Goal: Task Accomplishment & Management: Manage account settings

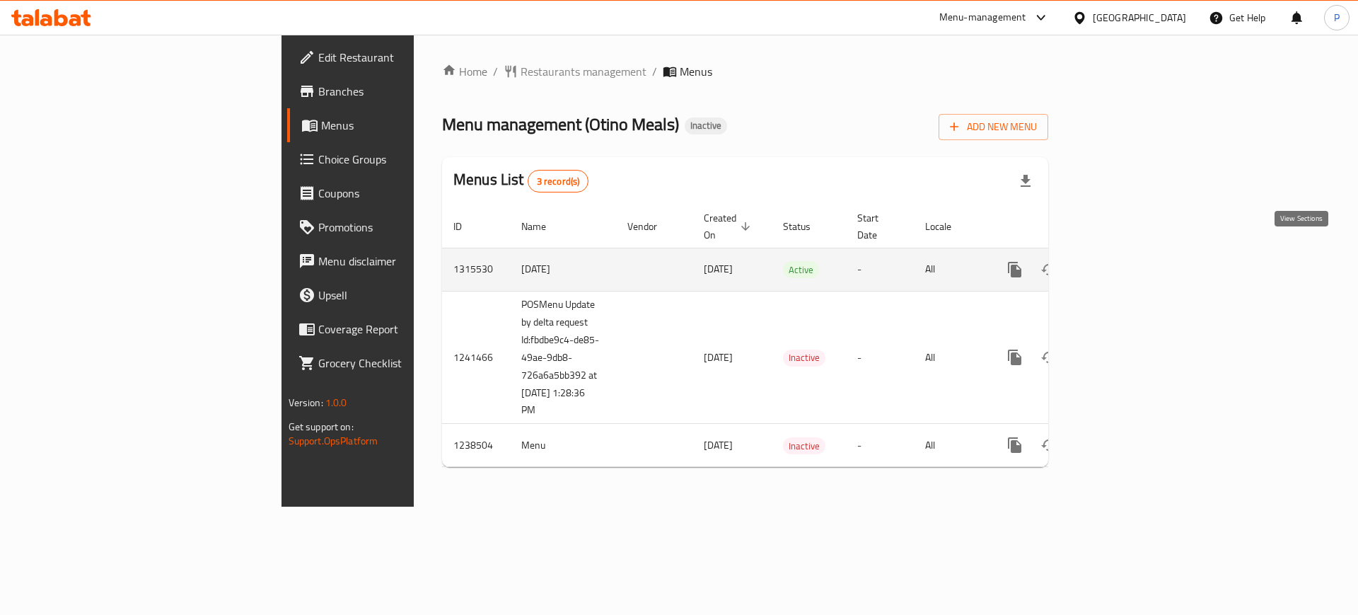
click at [1134, 255] on link "enhanced table" at bounding box center [1117, 270] width 34 height 34
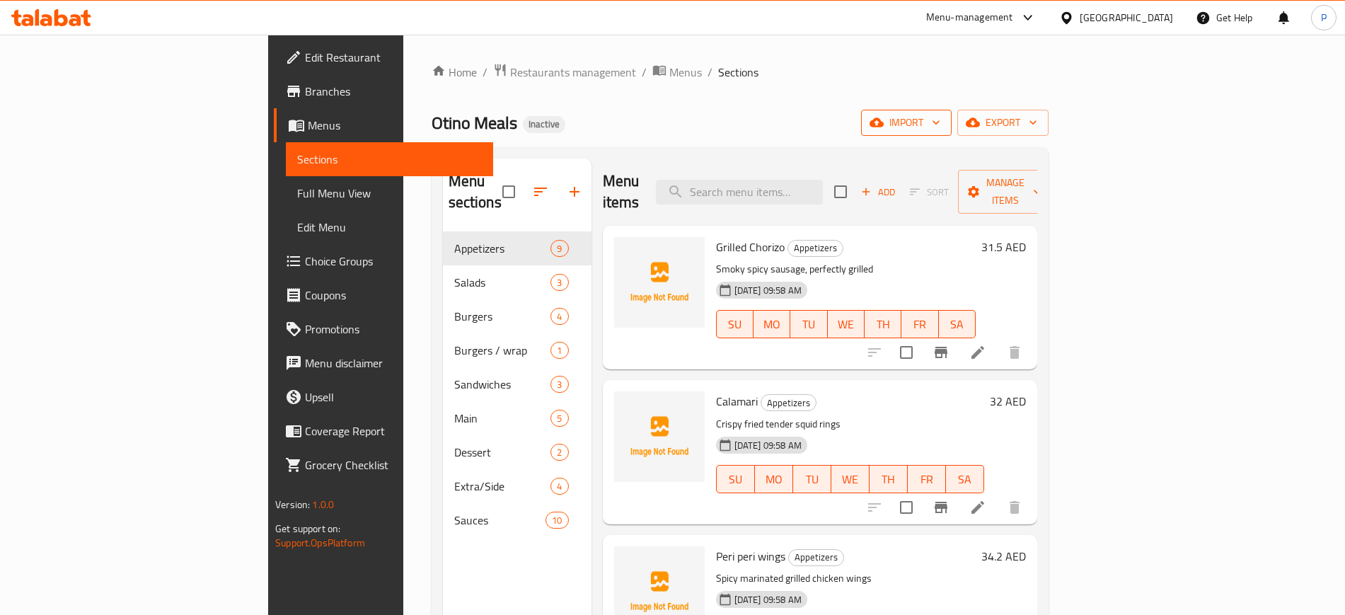
click at [940, 120] on span "import" at bounding box center [906, 123] width 68 height 18
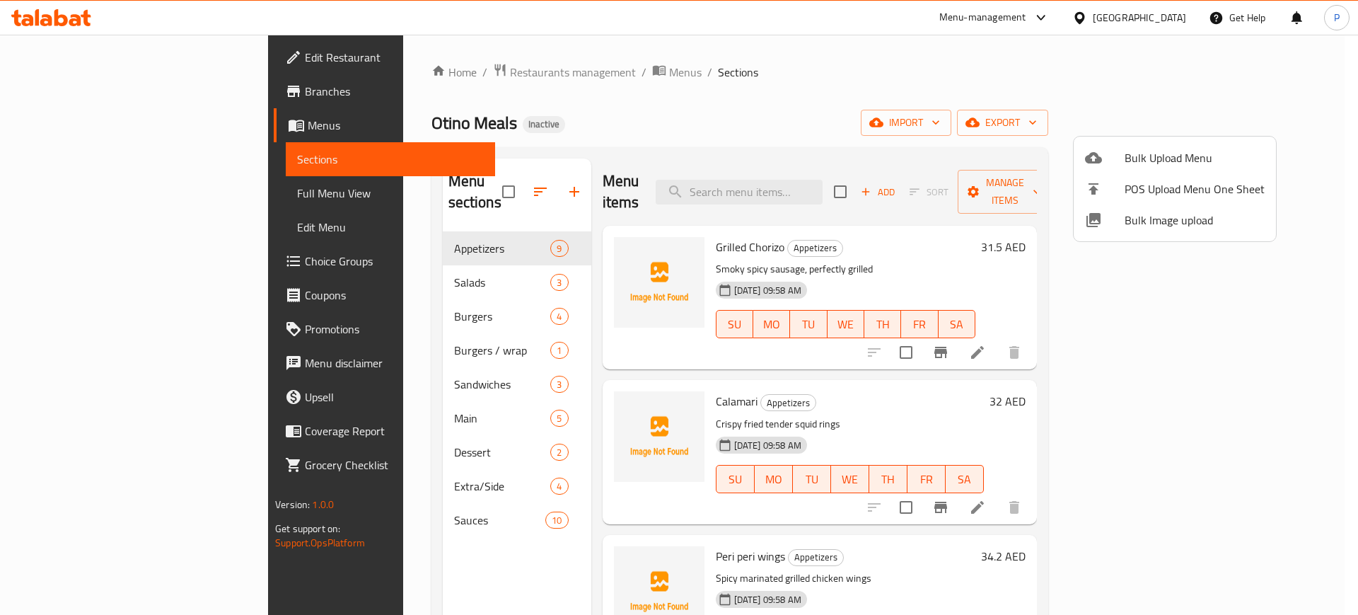
click at [1142, 216] on span "Bulk Image upload" at bounding box center [1195, 219] width 140 height 17
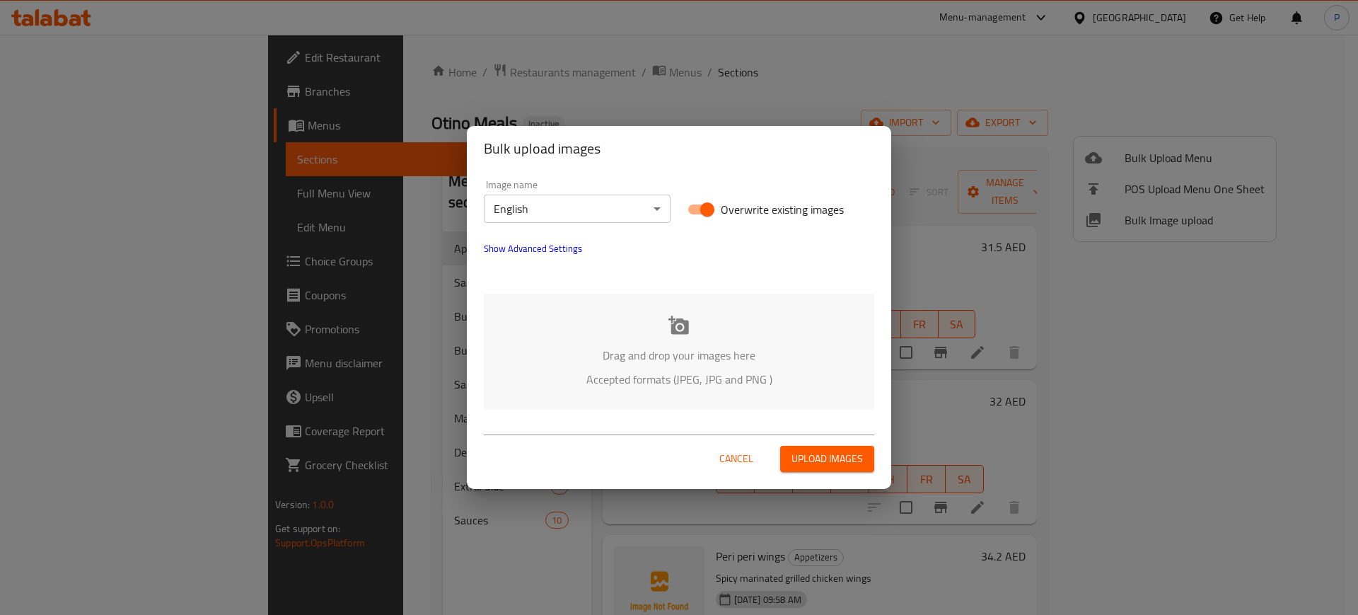
click at [666, 371] on p "Accepted formats (JPEG, JPG and PNG )" at bounding box center [679, 379] width 348 height 17
click at [548, 243] on span "Show Advanced Settings" at bounding box center [533, 248] width 98 height 17
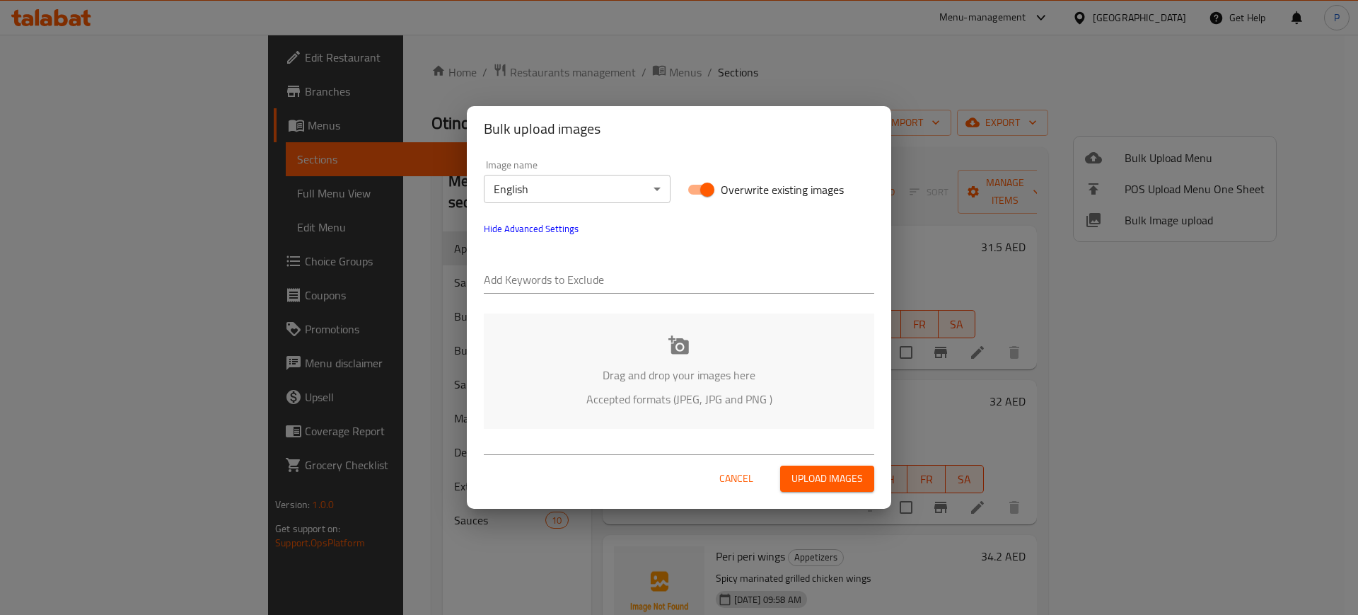
click at [533, 270] on input "text" at bounding box center [679, 280] width 390 height 23
paste input "Otino_"
type input "Otino_"
click at [658, 237] on div "Image name English ​ Overwrite existing images Hide Advanced Settings Add Keywo…" at bounding box center [678, 226] width 407 height 151
click at [643, 343] on div "Drag and drop your images here Accepted formats (JPEG, JPG and PNG )" at bounding box center [679, 370] width 390 height 115
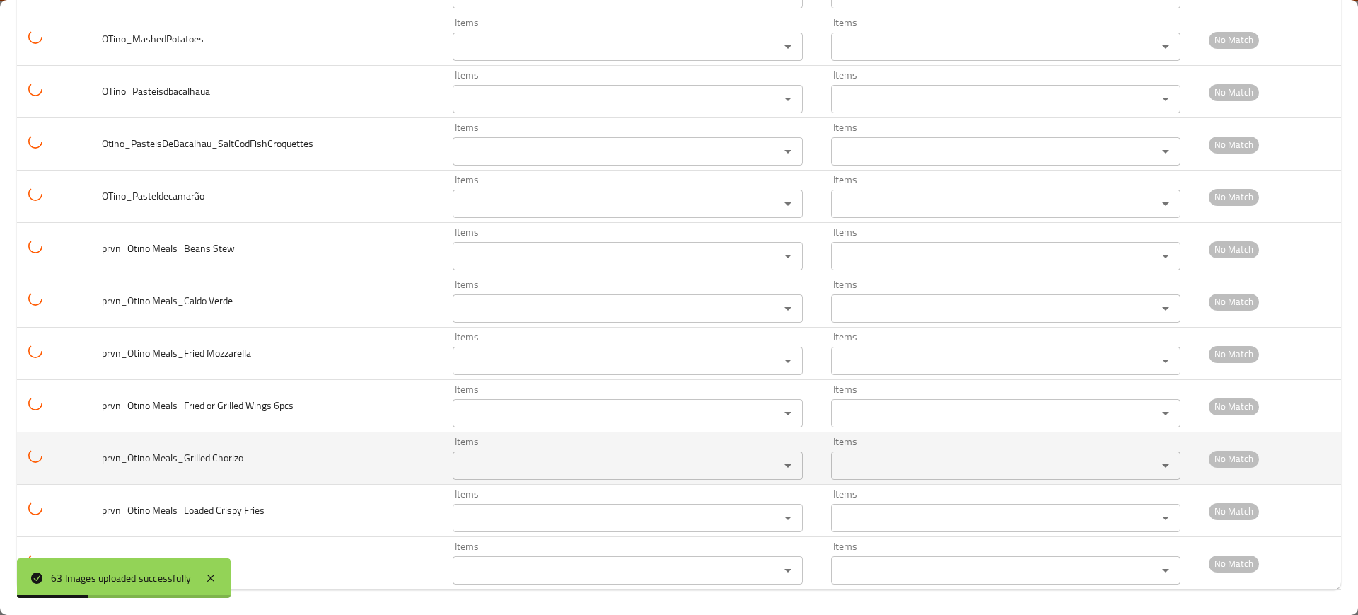
scroll to position [2928, 0]
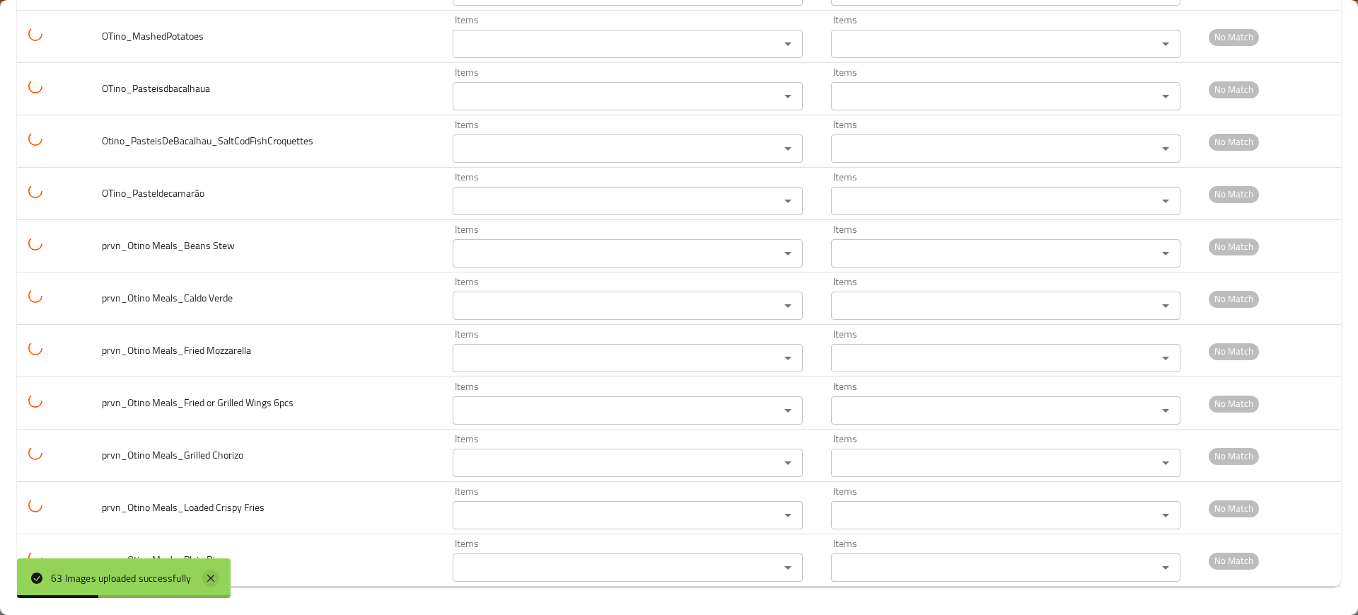
click at [207, 576] on icon at bounding box center [210, 577] width 17 height 17
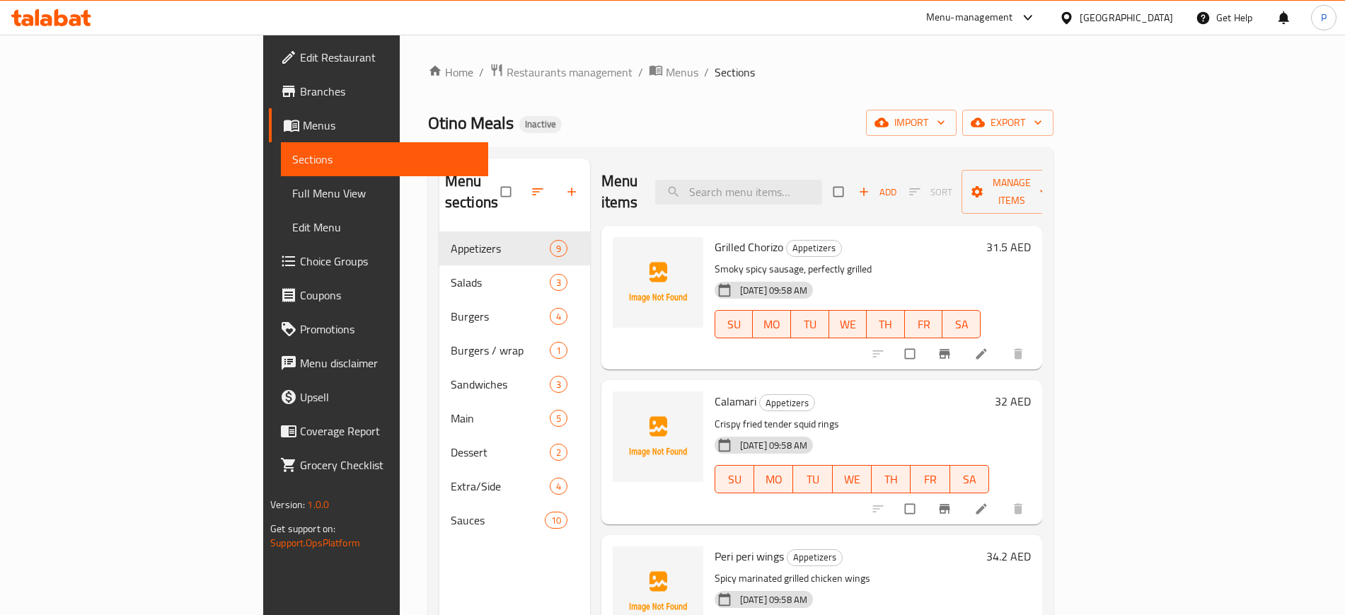
click at [712, 141] on div "Home / Restaurants management / Menus / Sections Otino Meals Inactive import ex…" at bounding box center [740, 423] width 625 height 721
click at [888, 127] on icon "button" at bounding box center [881, 122] width 14 height 14
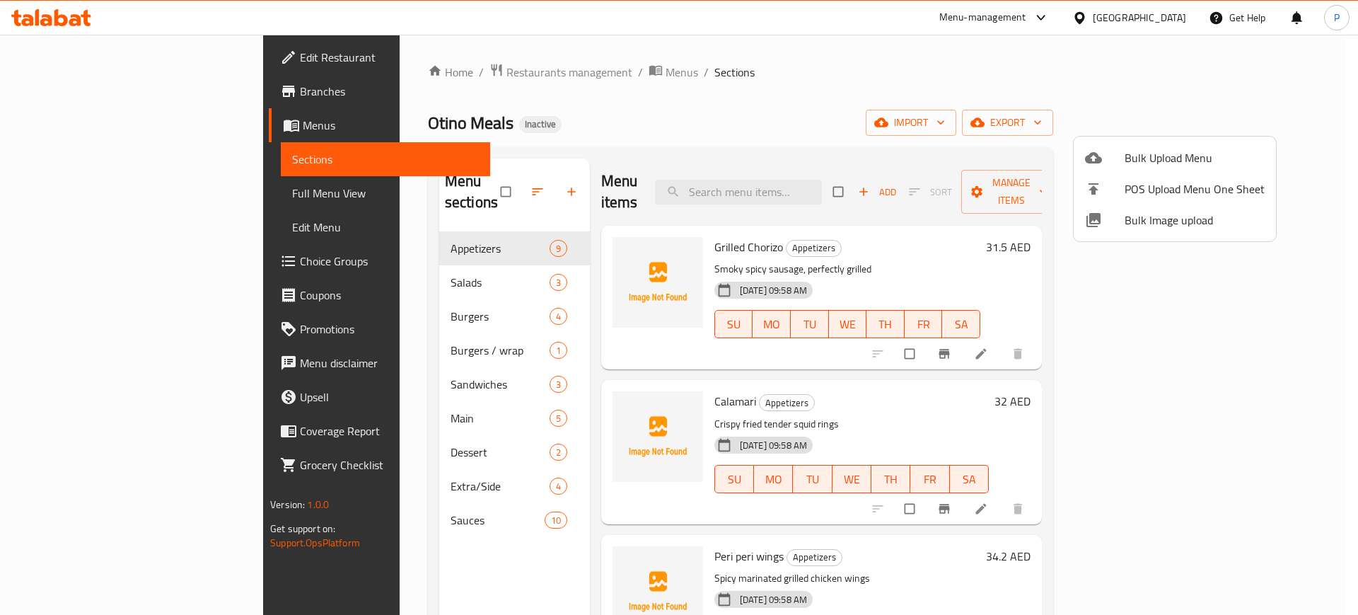
click at [1132, 216] on span "Bulk Image upload" at bounding box center [1195, 219] width 140 height 17
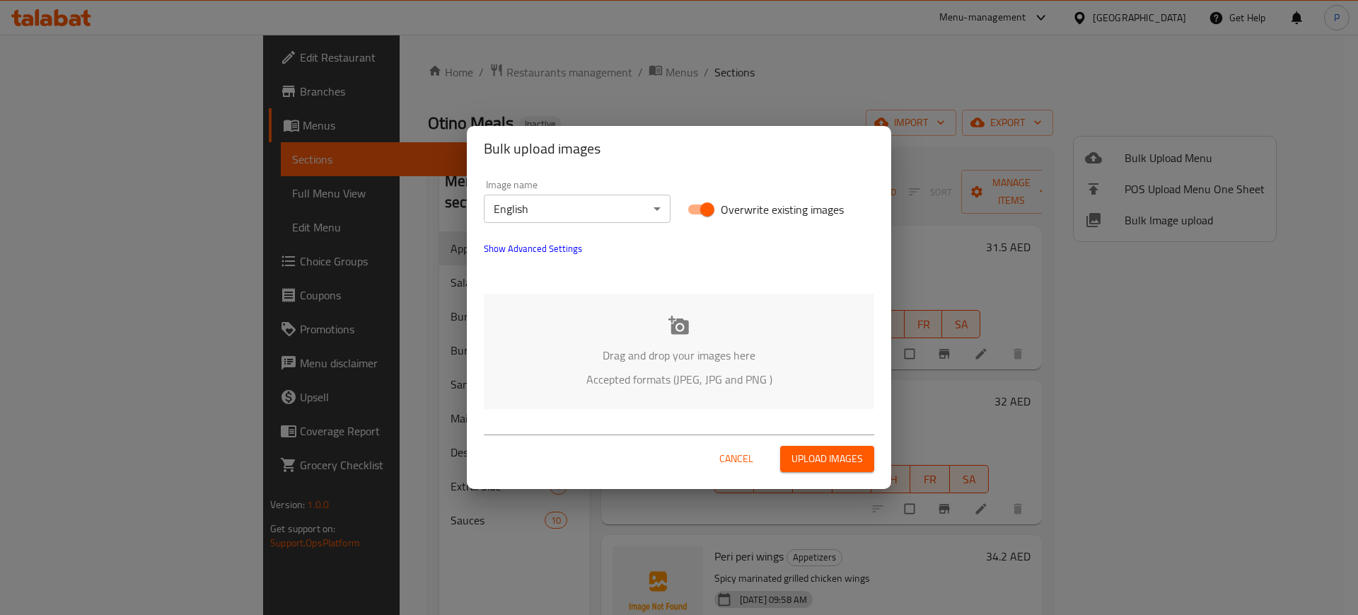
click at [537, 244] on span "Show Advanced Settings" at bounding box center [533, 248] width 98 height 17
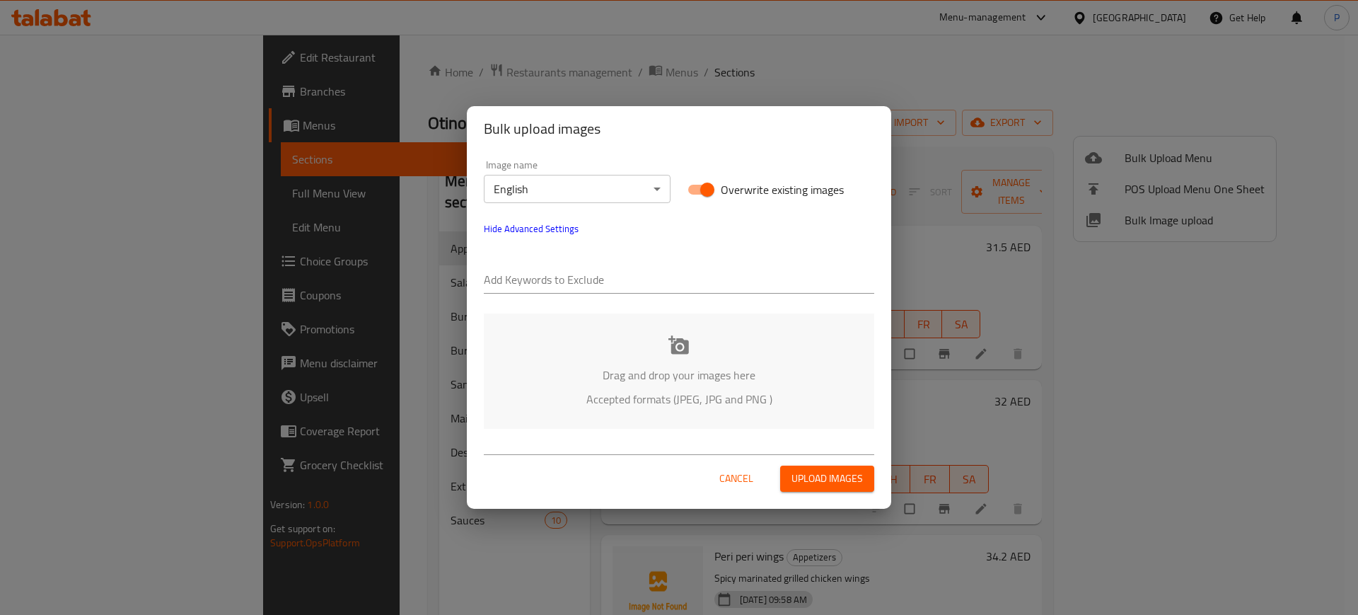
click at [539, 267] on div at bounding box center [679, 281] width 390 height 28
paste input "prvn_Otino Meals_"
type input "prvn_Otino Meals_"
click at [780, 231] on div "Image name English ​ Overwrite existing images Hide Advanced Settings Add Keywo…" at bounding box center [678, 226] width 407 height 151
click at [695, 272] on input "text" at bounding box center [738, 280] width 274 height 23
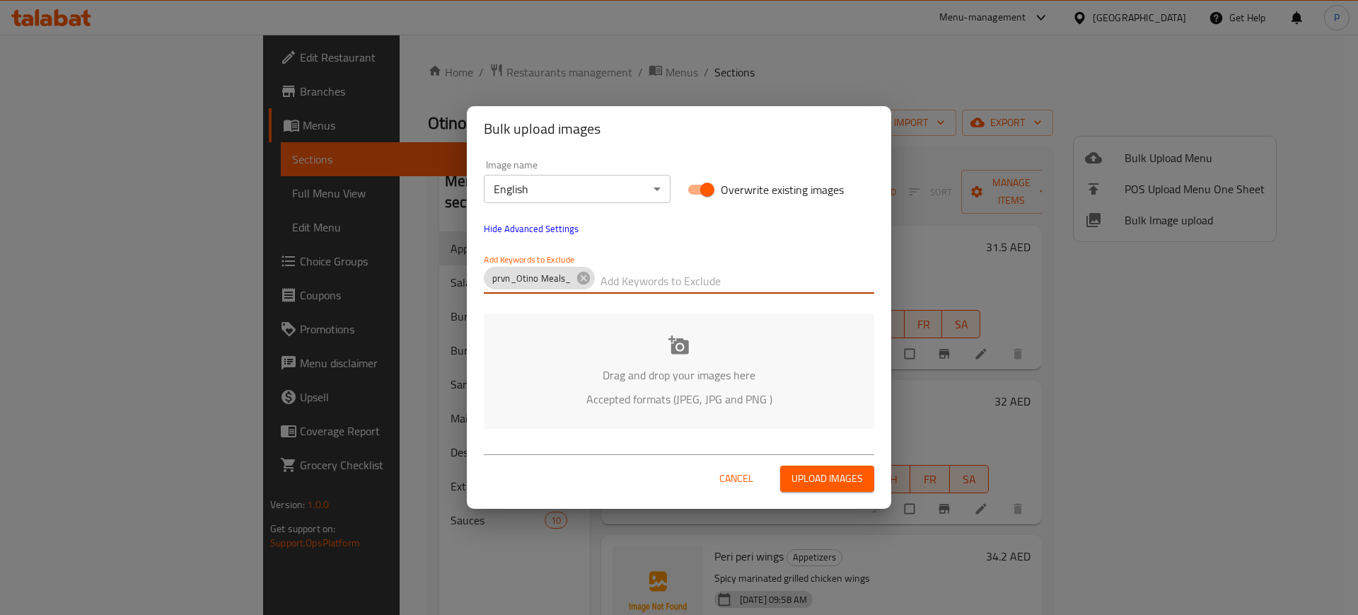
paste input "OTino_"
type input "OTino_"
click at [792, 228] on div "Image name English ​ Overwrite existing images Hide Advanced Settings Add Keywo…" at bounding box center [678, 226] width 407 height 151
click at [682, 347] on icon at bounding box center [678, 344] width 21 height 18
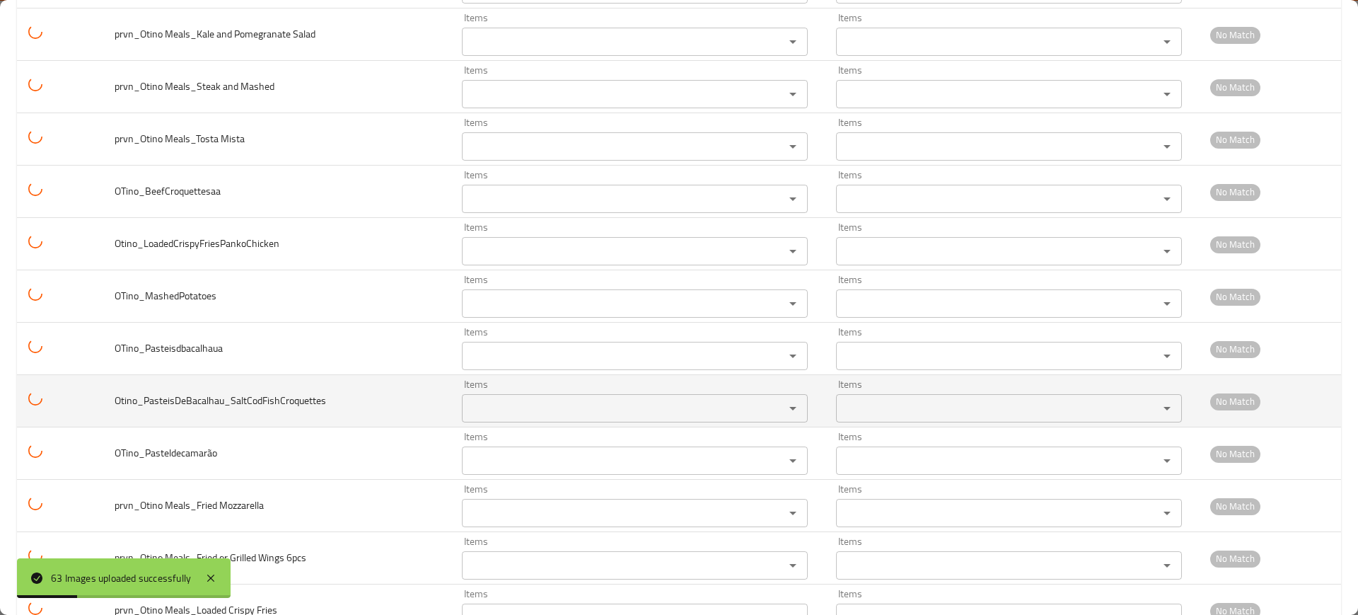
scroll to position [2928, 0]
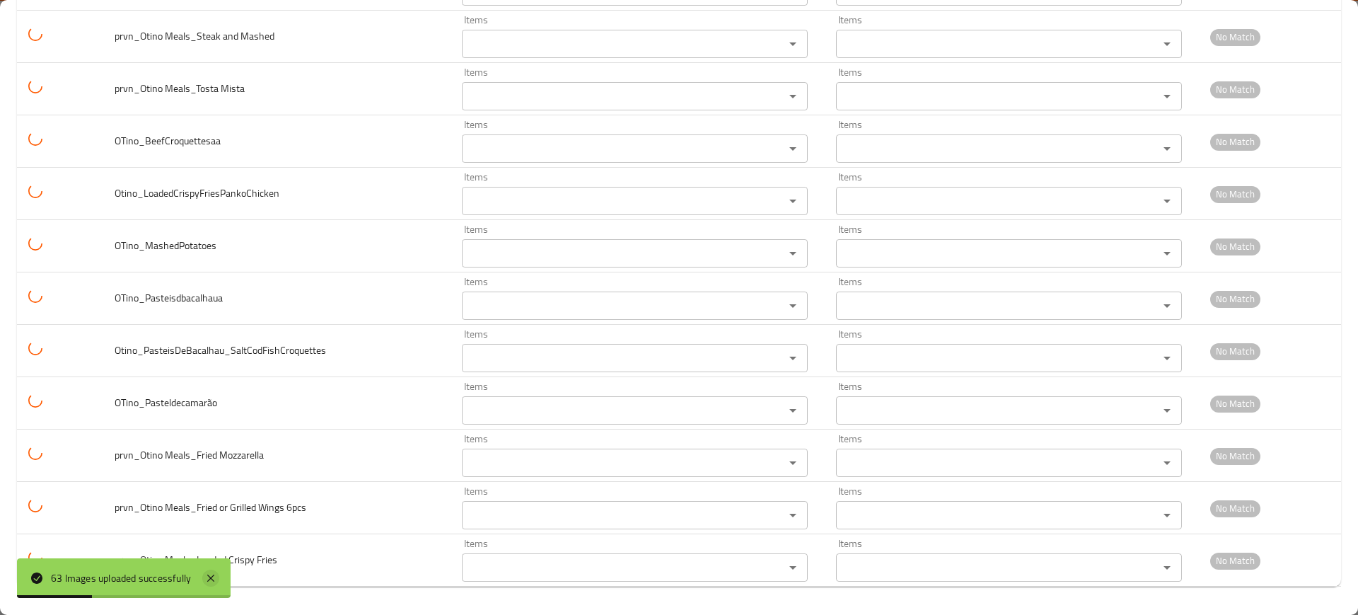
click at [216, 578] on icon at bounding box center [210, 577] width 17 height 17
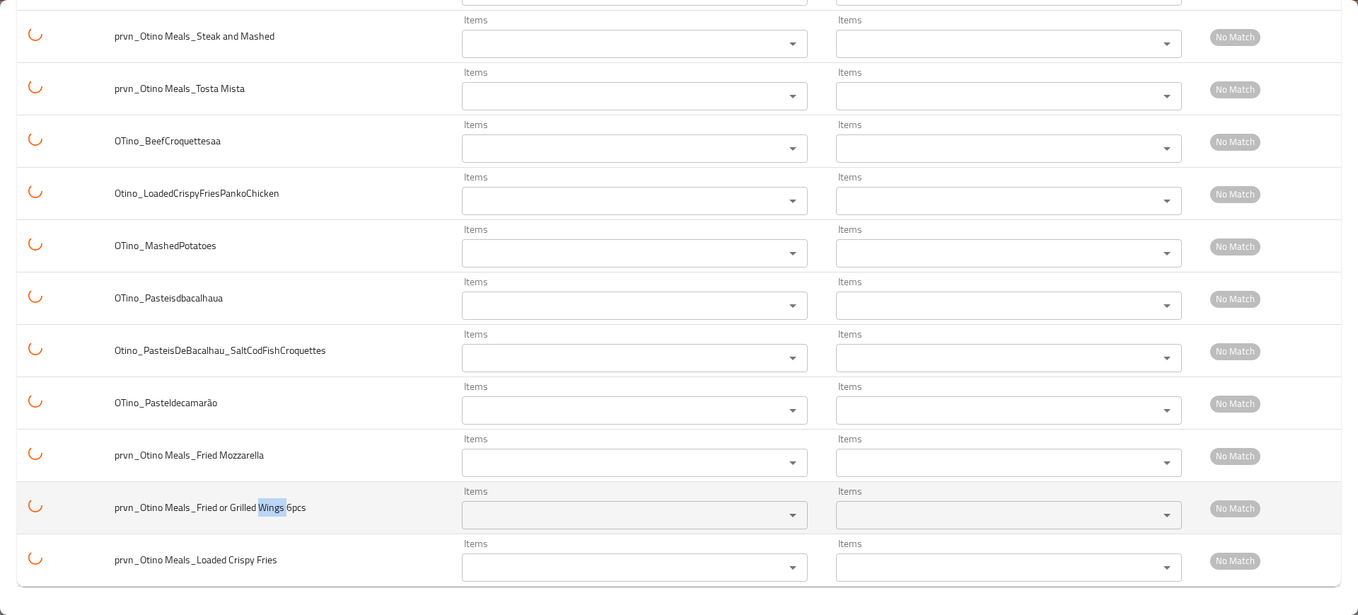
drag, startPoint x: 262, startPoint y: 510, endPoint x: 286, endPoint y: 510, distance: 24.8
click at [286, 510] on span "prvn_Otino Meals_Fried or Grilled Wings 6pcs" at bounding box center [211, 507] width 192 height 18
copy span "Wings"
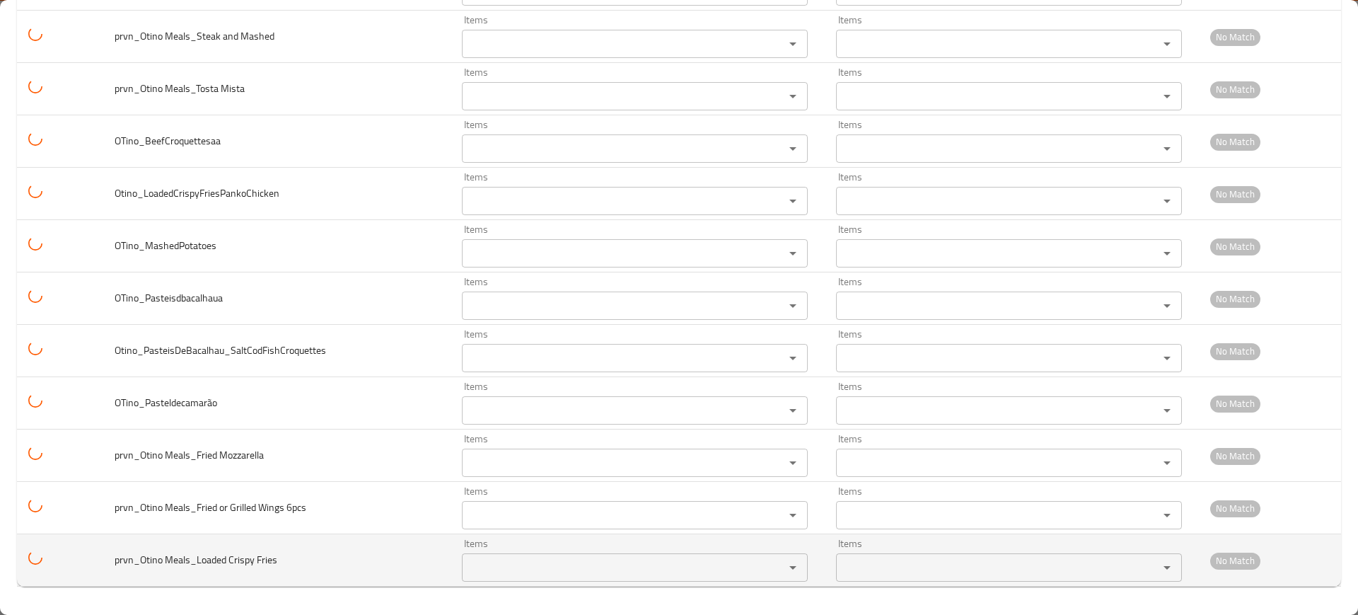
click at [615, 536] on td "Items Items" at bounding box center [638, 560] width 374 height 52
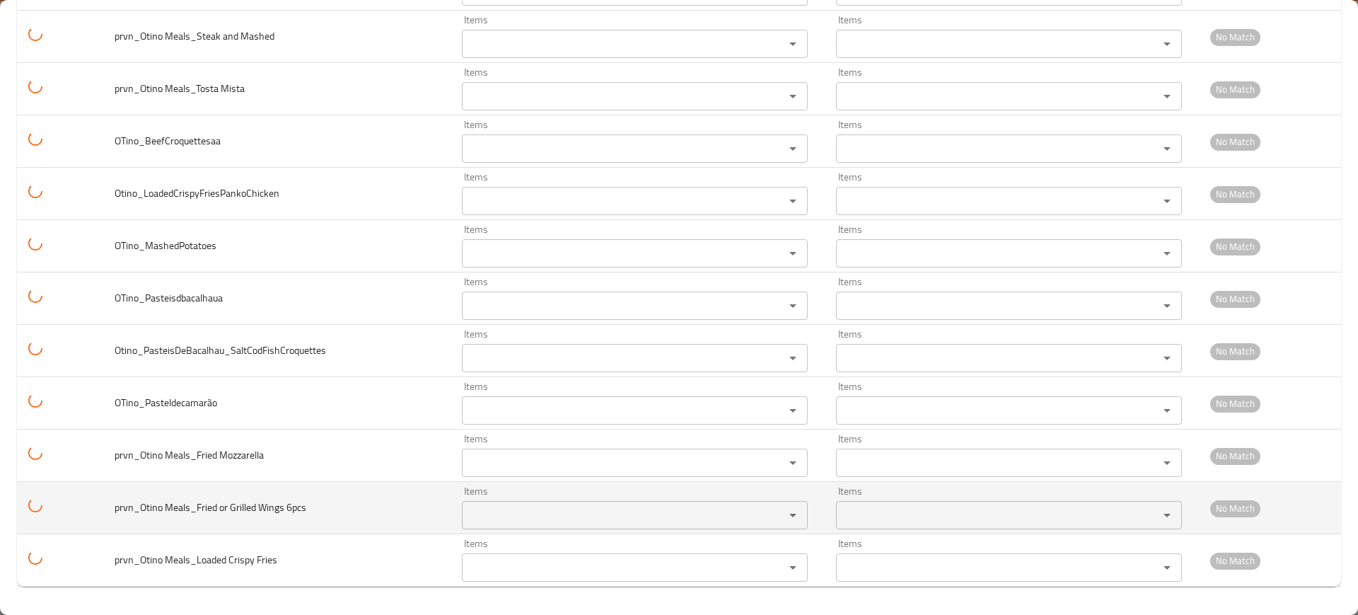
click at [622, 526] on div "Items" at bounding box center [635, 515] width 346 height 28
paste 6pcs "Wings"
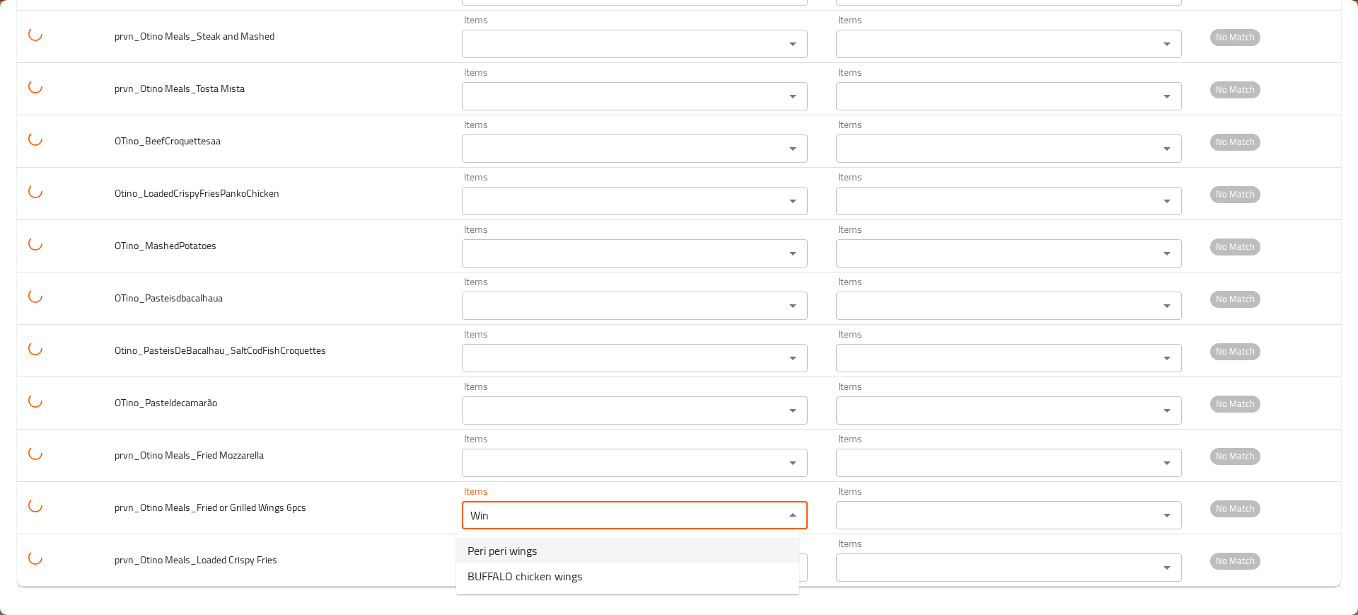
click at [546, 545] on 6pcs-option-0 "Peri peri wings" at bounding box center [627, 550] width 343 height 25
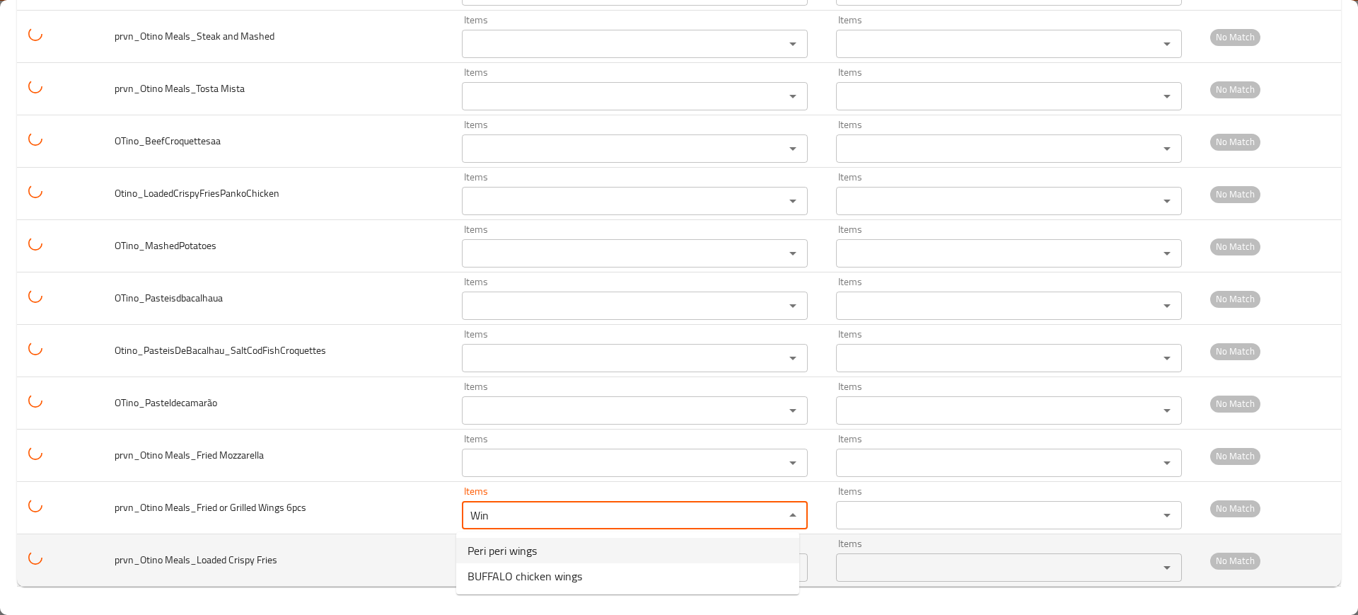
type 6pcs "Peri peri wings"
type 6pcs-ar "أجنحة [PERSON_NAME]"
type 6pcs "Peri peri wings"
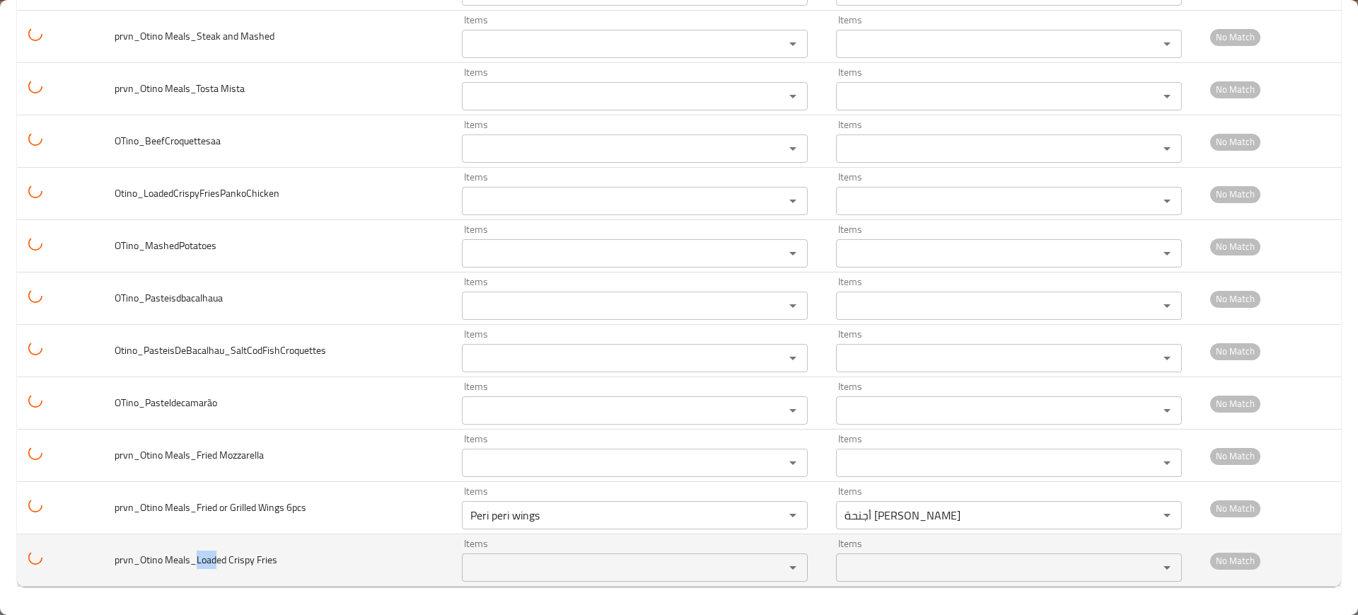
click at [214, 560] on span "prvn_Otino Meals_Loaded Crispy Fries" at bounding box center [196, 559] width 163 height 18
copy span "Load"
click at [492, 579] on div "Items" at bounding box center [635, 567] width 346 height 28
paste Fries "Load"
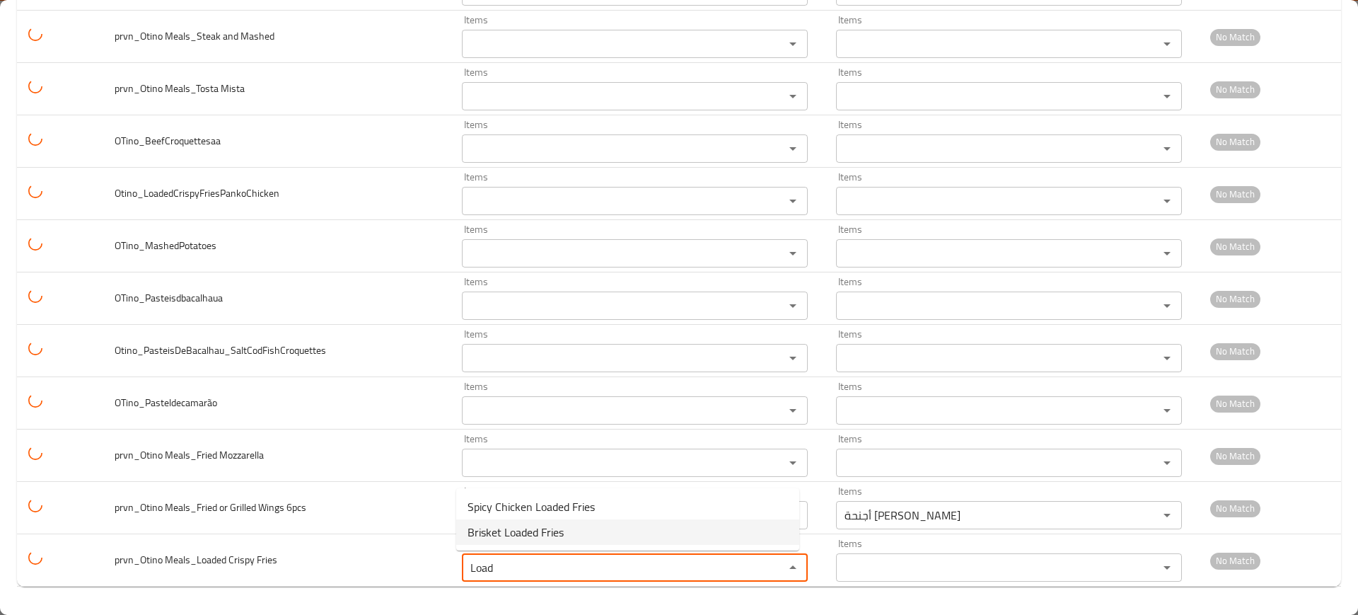
click at [523, 533] on span "Brisket Loaded Fries" at bounding box center [516, 531] width 96 height 17
type Fries "Brisket Loaded Fries"
type Fries-ar "لودد [PERSON_NAME]"
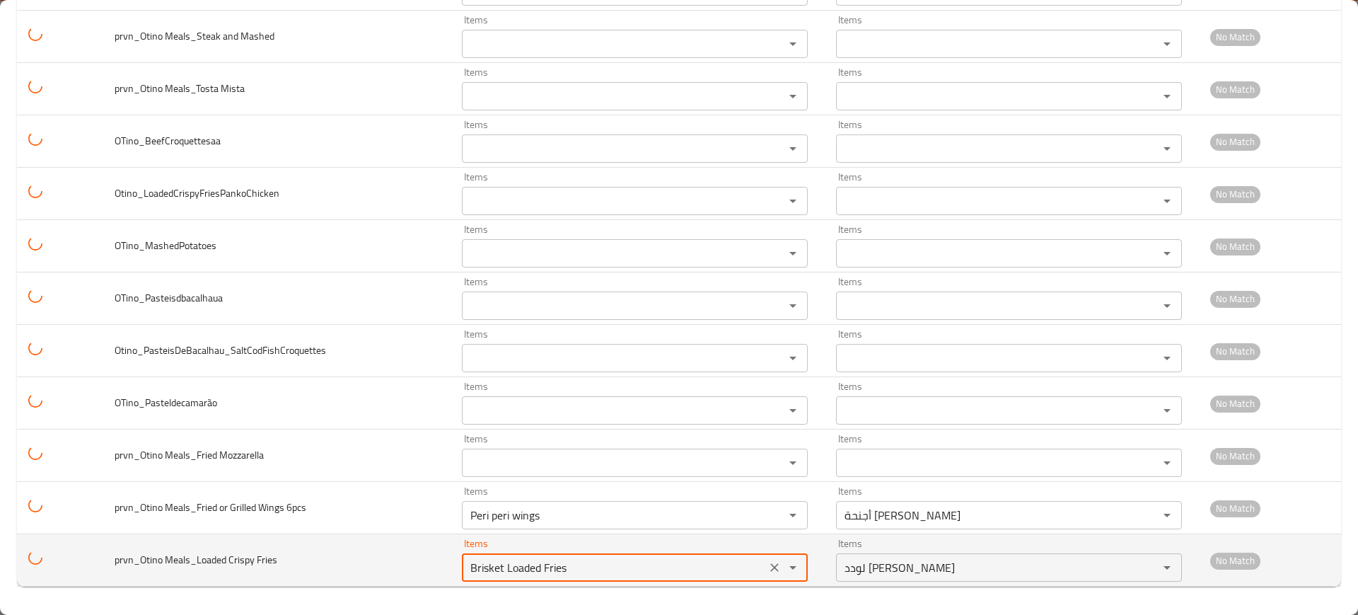
drag, startPoint x: 534, startPoint y: 568, endPoint x: 566, endPoint y: 574, distance: 32.3
click at [566, 574] on Fries "Brisket Loaded Fries" at bounding box center [614, 567] width 296 height 20
click at [547, 572] on Fries "Brisket Loaded Fries" at bounding box center [614, 567] width 296 height 20
click at [547, 571] on Fries "Brisket Loaded Fries" at bounding box center [614, 567] width 296 height 20
click at [555, 563] on Fries "Brisket Loaded Fries" at bounding box center [614, 567] width 296 height 20
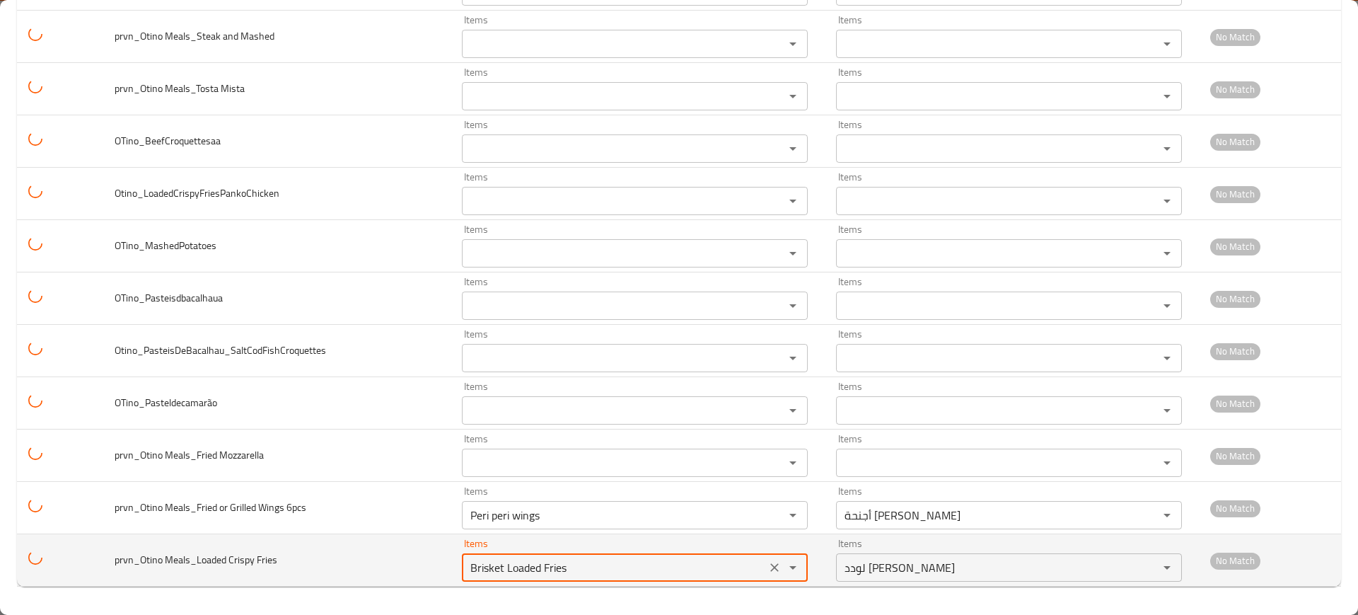
click at [555, 563] on Fries "Brisket Loaded Fries" at bounding box center [614, 567] width 296 height 20
click at [560, 562] on Fries "Brisket Loaded Fries" at bounding box center [614, 567] width 296 height 20
drag, startPoint x: 535, startPoint y: 567, endPoint x: 547, endPoint y: 568, distance: 12.8
click at [547, 568] on Fries "Brisket Loaded Fries" at bounding box center [614, 567] width 296 height 20
click at [555, 568] on Fries "Brisket Loaded Fries" at bounding box center [614, 567] width 296 height 20
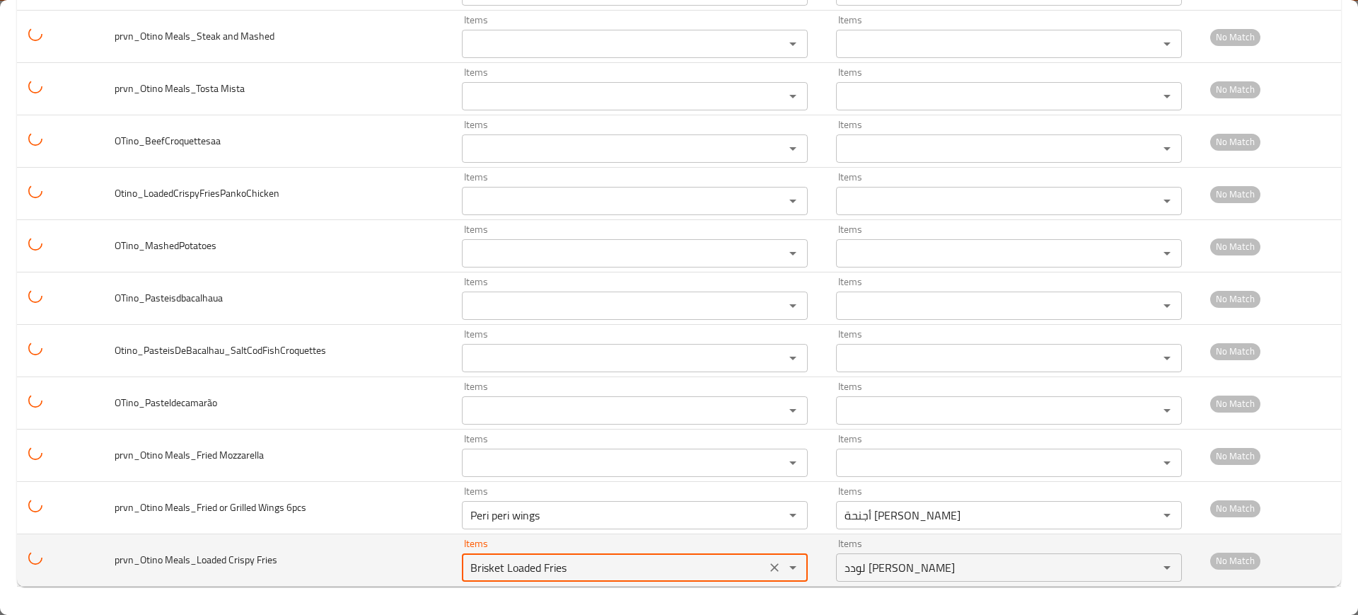
drag, startPoint x: 562, startPoint y: 568, endPoint x: 539, endPoint y: 568, distance: 23.3
click at [539, 568] on Fries "Brisket Loaded Fries" at bounding box center [614, 567] width 296 height 20
click at [555, 566] on Fries "Brisket Loaded Fries" at bounding box center [614, 567] width 296 height 20
click at [555, 565] on Fries "Brisket Loaded Fries" at bounding box center [614, 567] width 296 height 20
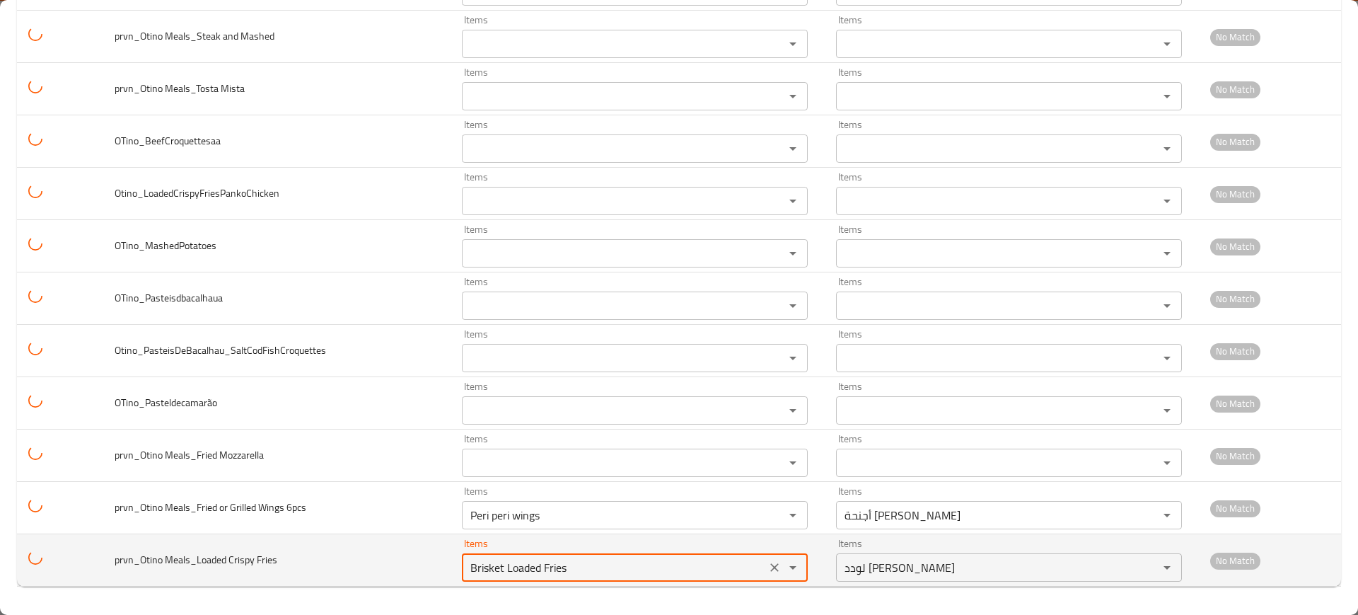
paste Fries "enhanced table"
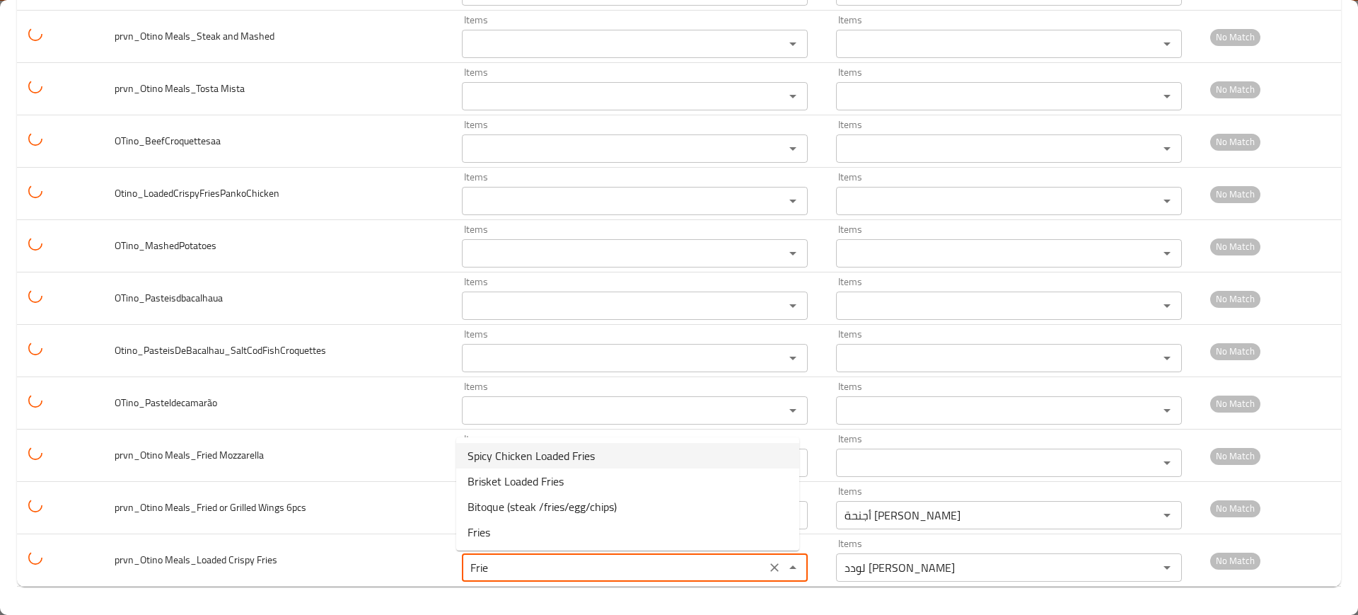
click at [531, 456] on span "Spicy Chicken Loaded Fries" at bounding box center [531, 455] width 127 height 17
type Fries "Spicy Chicken Loaded Fries"
type Fries-ar "لودد فرايز دجاج الحار"
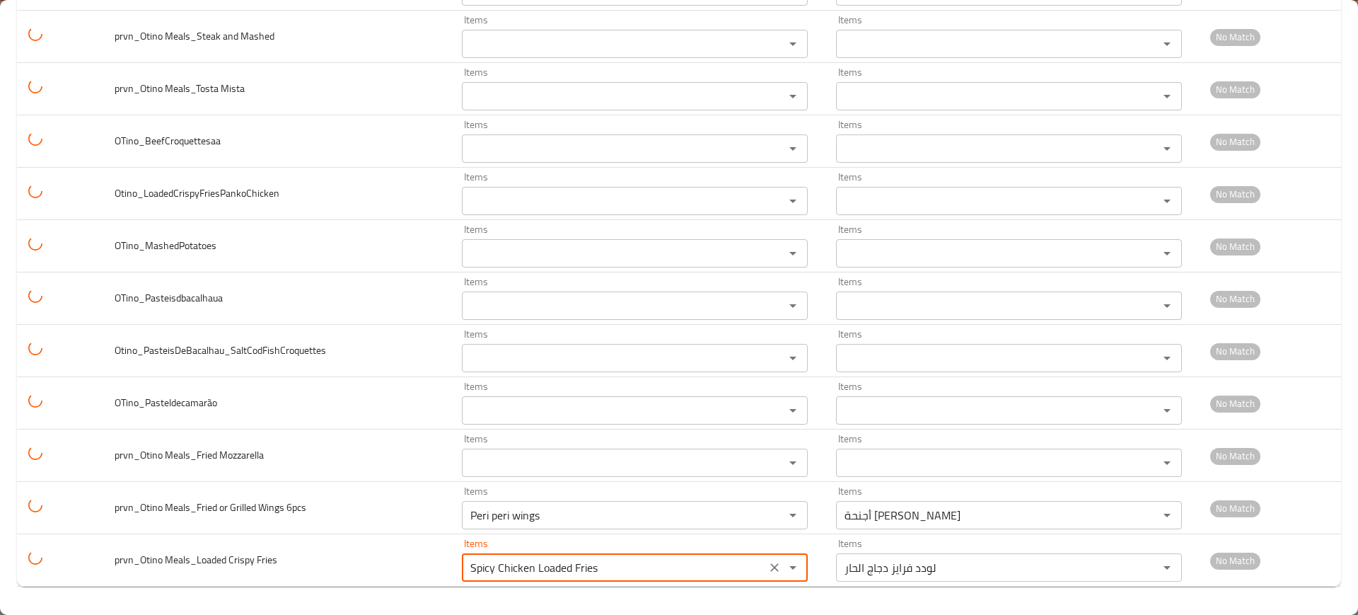
type Fries "Spicy Chicken Loaded Fries"
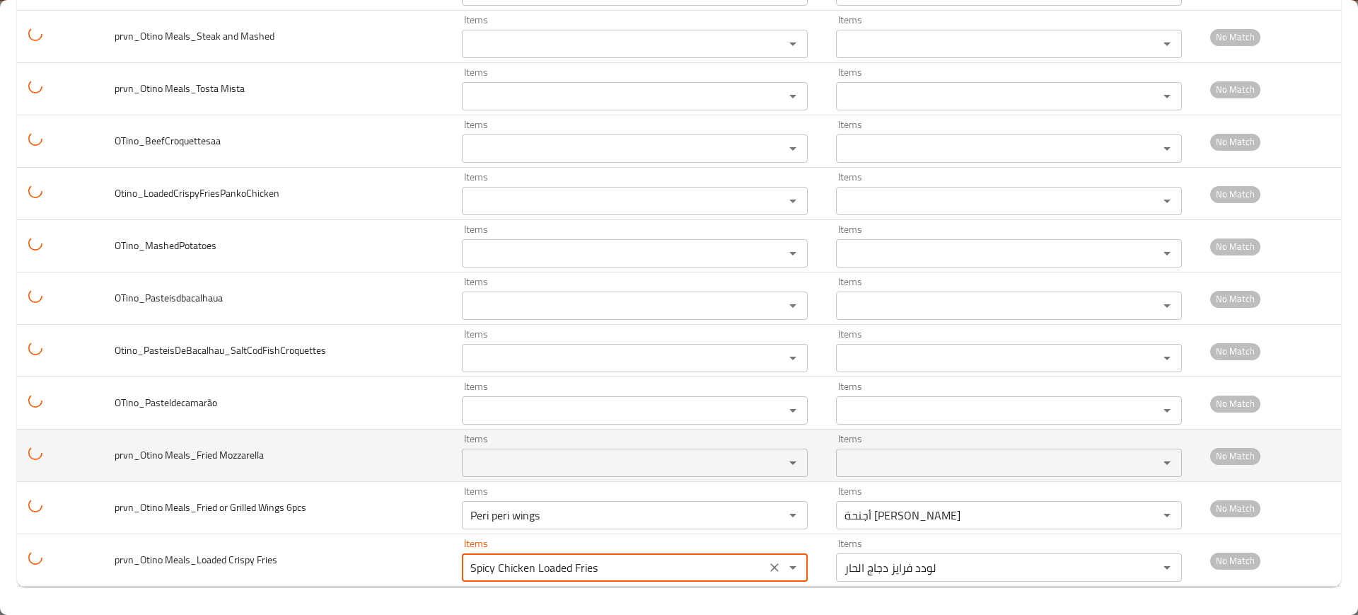
drag, startPoint x: 531, startPoint y: 456, endPoint x: 506, endPoint y: 466, distance: 26.0
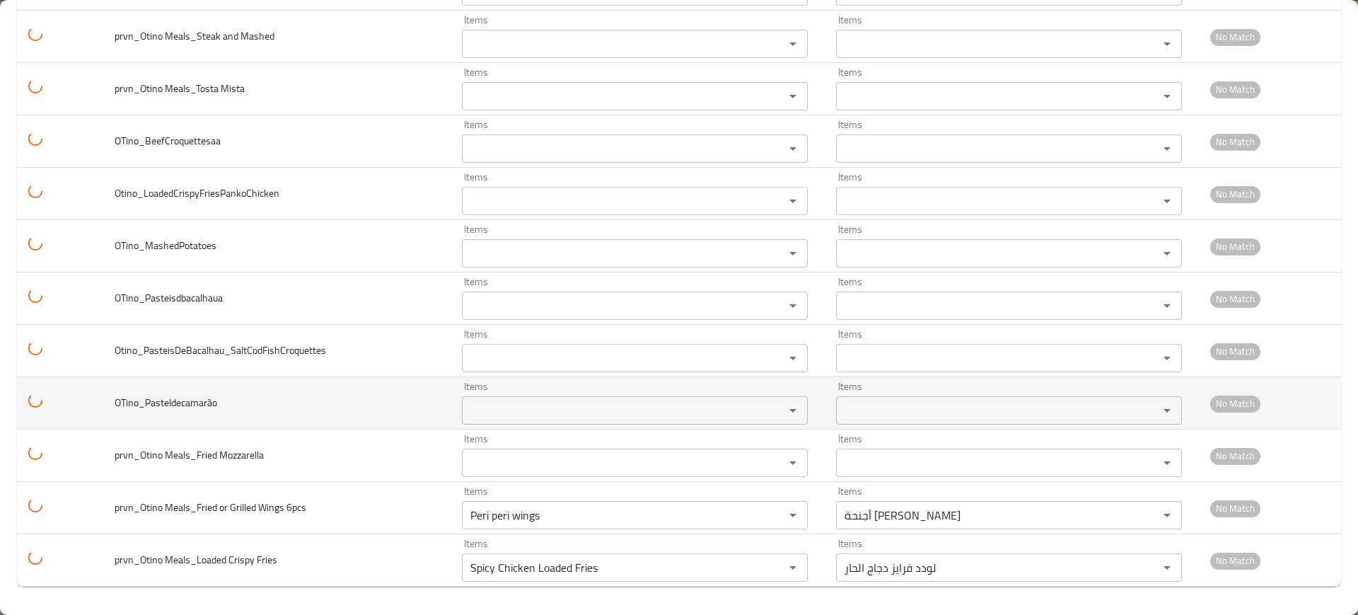
drag, startPoint x: 506, startPoint y: 466, endPoint x: 381, endPoint y: 410, distance: 137.8
click at [381, 410] on td "OTino_Pasteldecamarão" at bounding box center [276, 403] width 347 height 52
drag, startPoint x: 170, startPoint y: 402, endPoint x: 147, endPoint y: 402, distance: 22.6
click at [147, 402] on span "OTino_Pasteldecamarão" at bounding box center [166, 402] width 103 height 18
copy span "Pastel"
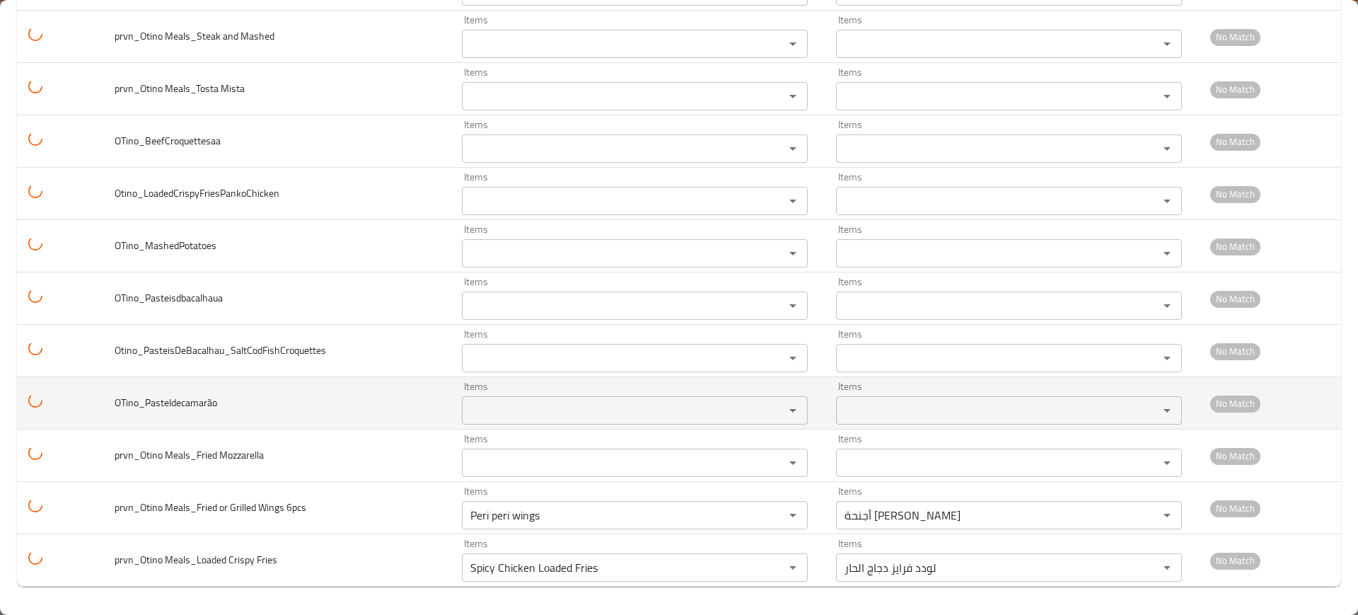
click at [446, 409] on tr "OTino_Pasteldecamarão Items Items Items Items No Match" at bounding box center [679, 403] width 1324 height 52
click at [466, 402] on input "Items" at bounding box center [614, 410] width 296 height 20
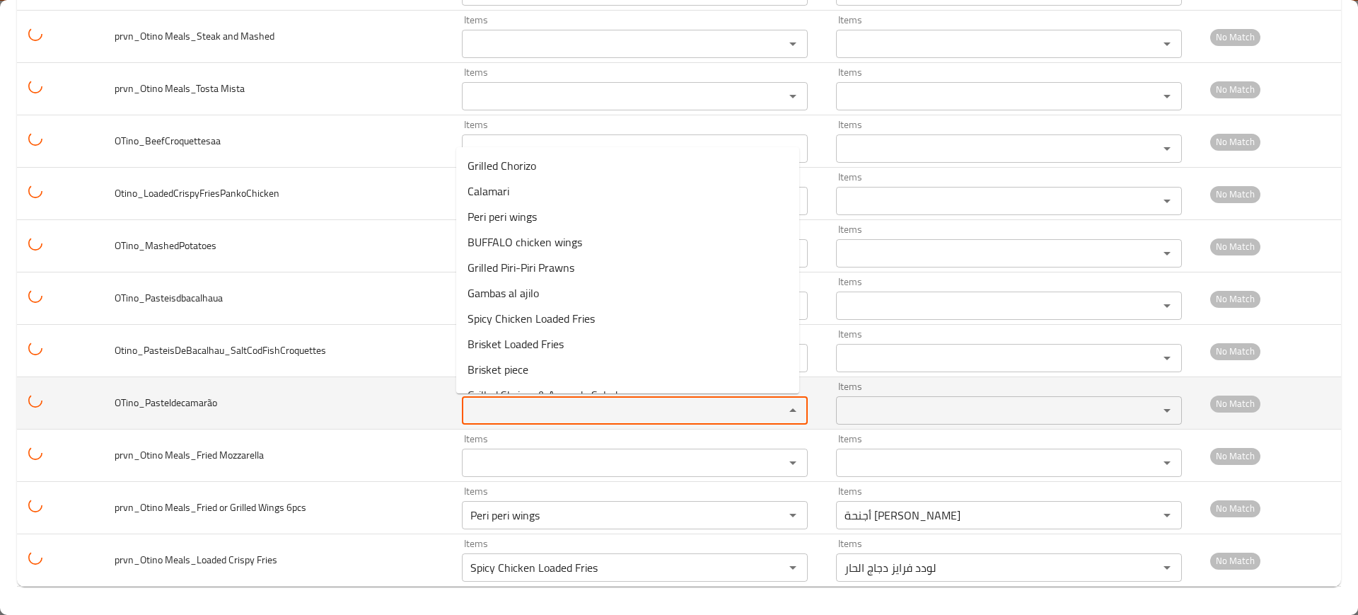
paste input "Pastel"
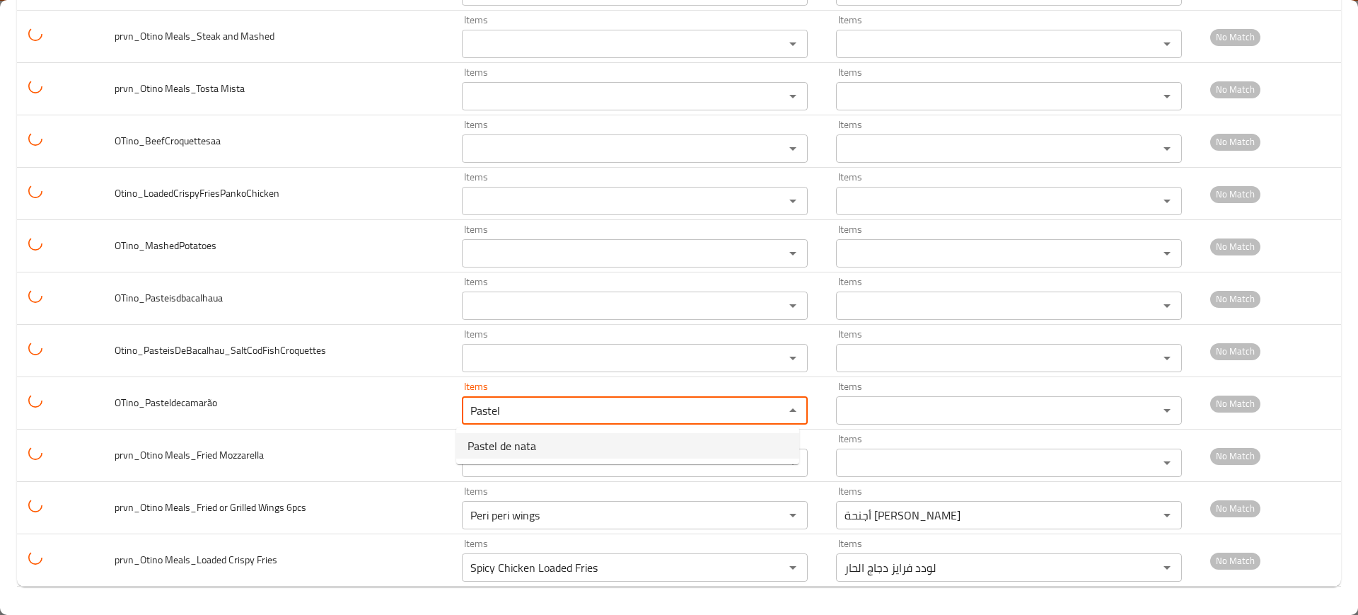
click at [497, 446] on span "Pastel de nata" at bounding box center [502, 445] width 69 height 17
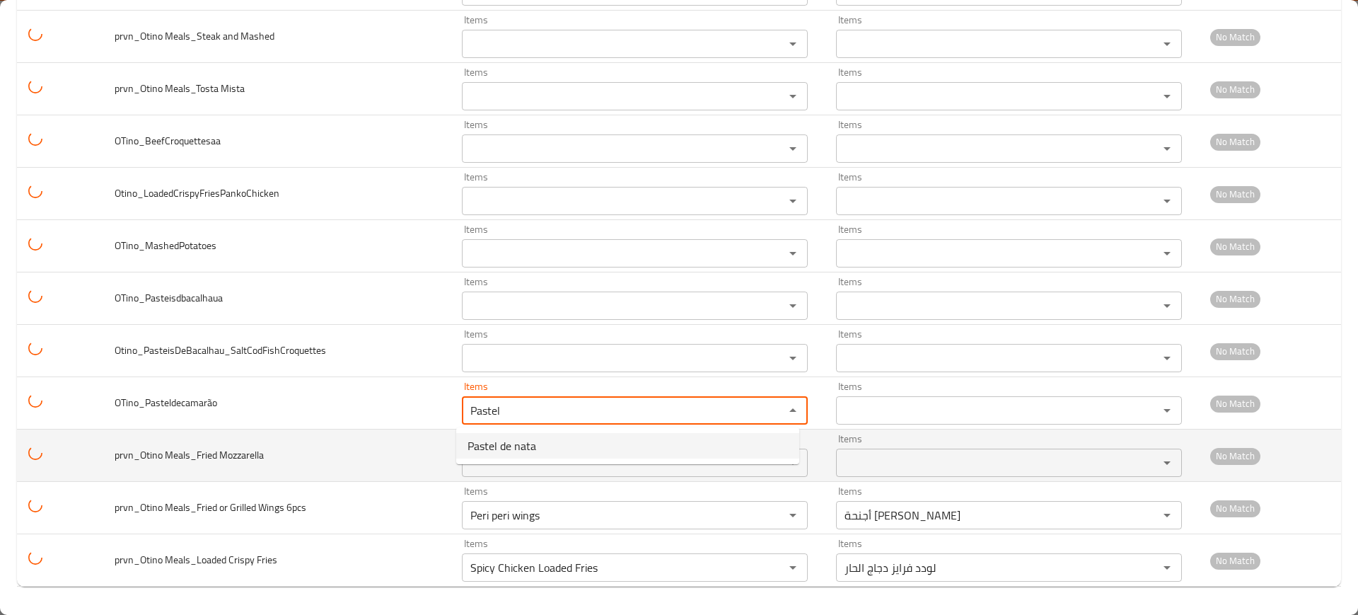
type input "Pastel de nata"
type input "باستيل دي ناتا"
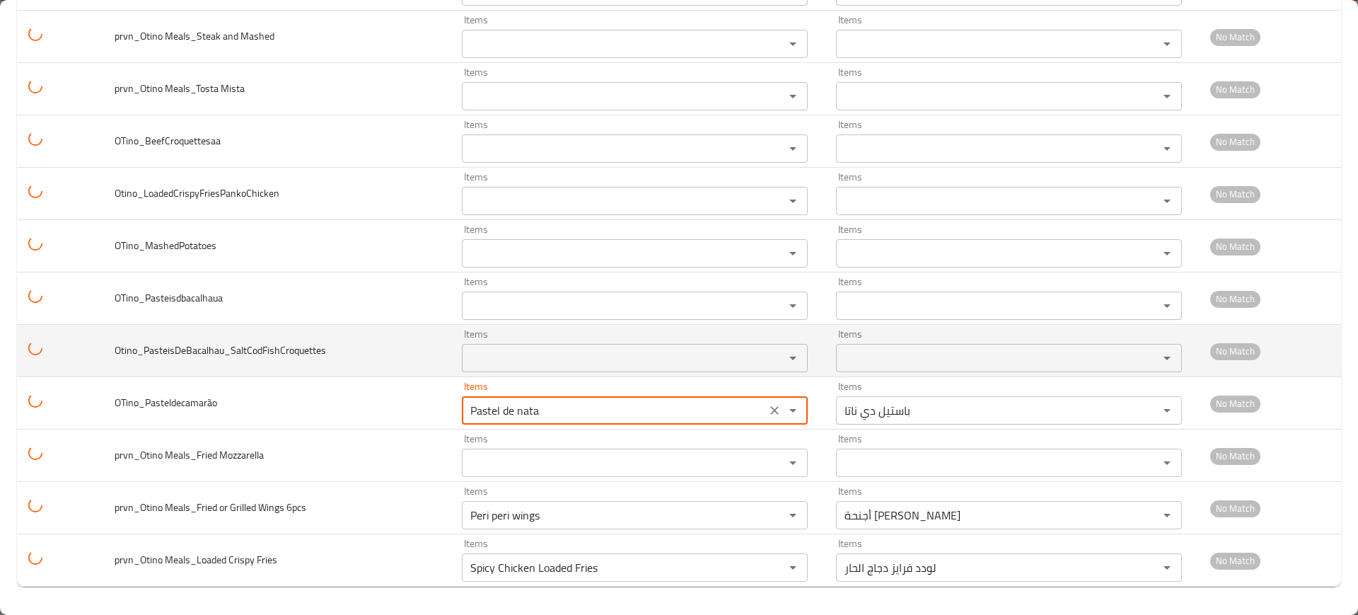
type input "Pastel de nata"
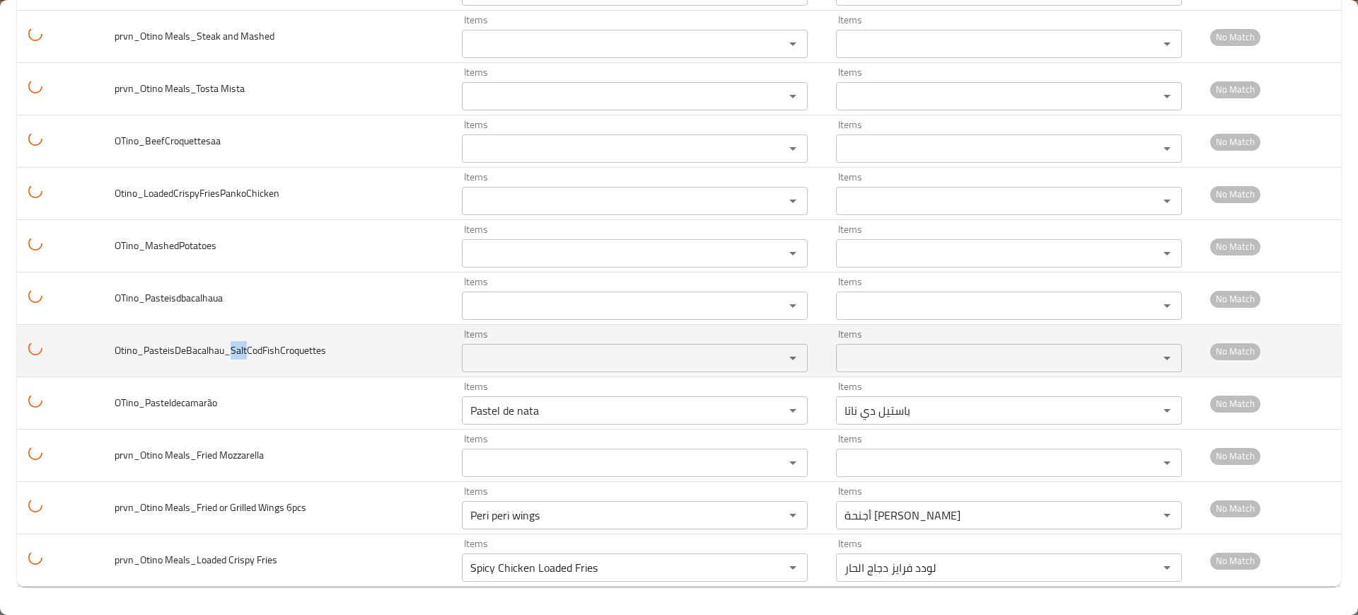
drag, startPoint x: 243, startPoint y: 352, endPoint x: 231, endPoint y: 354, distance: 12.2
click at [231, 354] on span "Otino_PasteisDeBacalhau_SaltCodFishCroquettes" at bounding box center [220, 350] width 211 height 18
copy span "Salt"
click at [453, 351] on td "Items Items" at bounding box center [638, 351] width 374 height 52
click at [502, 357] on input "Items" at bounding box center [614, 358] width 296 height 20
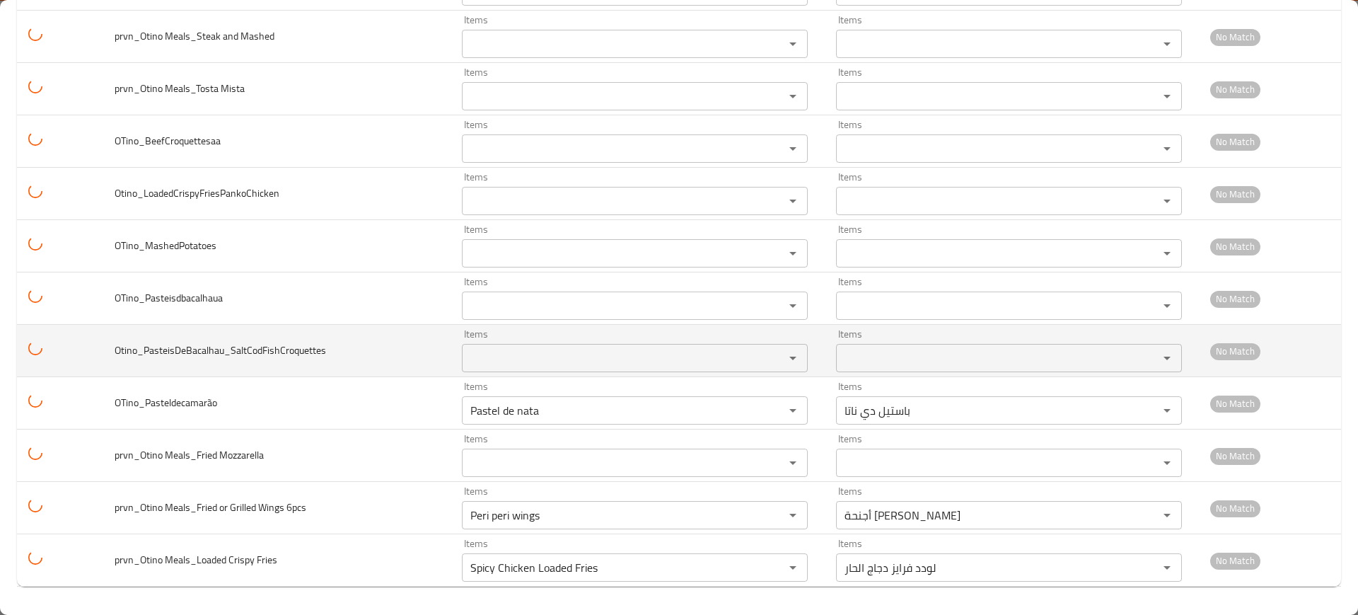
paste input "Salt"
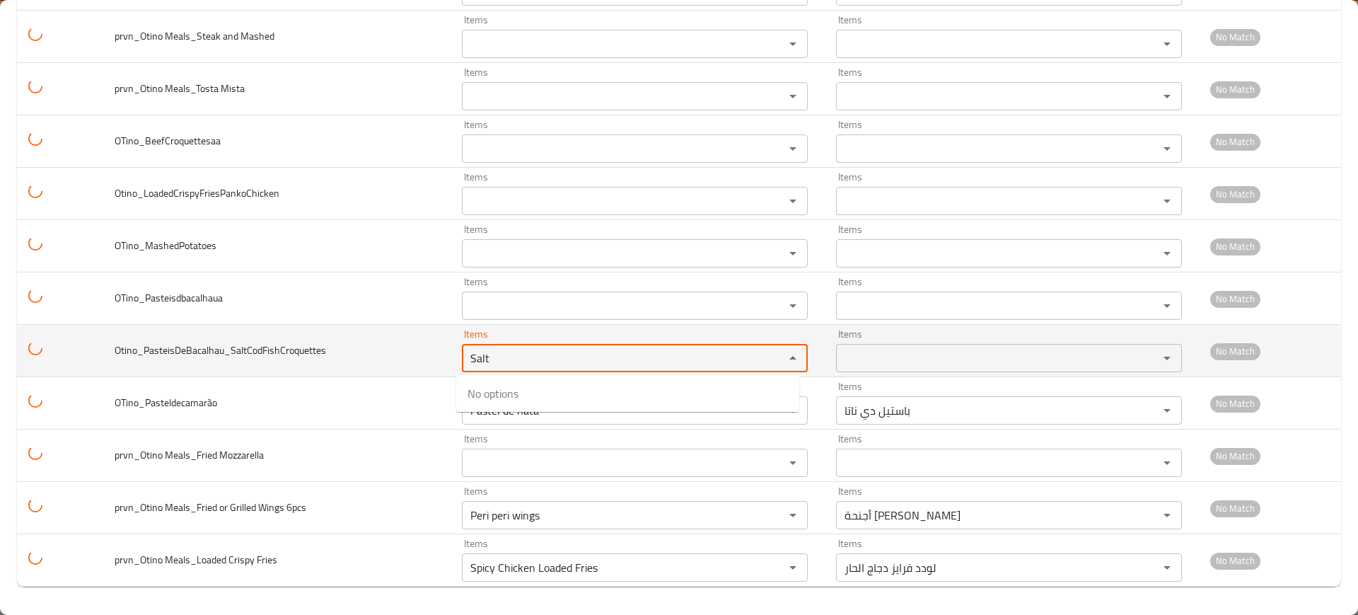
type input "Salt"
click at [338, 342] on td "Otino_PasteisDeBacalhau_SaltCodFishCroquettes" at bounding box center [276, 351] width 347 height 52
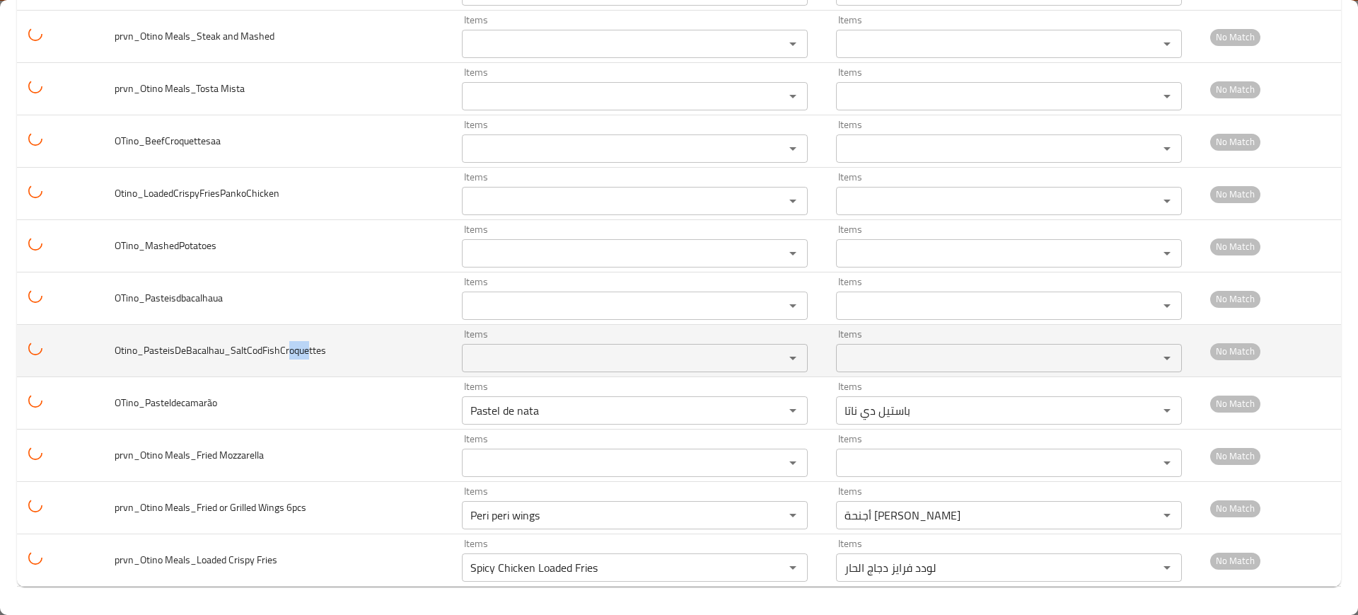
drag, startPoint x: 288, startPoint y: 350, endPoint x: 315, endPoint y: 354, distance: 27.9
click at [315, 354] on span "Otino_PasteisDeBacalhau_SaltCodFishCroquettes" at bounding box center [220, 350] width 211 height 18
copy span "oque"
click at [560, 348] on input "Items" at bounding box center [614, 358] width 296 height 20
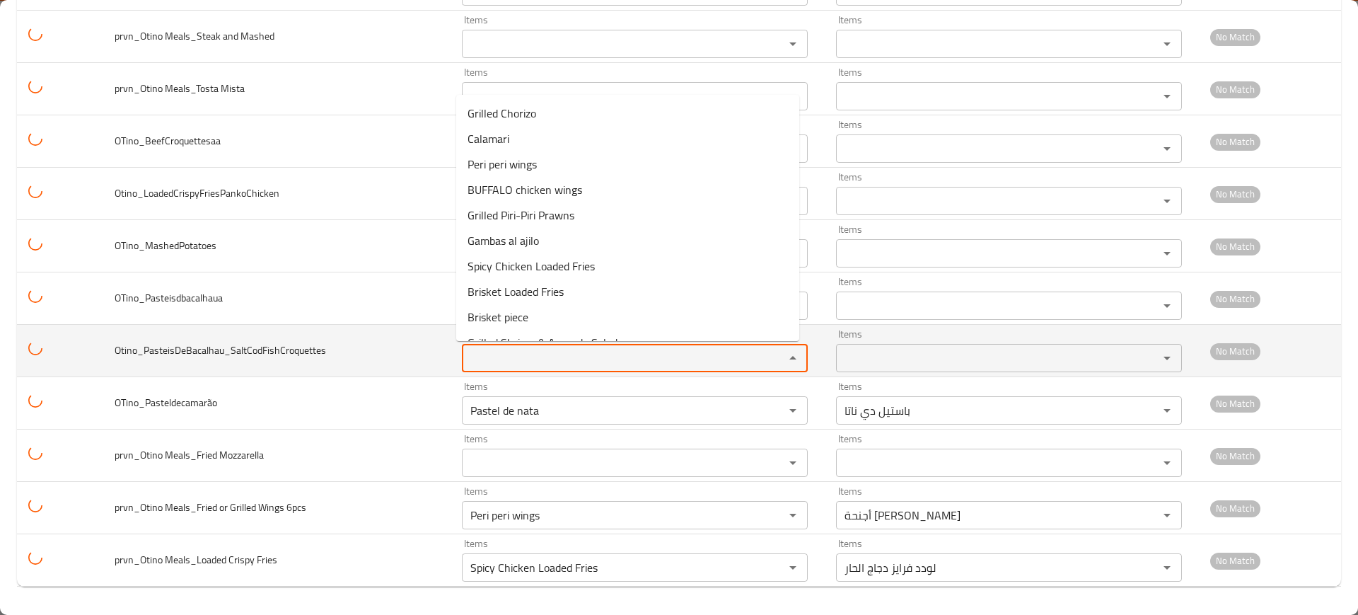
paste input "oquett"
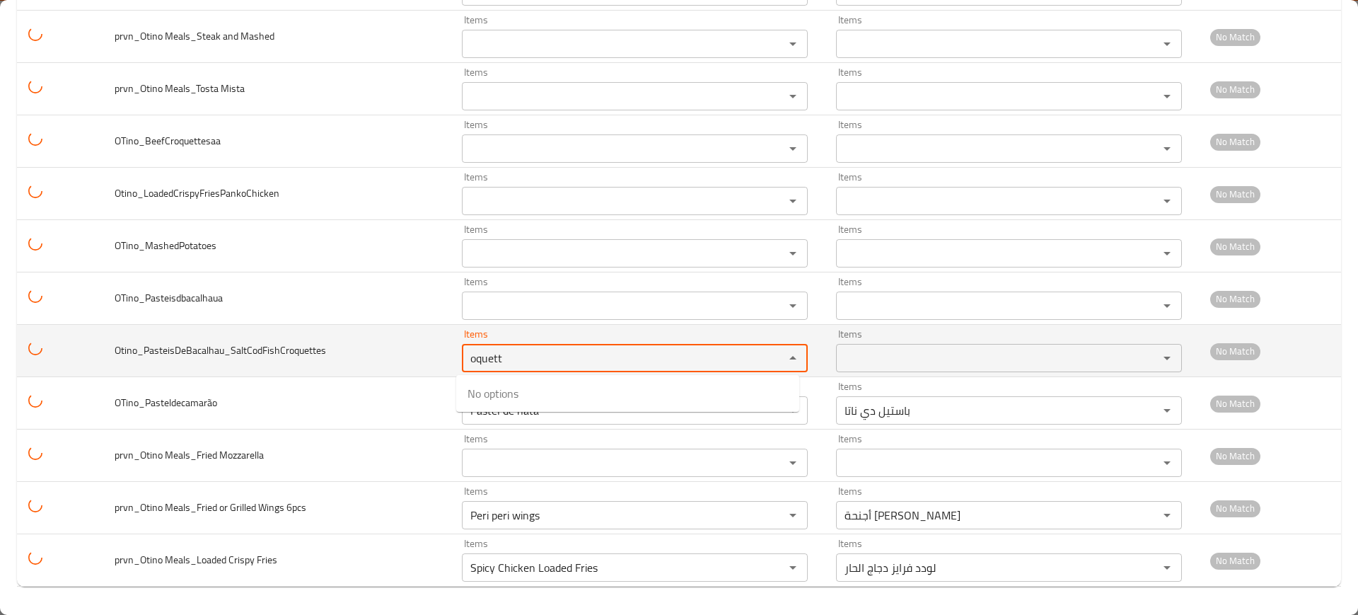
type input "oquett"
click at [271, 355] on span "Otino_PasteisDeBacalhau_SaltCodFishCroquettes" at bounding box center [220, 350] width 211 height 18
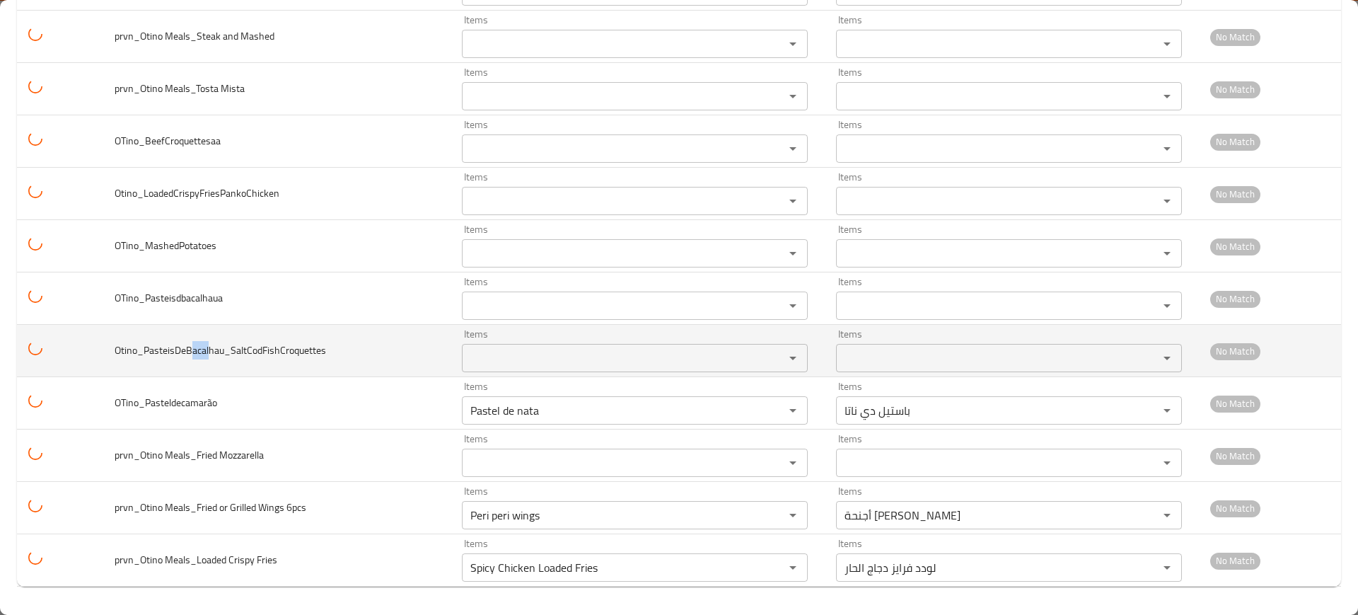
drag, startPoint x: 195, startPoint y: 350, endPoint x: 208, endPoint y: 350, distance: 12.7
click at [208, 350] on span "Otino_PasteisDeBacalhau_SaltCodFishCroquettes" at bounding box center [220, 350] width 211 height 18
copy span "acal"
click at [504, 366] on div "Items" at bounding box center [635, 358] width 346 height 28
paste input "acal"
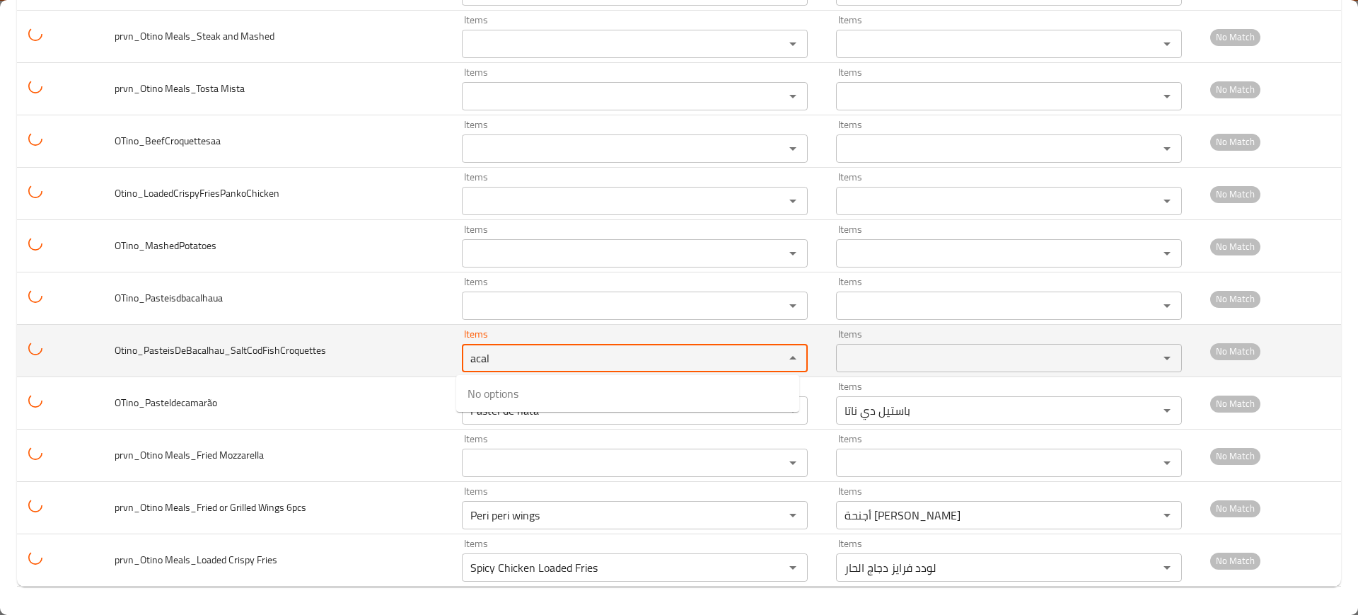
type input "acal"
click at [292, 325] on td "Otino_PasteisDeBacalhau_SaltCodFishCroquettes" at bounding box center [276, 351] width 347 height 52
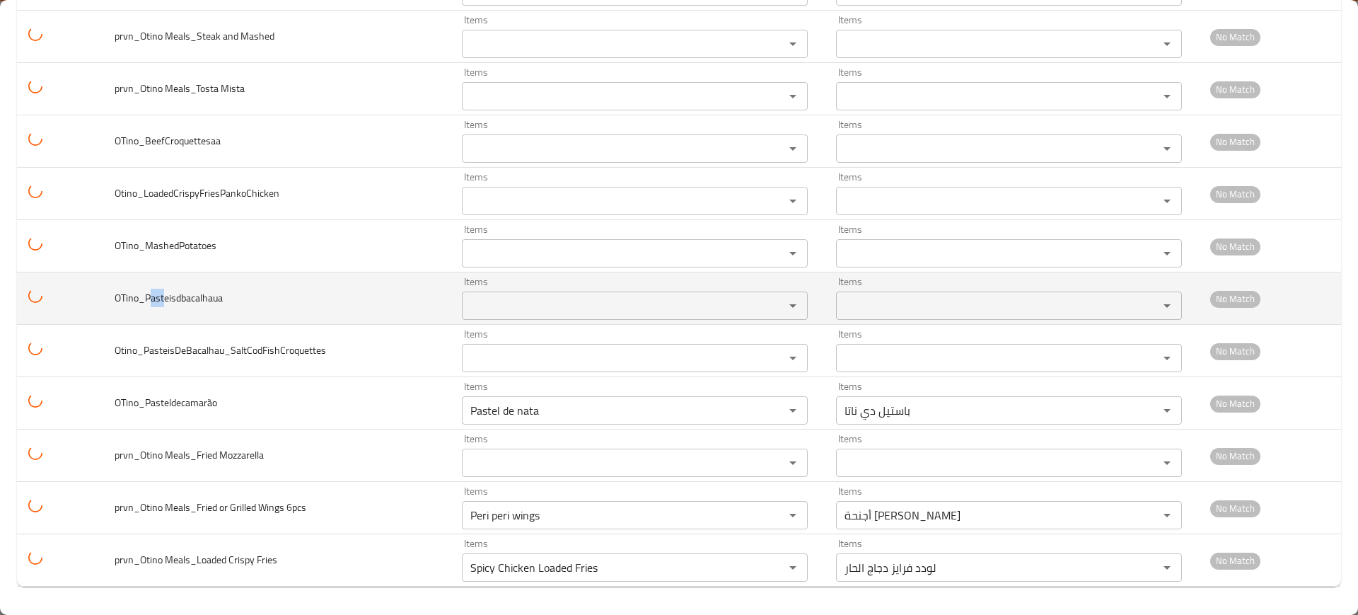
click at [151, 299] on span "OTino_Pasteisdbacalhaua" at bounding box center [169, 298] width 108 height 18
copy span "ast"
click at [499, 291] on div "Items" at bounding box center [635, 305] width 346 height 28
paste input "ast"
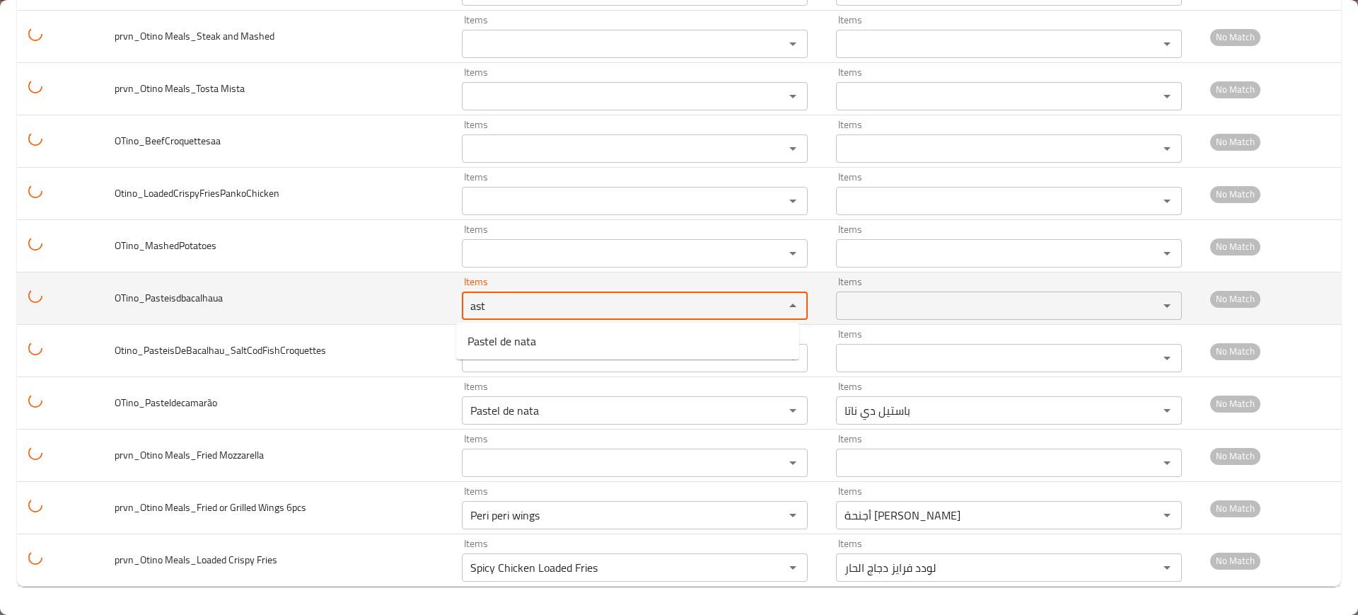
type input "ast"
click at [331, 272] on td "OTino_Pasteisdbacalhaua" at bounding box center [276, 298] width 347 height 52
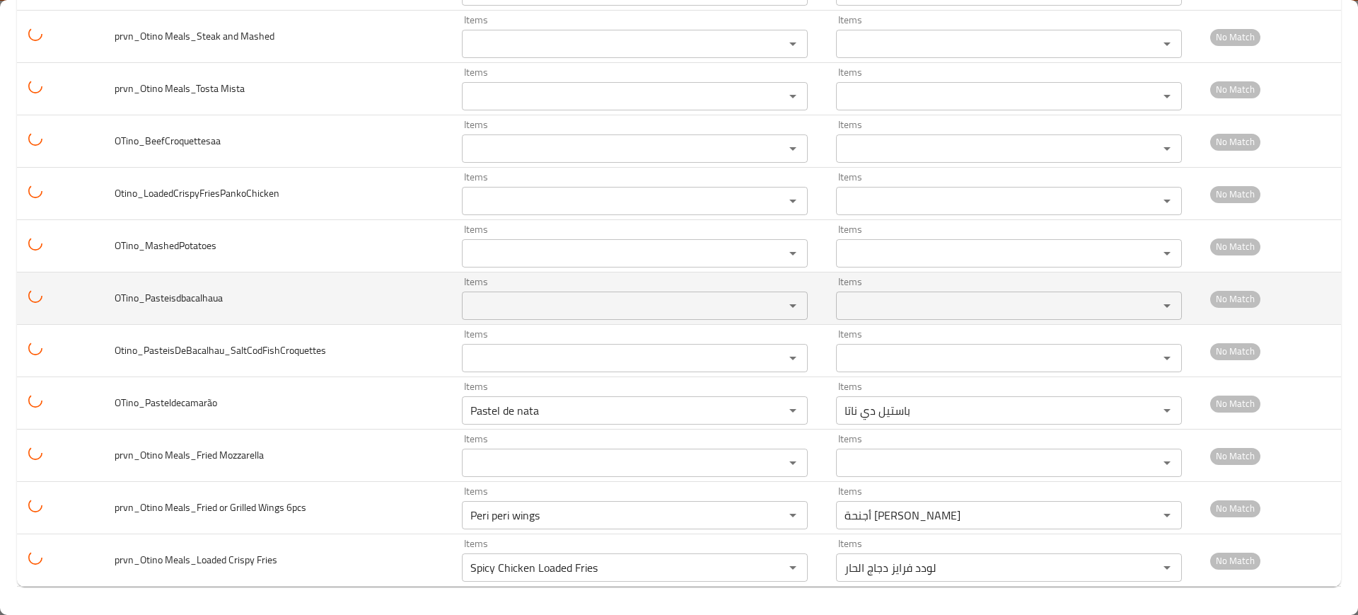
click at [496, 311] on input "Items" at bounding box center [614, 306] width 296 height 20
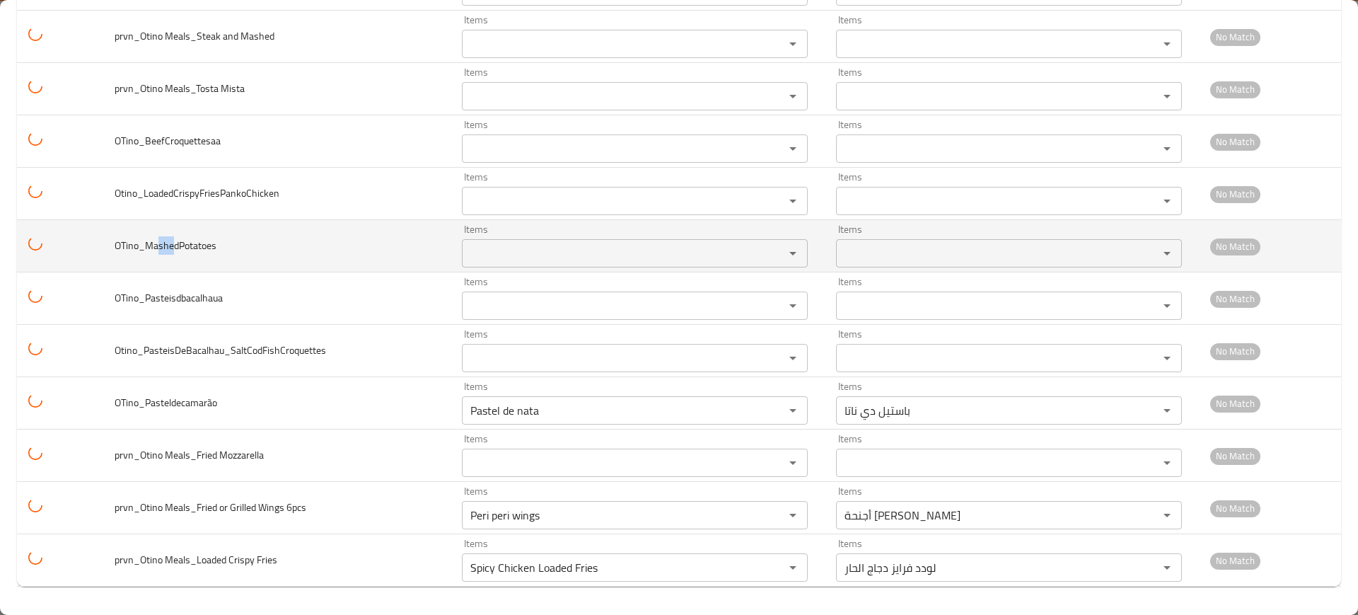
click at [156, 245] on span "OTino_MashedPotatoes" at bounding box center [166, 245] width 102 height 18
copy span "she"
drag, startPoint x: 536, startPoint y: 269, endPoint x: 538, endPoint y: 261, distance: 7.9
click at [538, 266] on td "Items Items" at bounding box center [638, 246] width 374 height 52
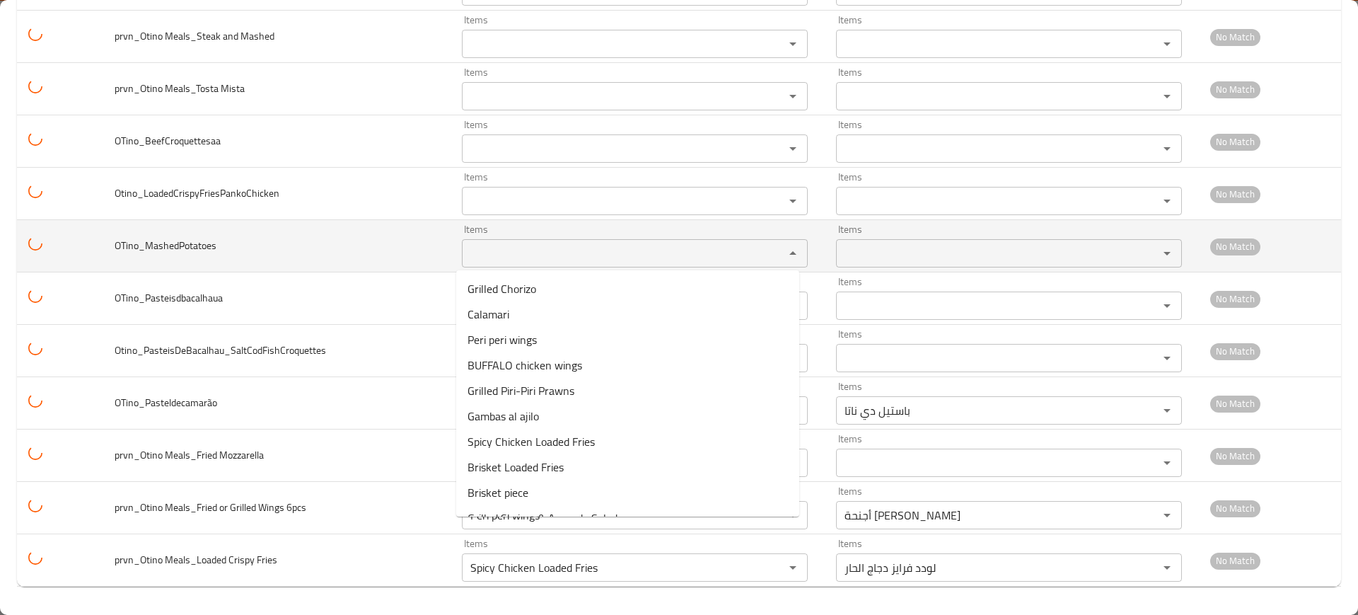
click at [538, 257] on input "Items" at bounding box center [614, 253] width 296 height 20
paste input "she"
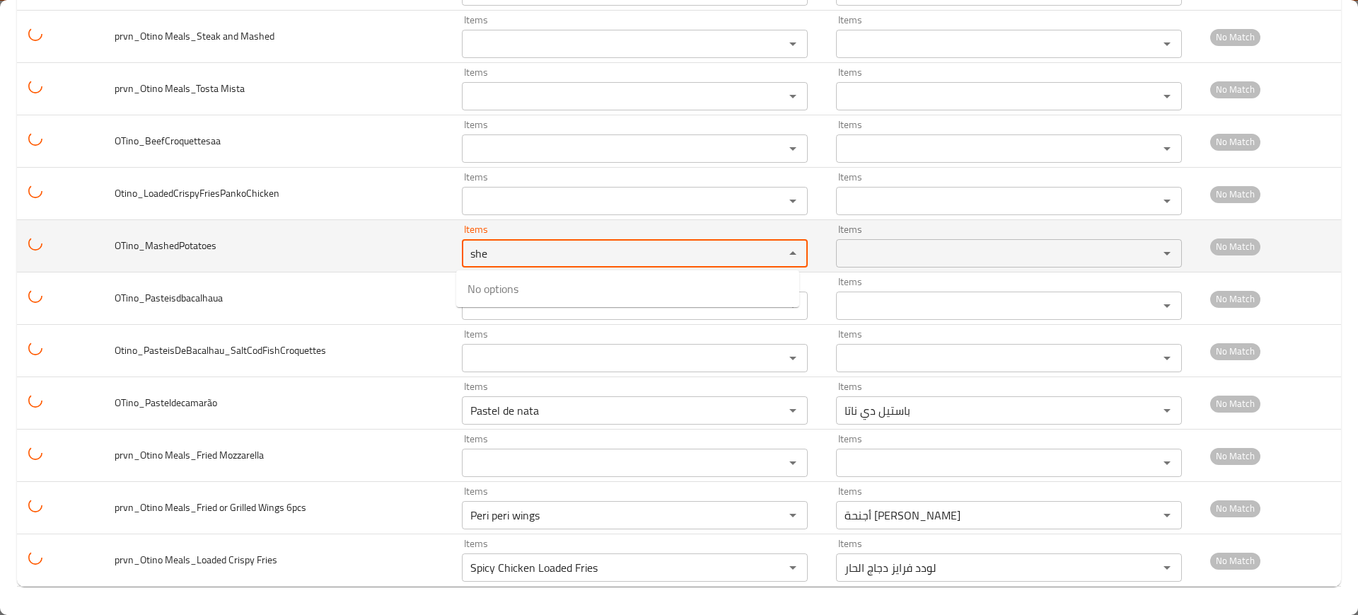
type input "she"
click at [331, 238] on td "OTino_MashedPotatoes" at bounding box center [276, 246] width 347 height 52
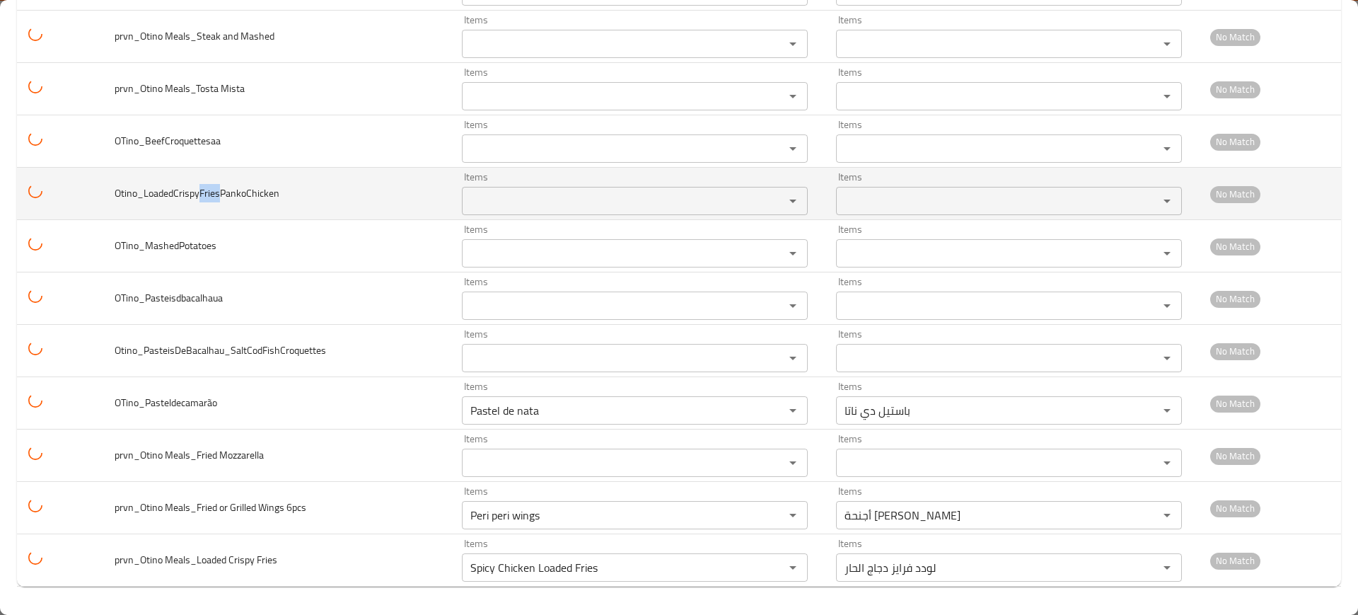
drag, startPoint x: 200, startPoint y: 197, endPoint x: 400, endPoint y: 212, distance: 200.8
click at [221, 197] on span "Otino_LoadedCrispyFriesPankoChicken" at bounding box center [197, 193] width 165 height 18
copy span "Fries"
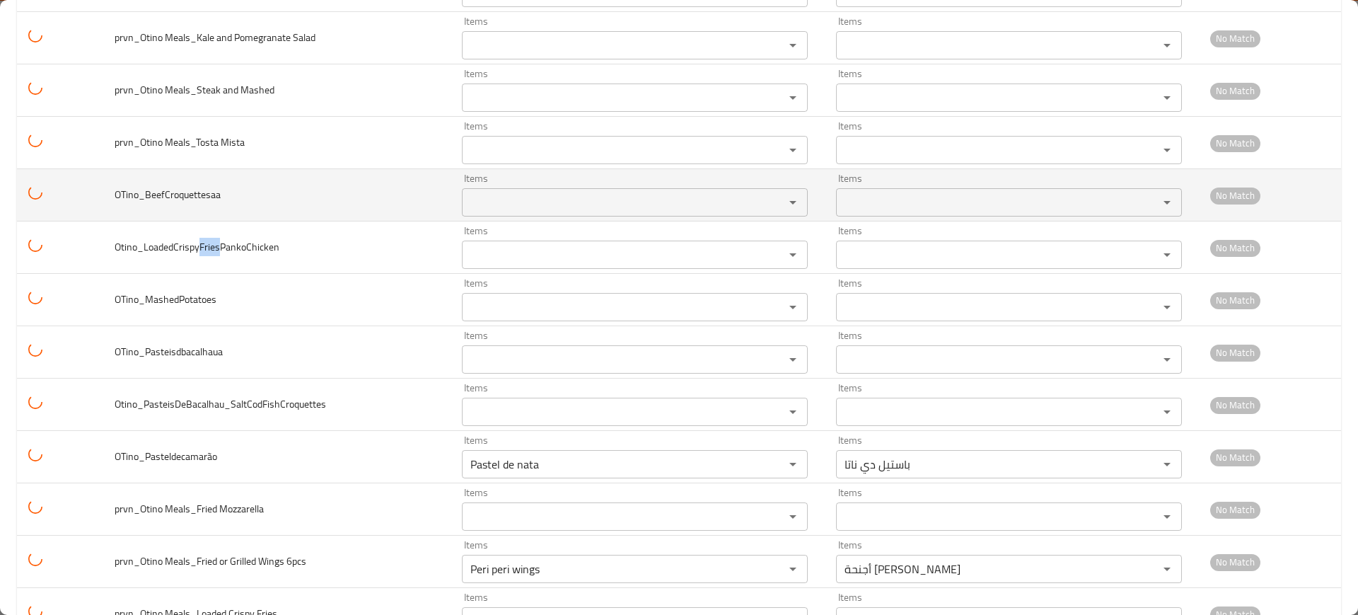
scroll to position [2839, 0]
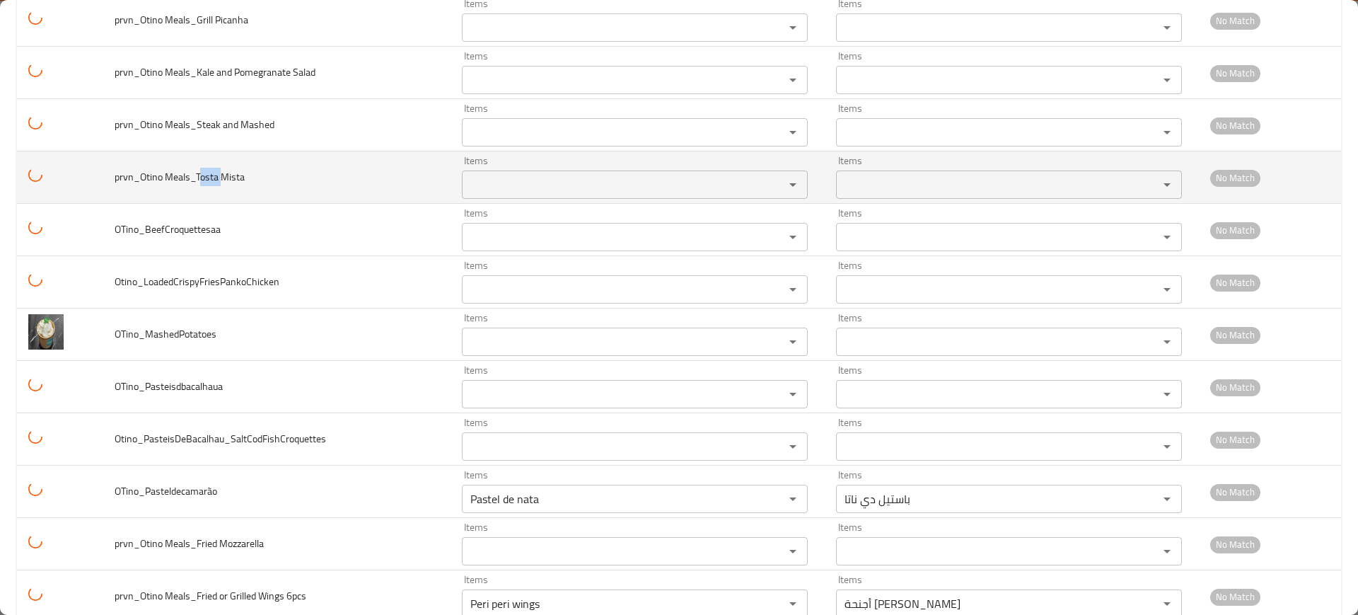
drag, startPoint x: 199, startPoint y: 178, endPoint x: 220, endPoint y: 180, distance: 21.3
click at [220, 180] on span "prvn_Otino Meals_Tosta Mista" at bounding box center [180, 177] width 130 height 18
copy span "osta"
click at [547, 182] on Mista "Items" at bounding box center [614, 185] width 296 height 20
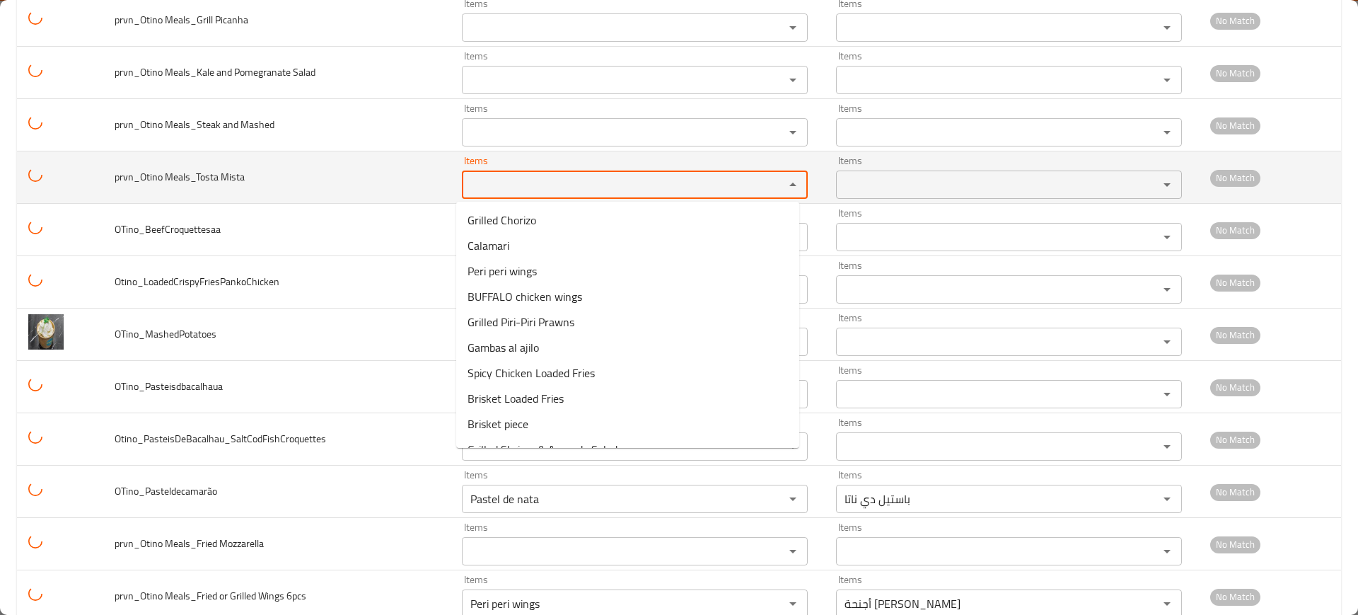
paste Mista "osta"
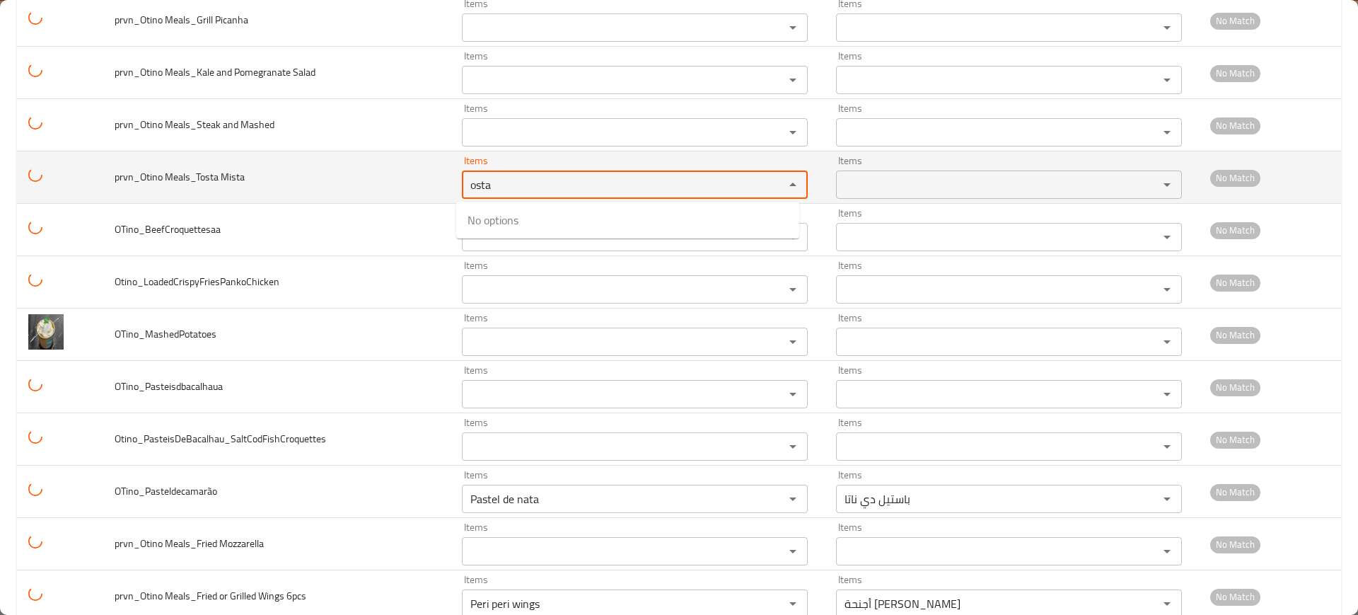
type Mista "osta"
click at [306, 184] on td "prvn_Otino Meals_Tosta Mista" at bounding box center [276, 177] width 347 height 52
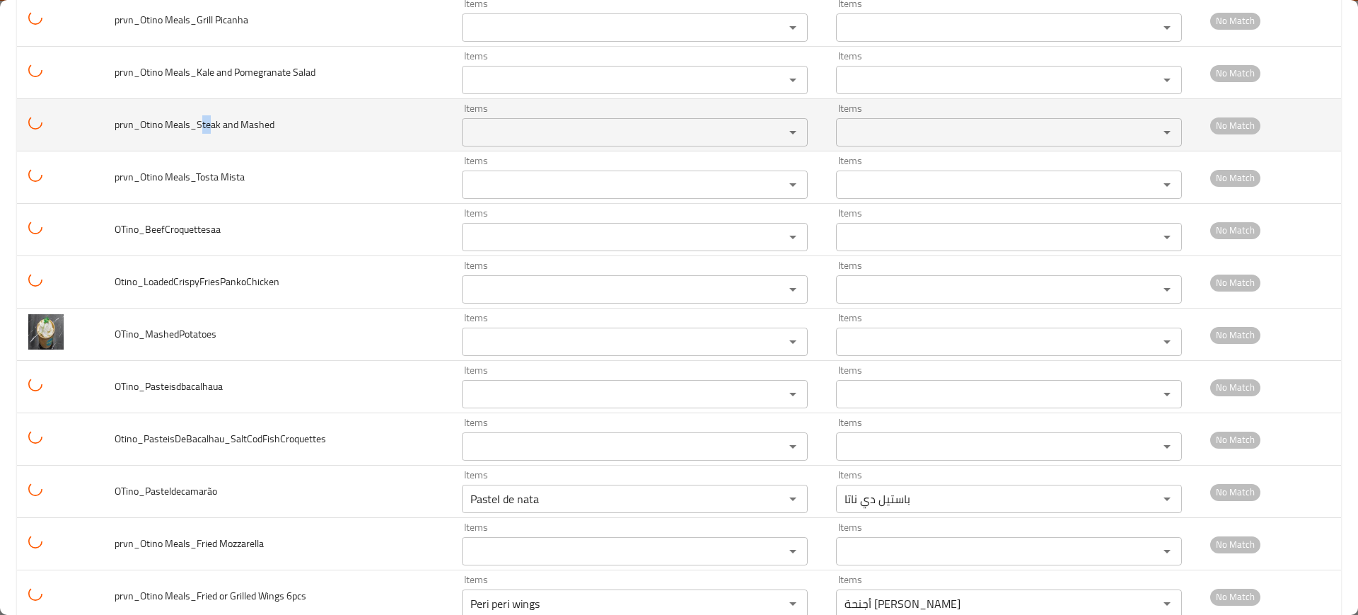
drag, startPoint x: 211, startPoint y: 126, endPoint x: 202, endPoint y: 129, distance: 9.9
click at [198, 129] on span "prvn_Otino Meals_Steak and Mashed" at bounding box center [195, 124] width 160 height 18
click at [580, 127] on Mashed "Items" at bounding box center [614, 132] width 296 height 20
paste Mashed "te"
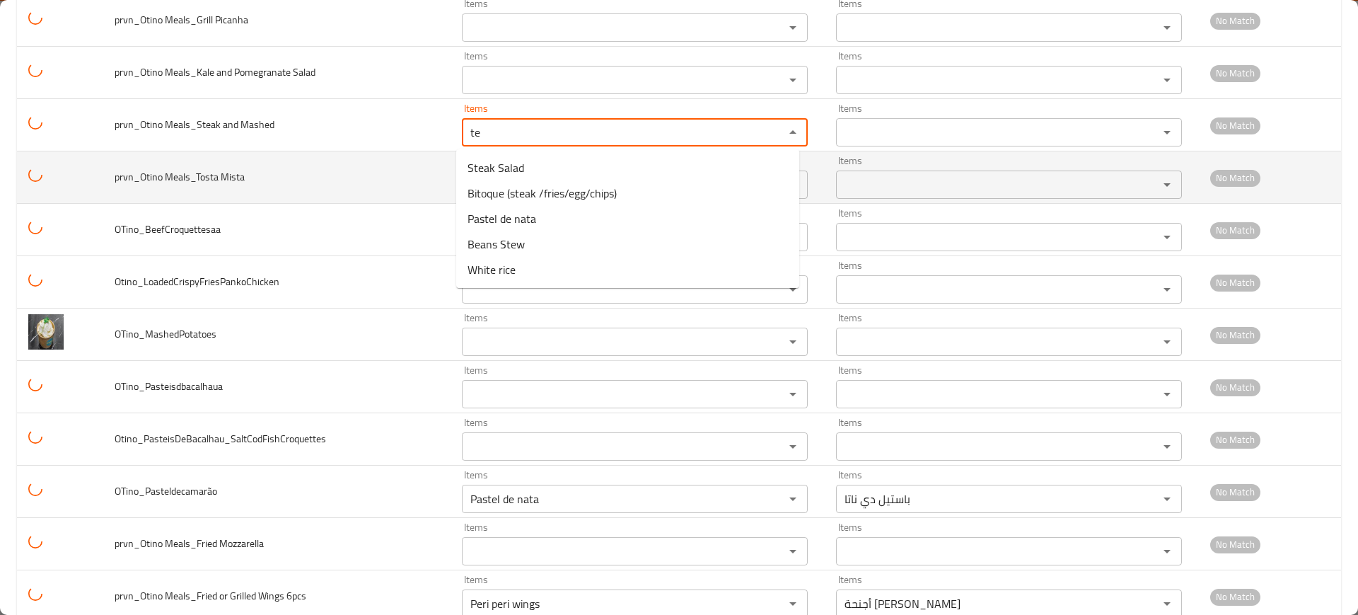
type Mashed "te"
click at [380, 155] on td "prvn_Otino Meals_Tosta Mista" at bounding box center [276, 177] width 347 height 52
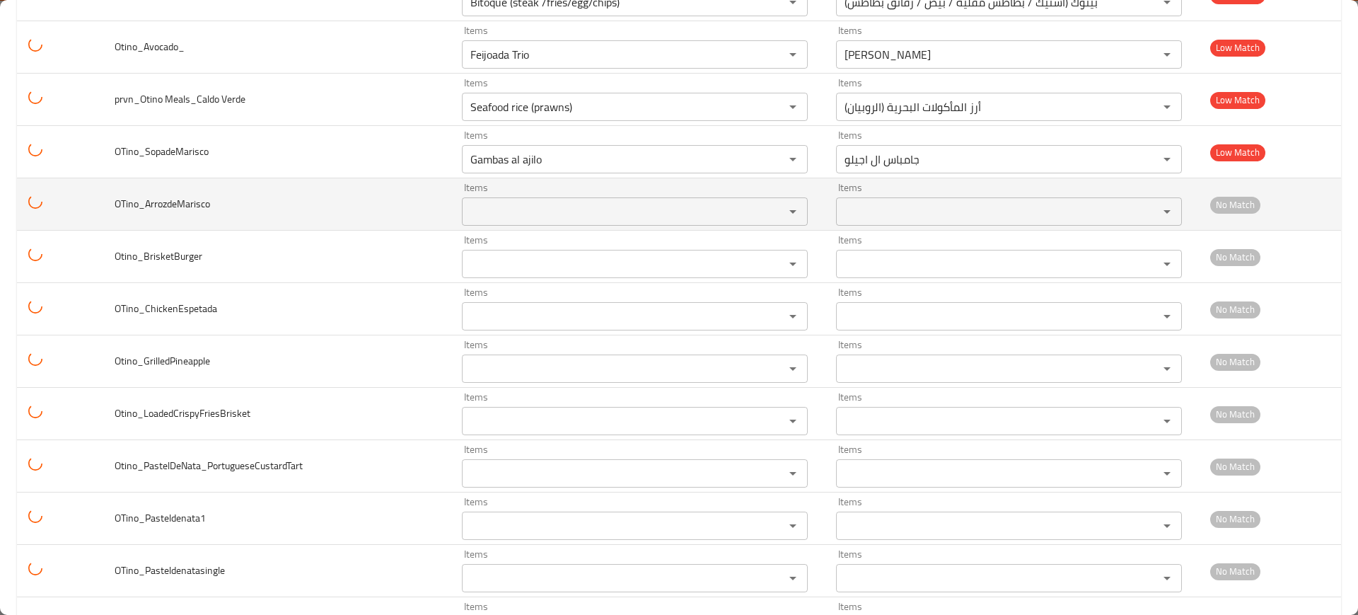
scroll to position [1778, 0]
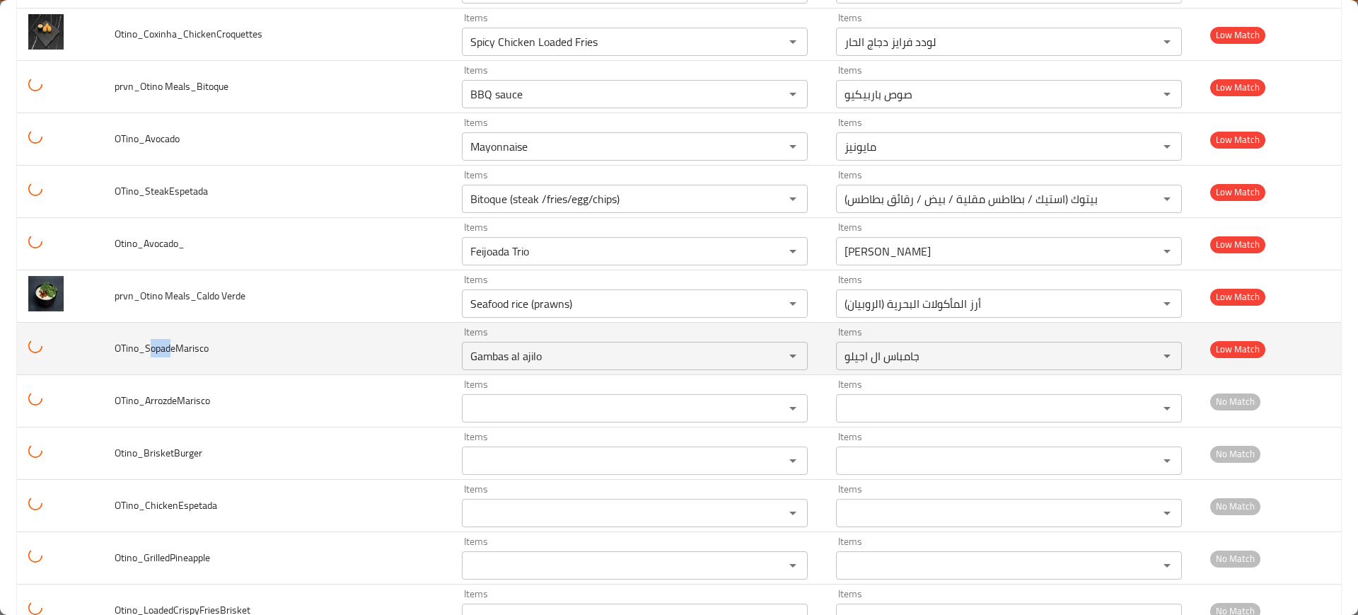
drag, startPoint x: 169, startPoint y: 346, endPoint x: 149, endPoint y: 344, distance: 20.6
click at [149, 344] on span "OTino_SopadeMarisco" at bounding box center [162, 348] width 94 height 18
click at [544, 338] on div "Items Gambas al ajilo Items" at bounding box center [635, 348] width 346 height 43
paste input "opad"
type input "opad"
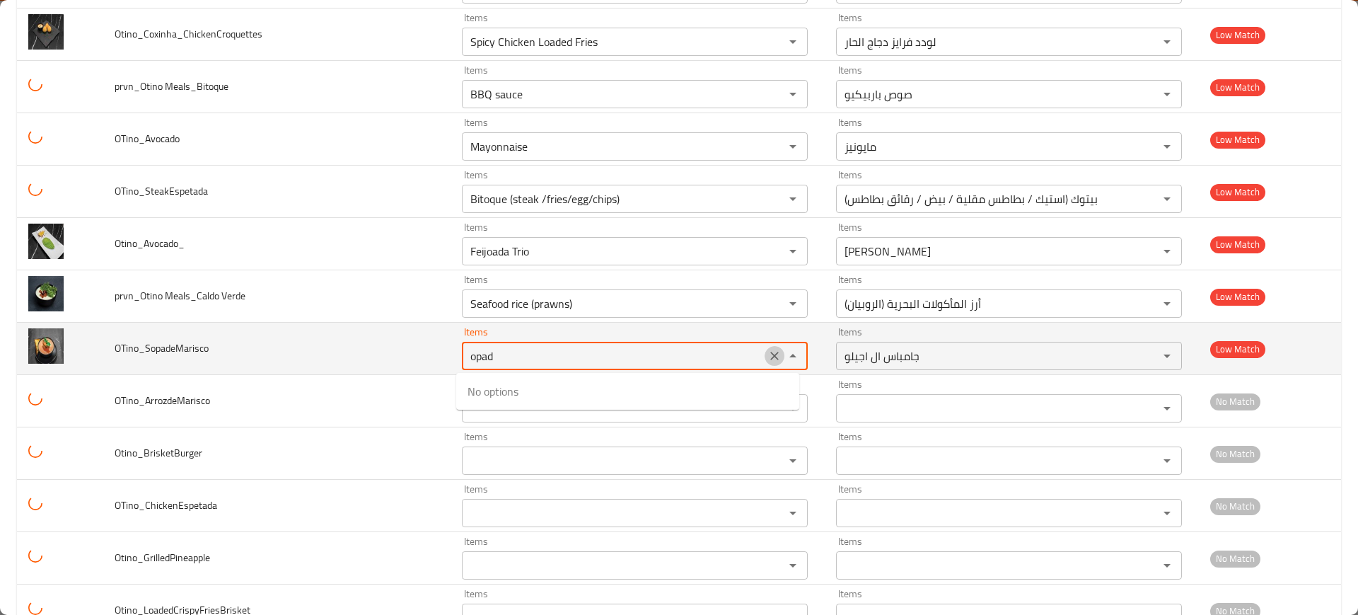
click at [767, 353] on icon "Clear" at bounding box center [774, 356] width 14 height 14
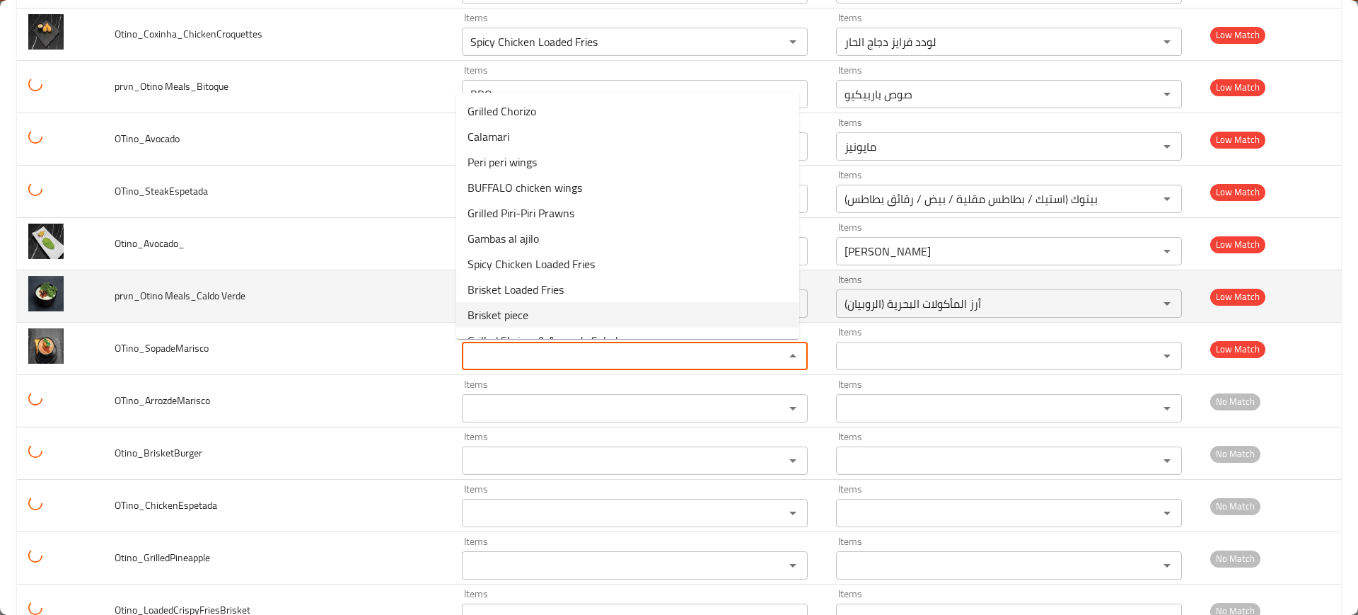
click at [262, 286] on td "prvn_Otino Meals_Caldo Verde" at bounding box center [276, 296] width 347 height 52
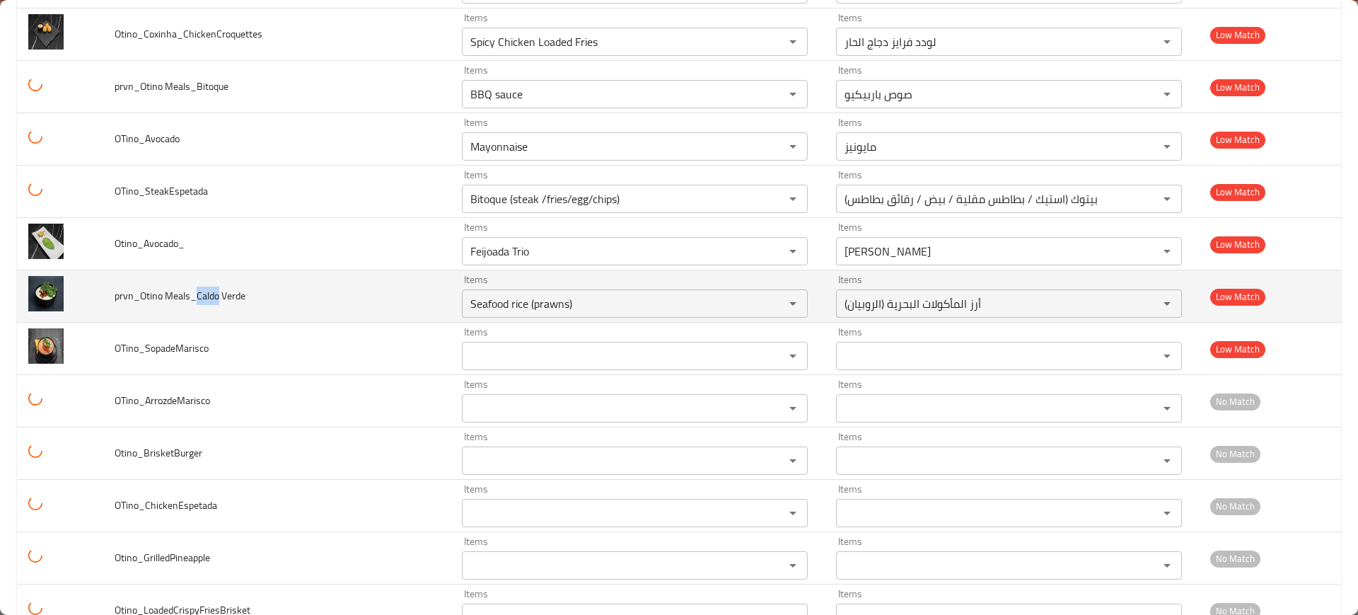
drag, startPoint x: 214, startPoint y: 294, endPoint x: 195, endPoint y: 294, distance: 19.1
click at [195, 294] on span "prvn_Otino Meals_Caldo Verde" at bounding box center [180, 295] width 131 height 18
click at [598, 288] on div "Items Seafood rice (prawns) Items" at bounding box center [635, 295] width 346 height 43
paste Verde "Caldo"
type Verde "Caldo"
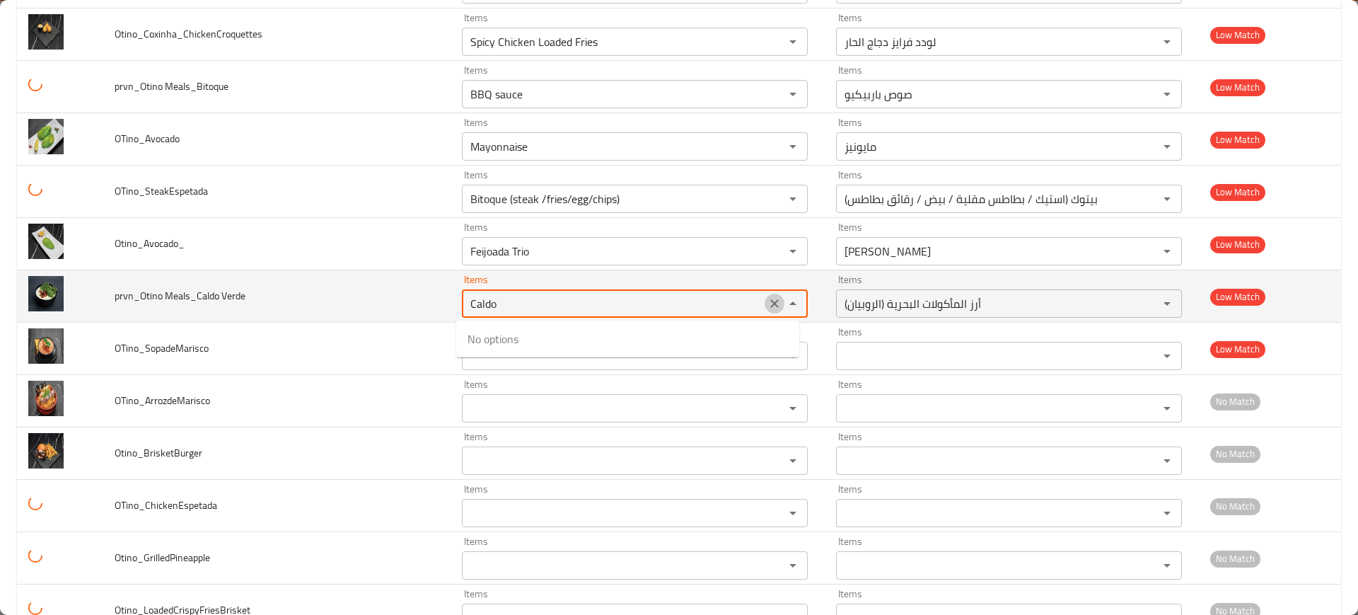
click at [767, 303] on icon "Clear" at bounding box center [774, 303] width 14 height 14
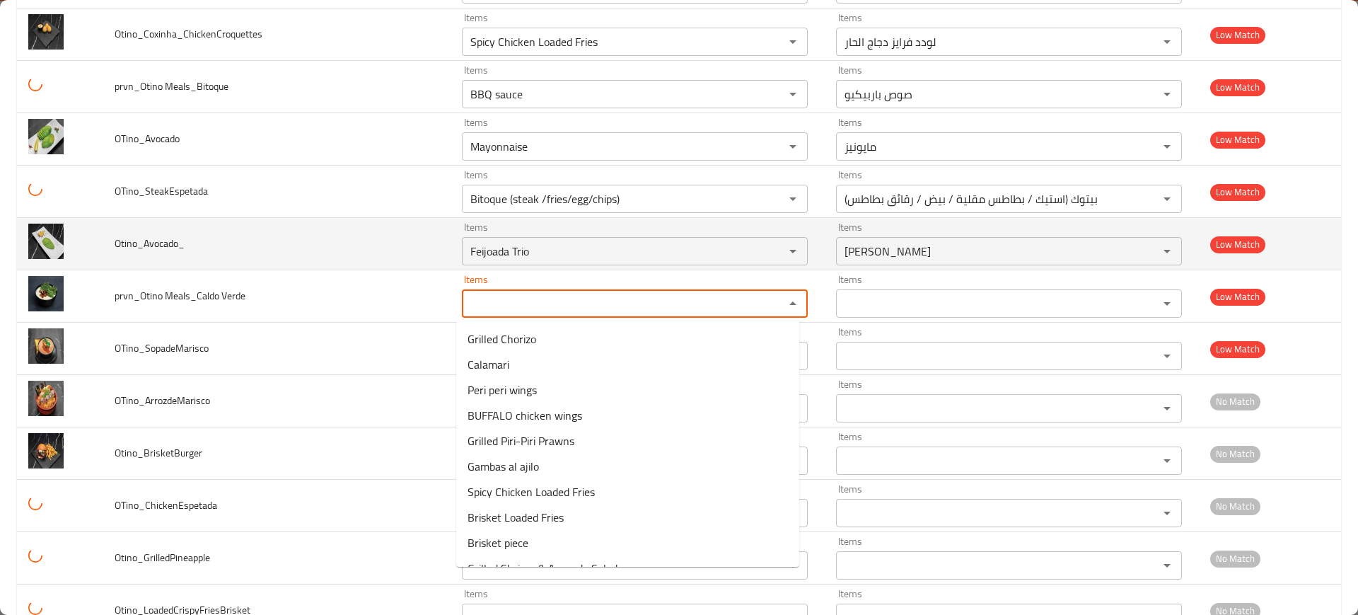
click at [347, 248] on td "Otino_Avocado_" at bounding box center [276, 244] width 347 height 52
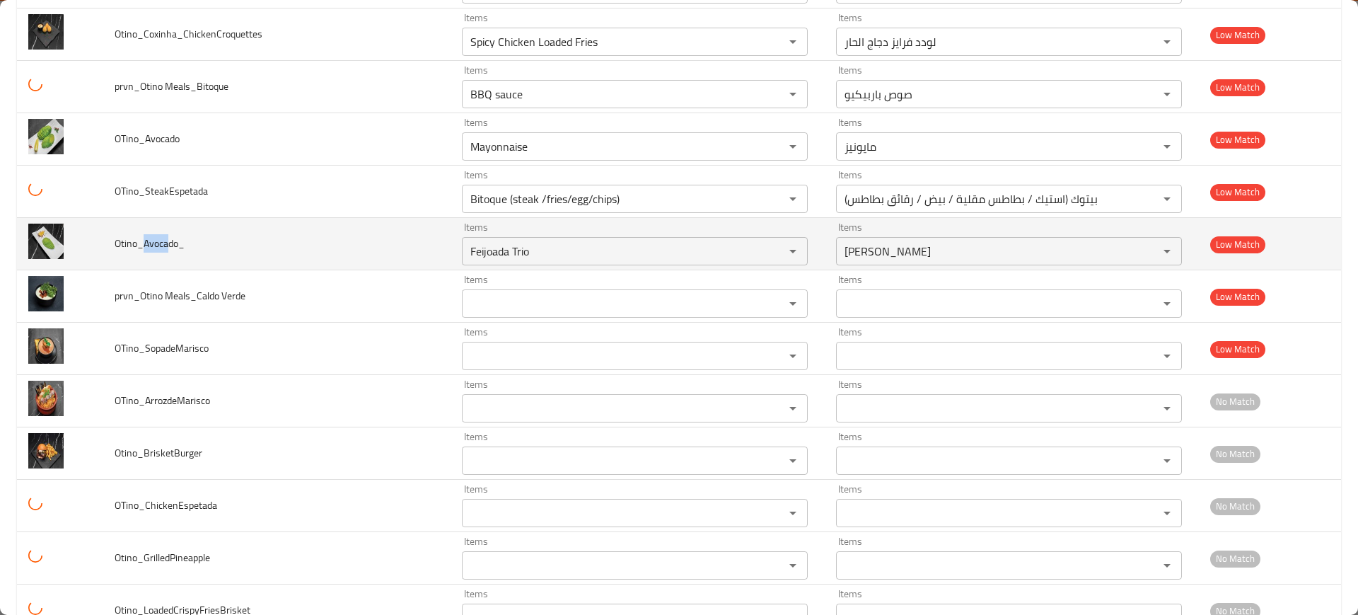
drag, startPoint x: 166, startPoint y: 237, endPoint x: 150, endPoint y: 239, distance: 15.7
click at [144, 240] on span "Otino_Avocado_" at bounding box center [150, 243] width 70 height 18
click at [579, 247] on input "Feijoada Trio" at bounding box center [614, 251] width 296 height 20
paste input "Avoca"
type input "Avoca"
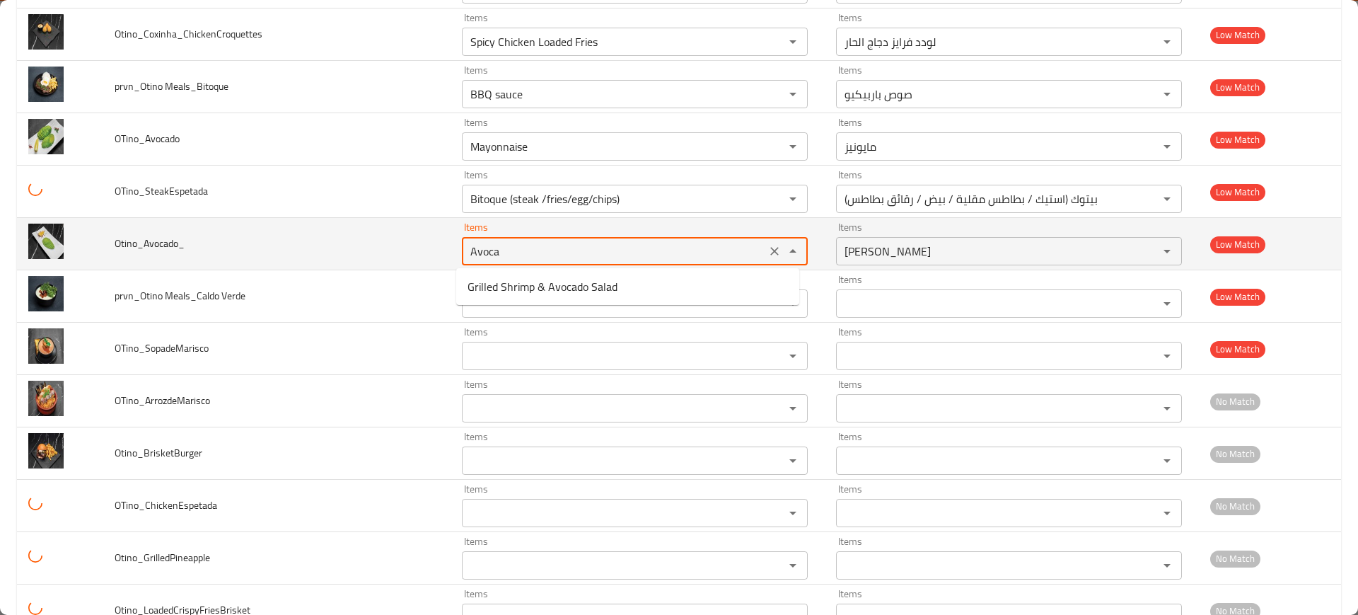
click at [743, 254] on input "Avoca" at bounding box center [614, 251] width 296 height 20
click at [765, 248] on button "Clear" at bounding box center [775, 251] width 20 height 20
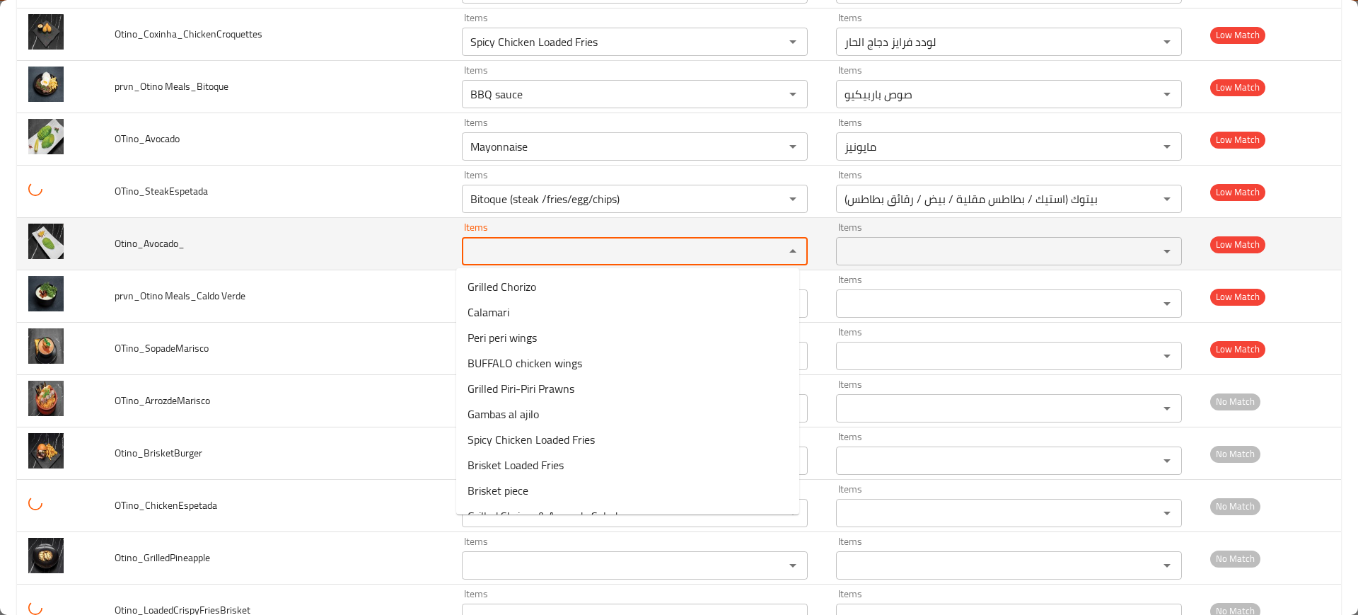
click at [765, 247] on div "enhanced table" at bounding box center [783, 251] width 37 height 20
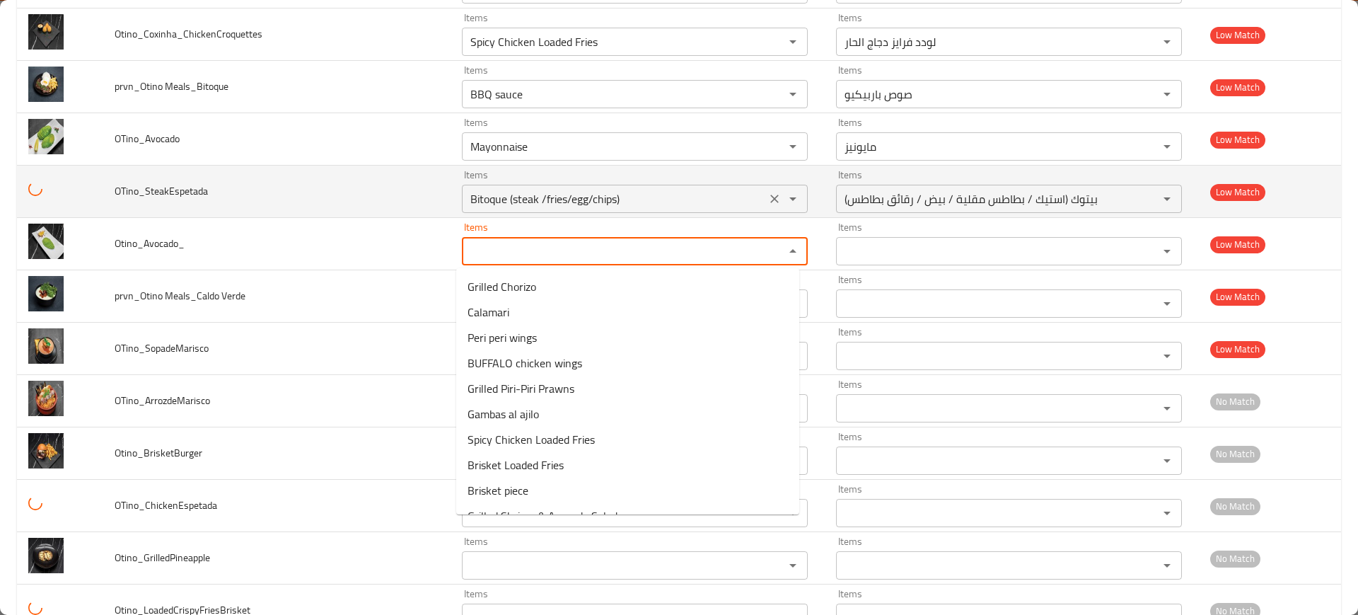
click at [767, 201] on icon "Clear" at bounding box center [774, 199] width 14 height 14
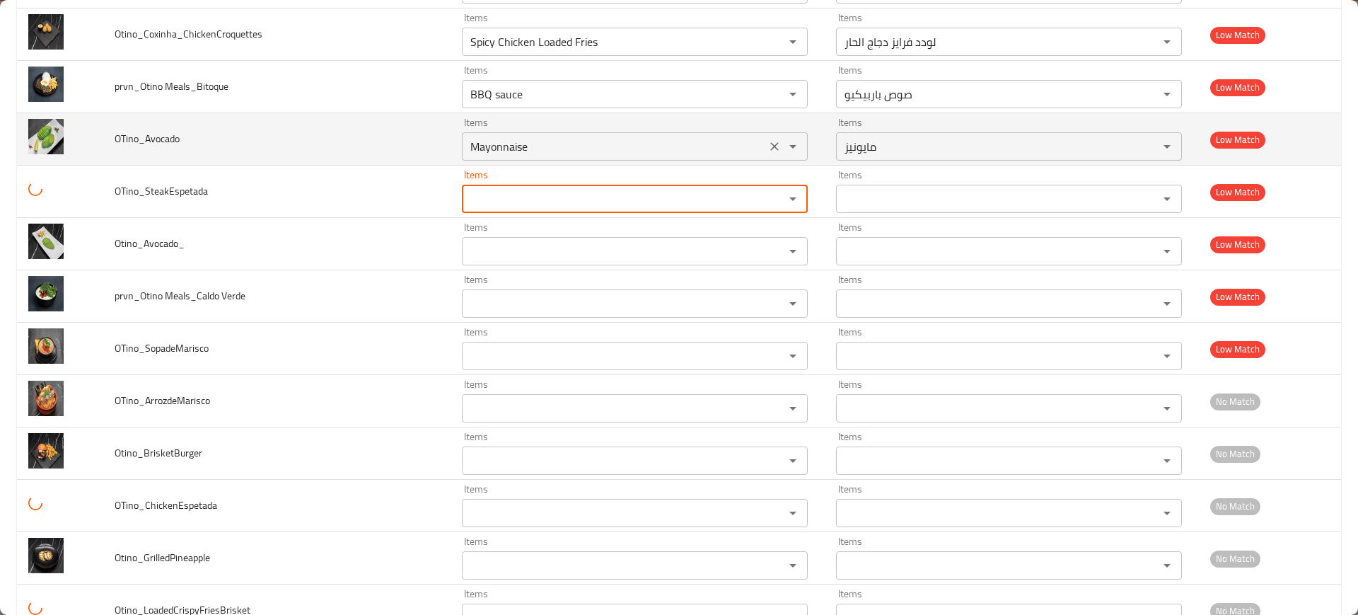
click at [767, 145] on icon "Clear" at bounding box center [774, 146] width 14 height 14
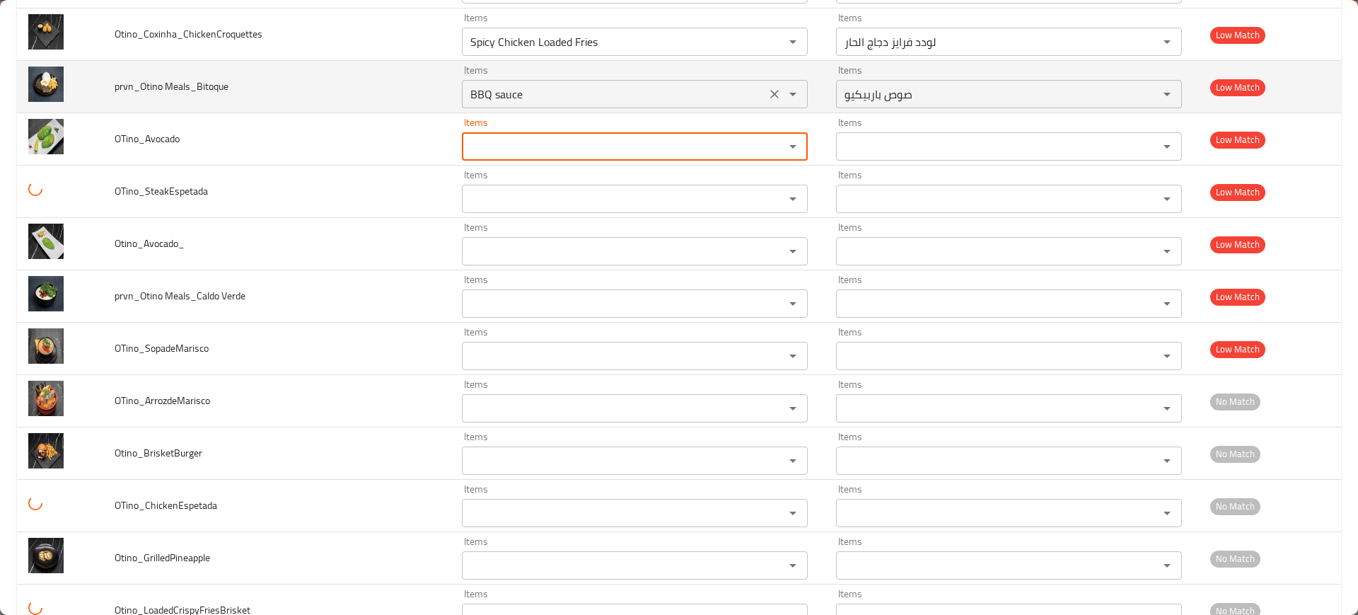
click at [760, 71] on div "Items BBQ sauce Items" at bounding box center [635, 86] width 346 height 43
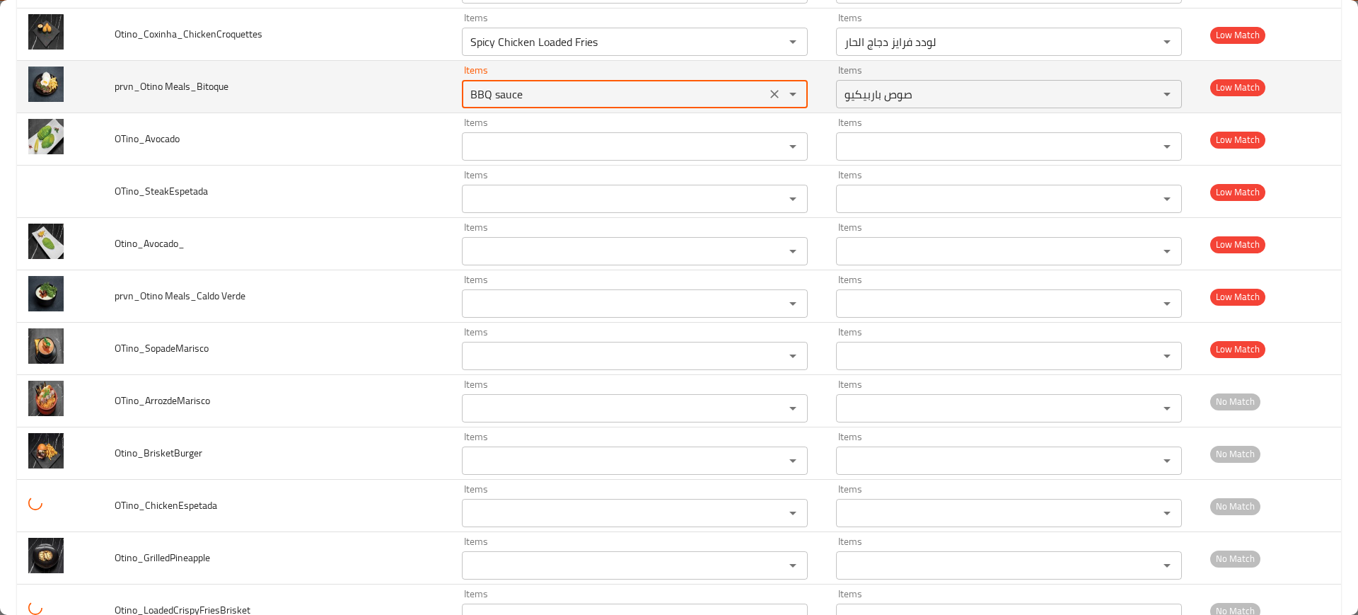
click at [767, 87] on icon "Clear" at bounding box center [774, 94] width 14 height 14
click at [765, 49] on button "Clear" at bounding box center [775, 42] width 20 height 20
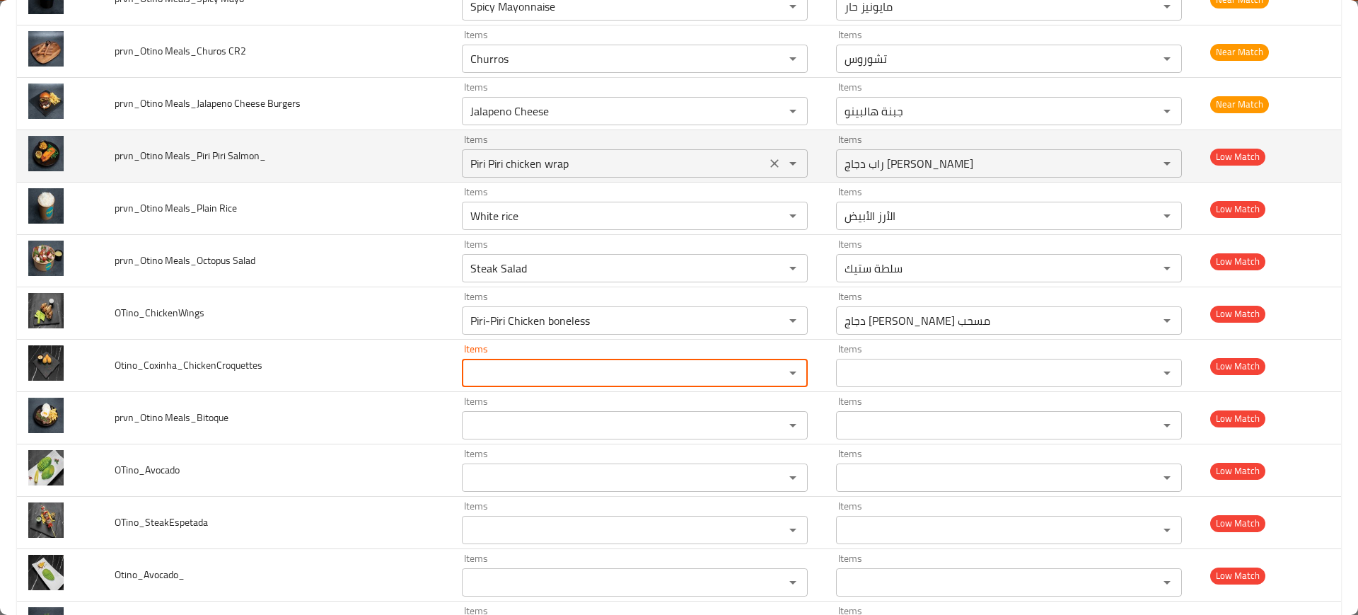
scroll to position [1425, 0]
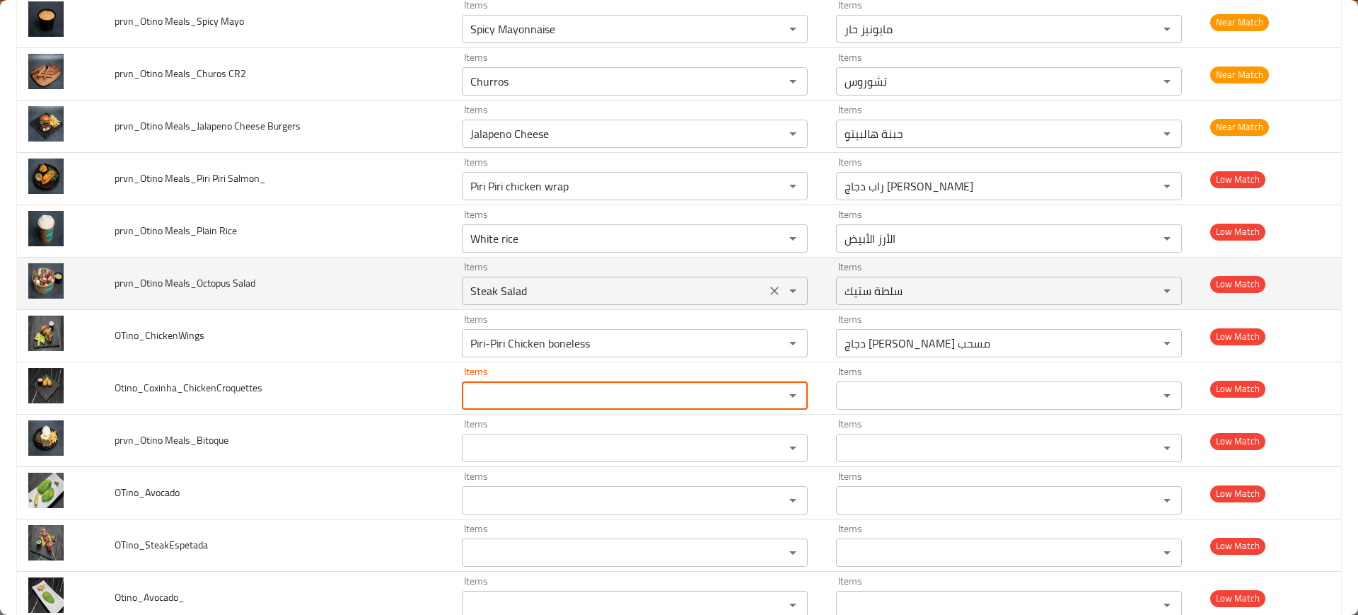
click at [767, 337] on icon "Clear" at bounding box center [774, 343] width 14 height 14
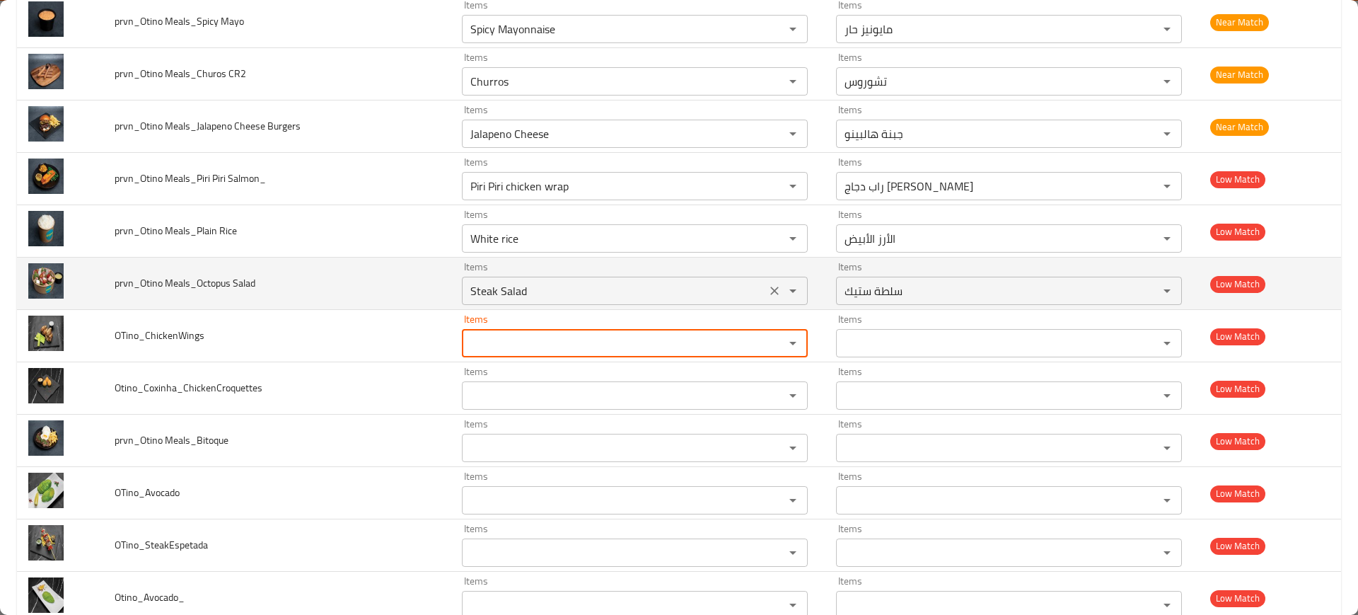
drag, startPoint x: 770, startPoint y: 286, endPoint x: 774, endPoint y: 279, distance: 8.9
click at [770, 286] on icon "Clear" at bounding box center [774, 291] width 14 height 14
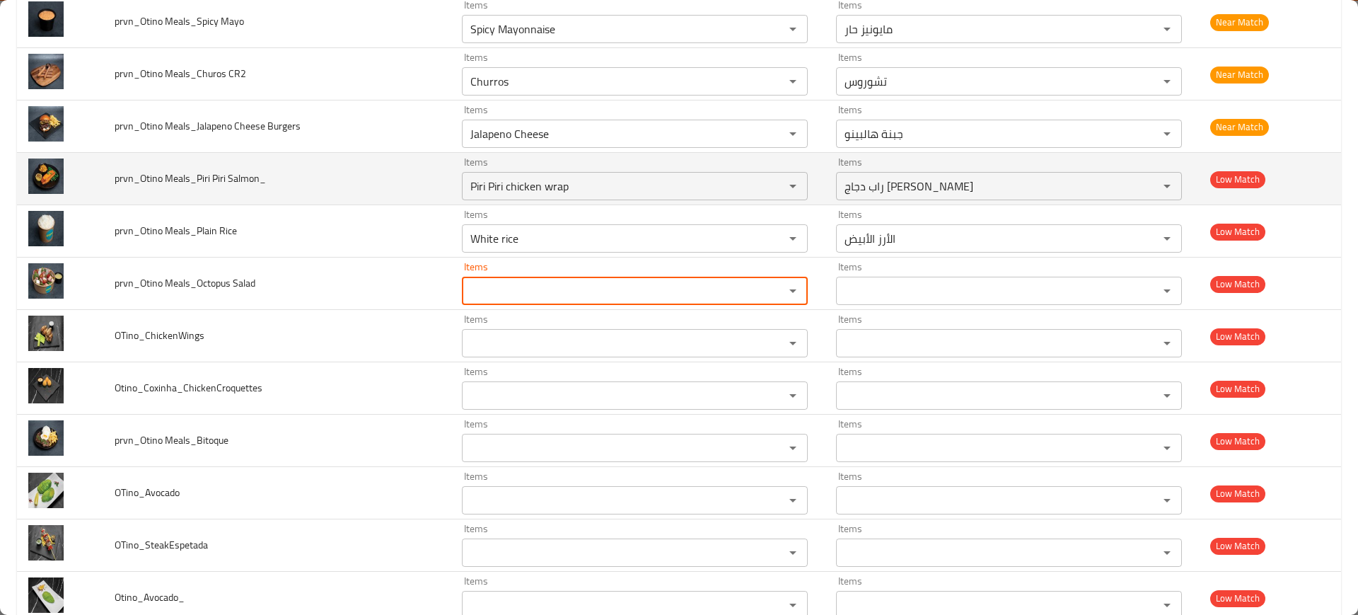
drag, startPoint x: 463, startPoint y: 187, endPoint x: 448, endPoint y: 187, distance: 14.2
click at [451, 187] on td "Items Piri Piri chicken wrap Items" at bounding box center [638, 179] width 374 height 52
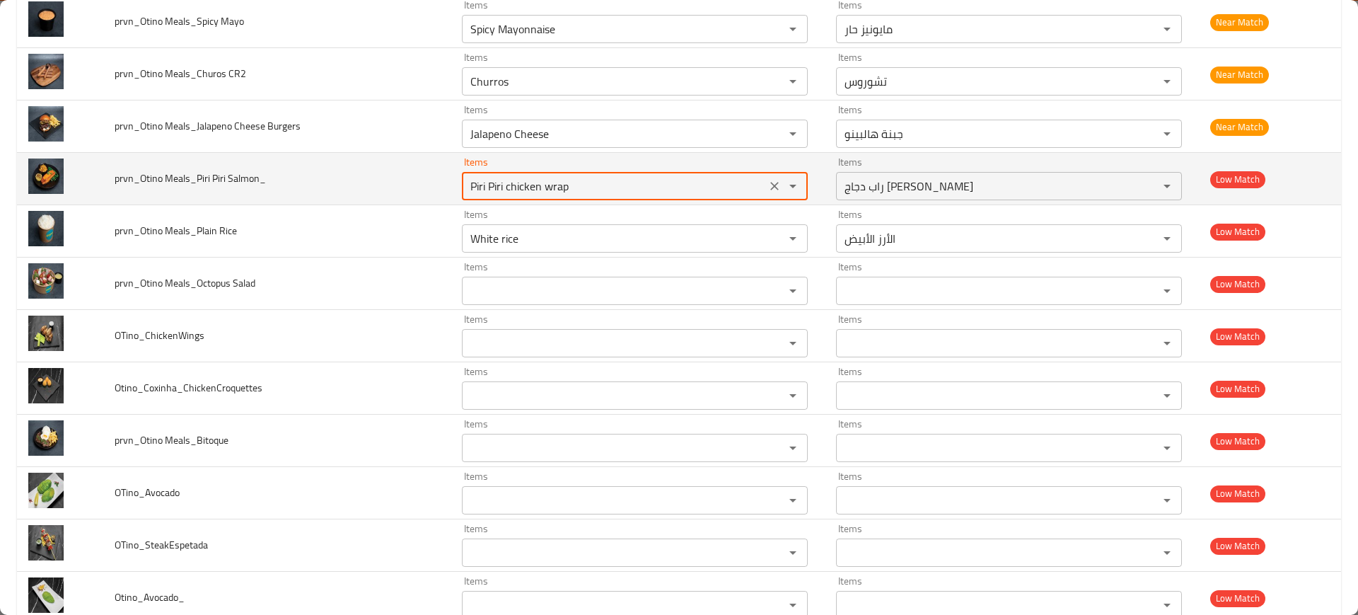
click at [538, 187] on Salmon_ "Piri Piri chicken wrap" at bounding box center [614, 186] width 296 height 20
paste Salmon_ "enhanced table"
type Salmon_ "Piri"
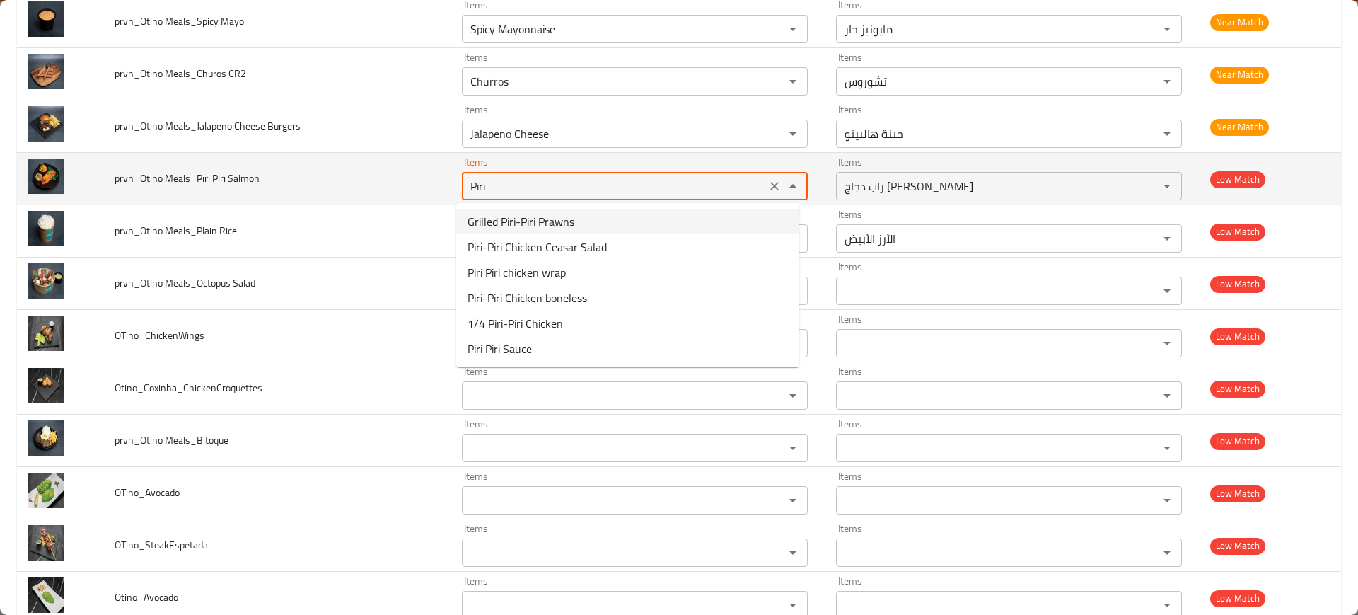
click at [767, 183] on icon "Clear" at bounding box center [774, 186] width 14 height 14
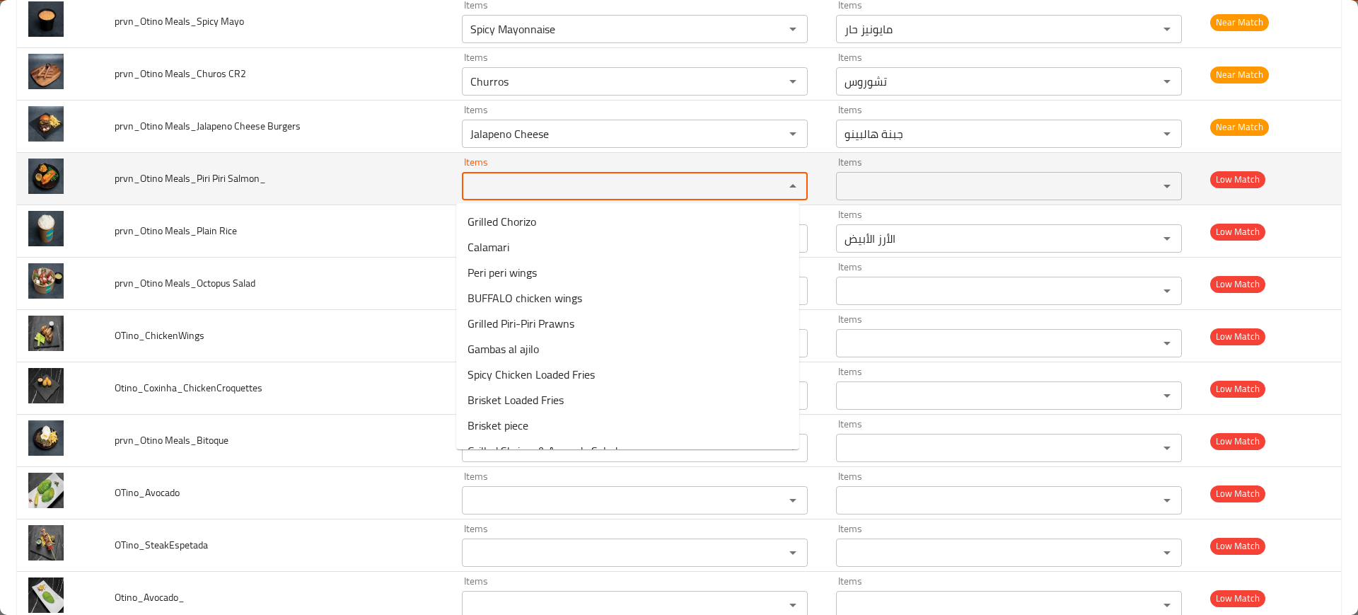
click at [407, 162] on td "prvn_Otino Meals_Piri Piri Salmon_" at bounding box center [276, 179] width 347 height 52
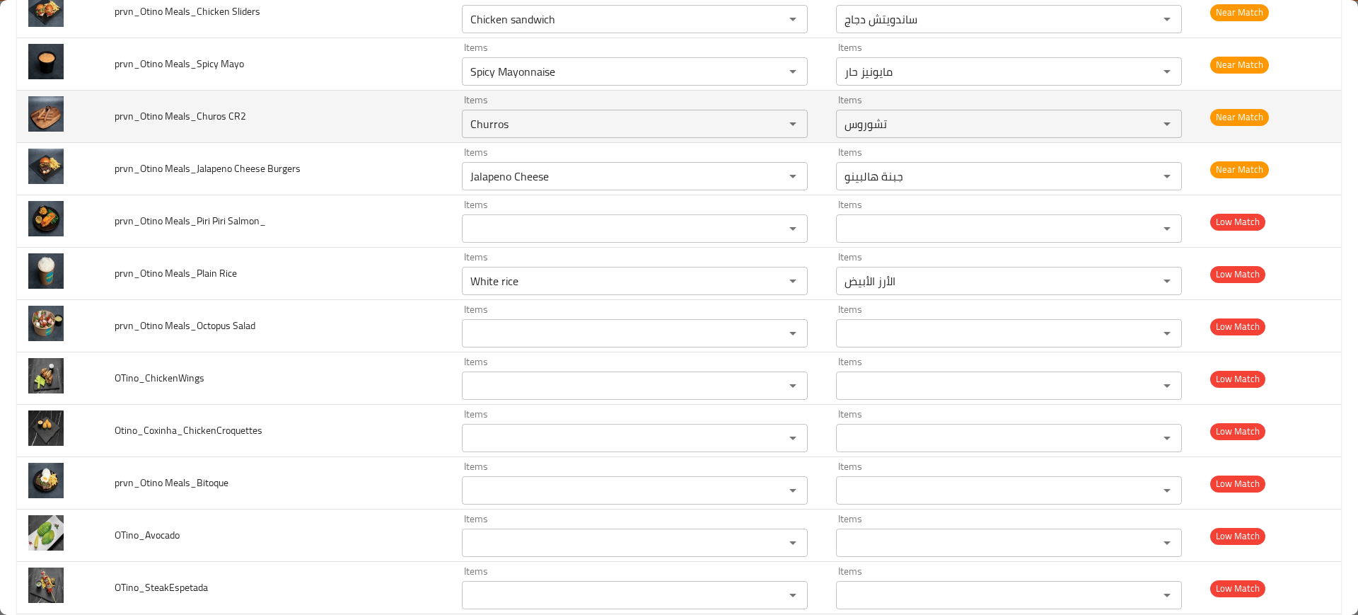
scroll to position [1336, 0]
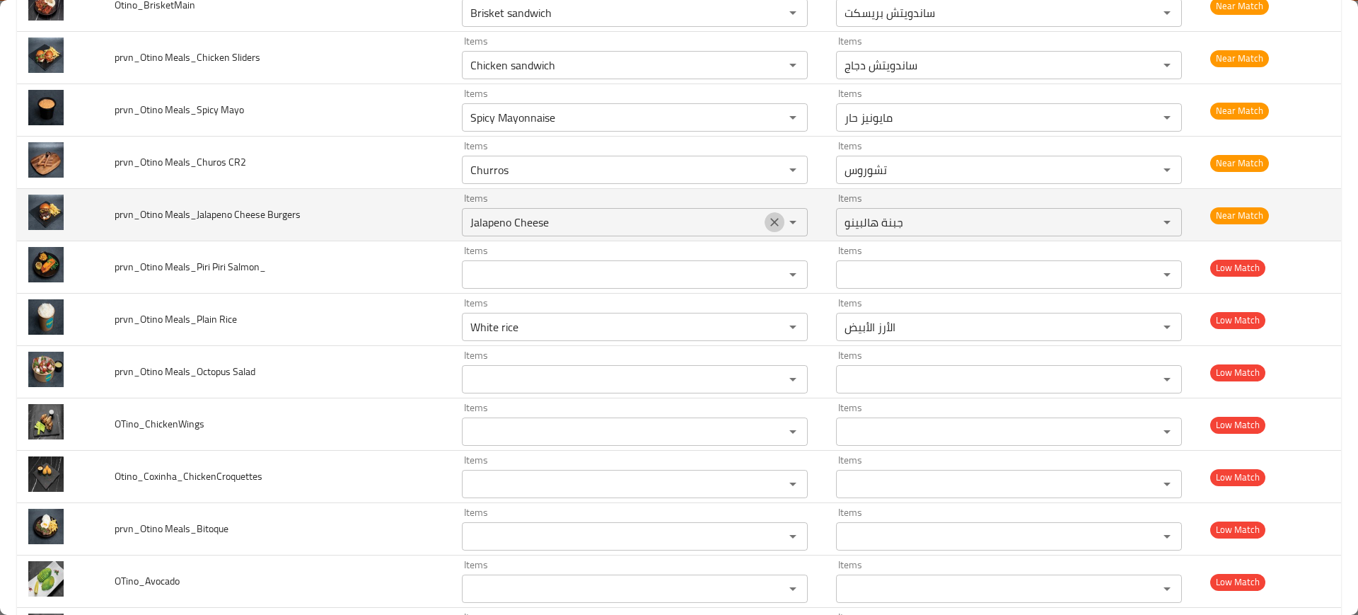
click at [765, 226] on button "Clear" at bounding box center [775, 222] width 20 height 20
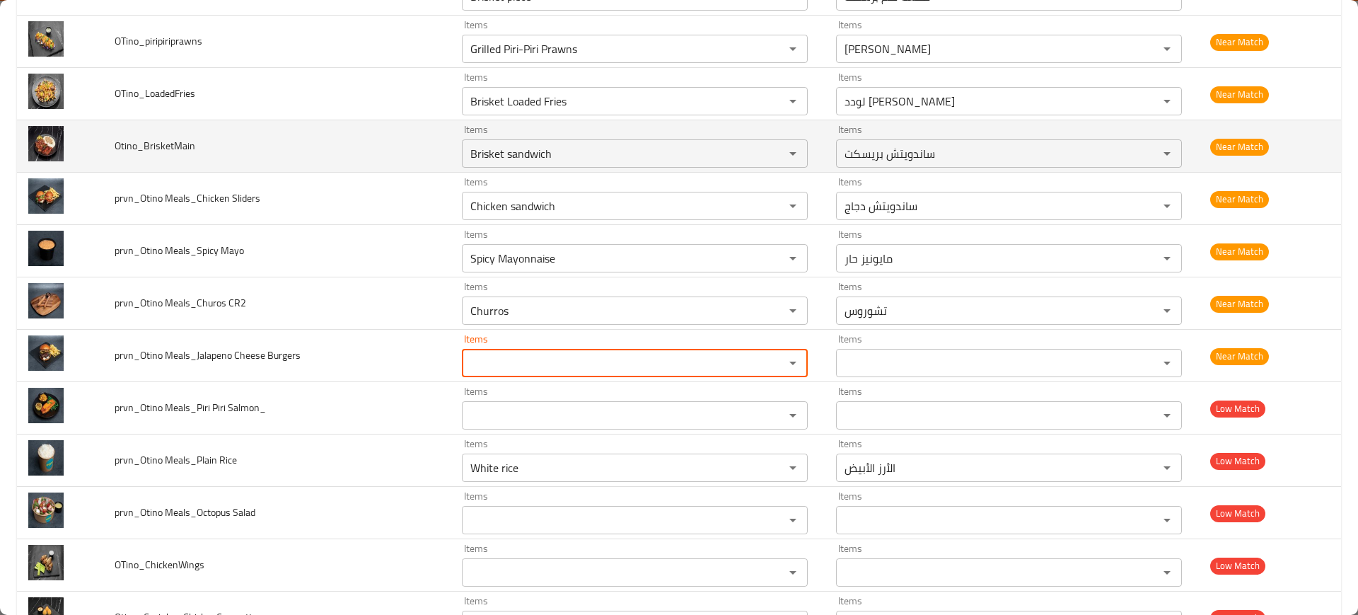
scroll to position [1159, 0]
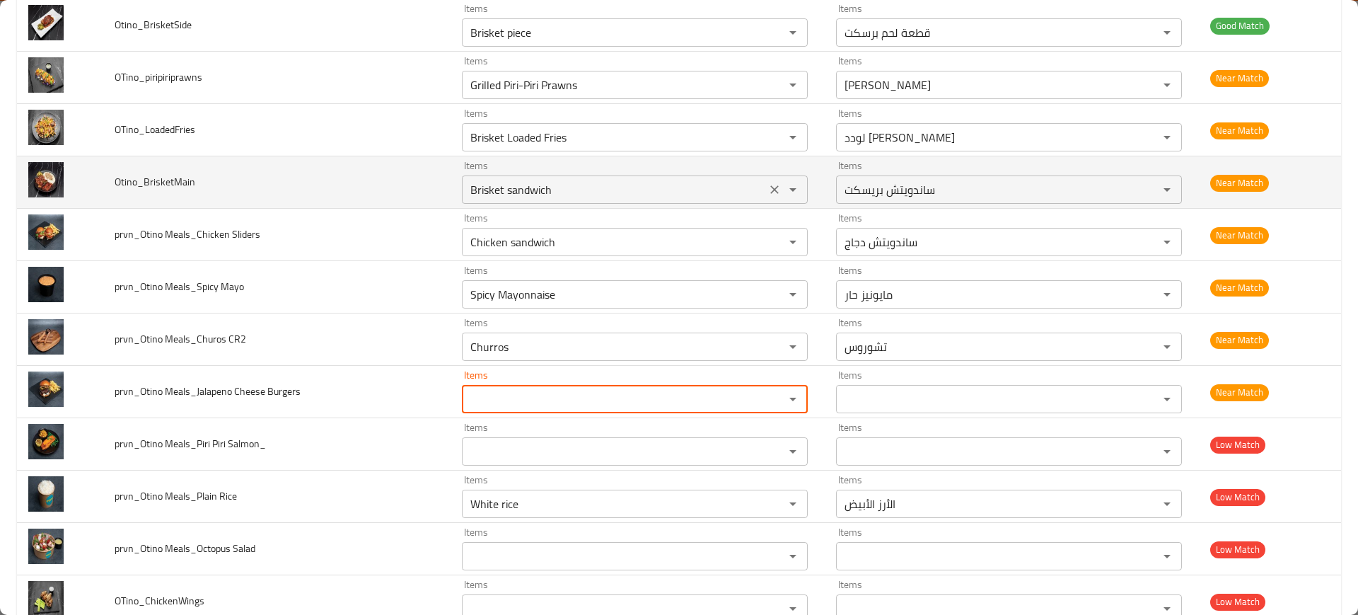
click at [767, 189] on icon "Clear" at bounding box center [774, 189] width 14 height 14
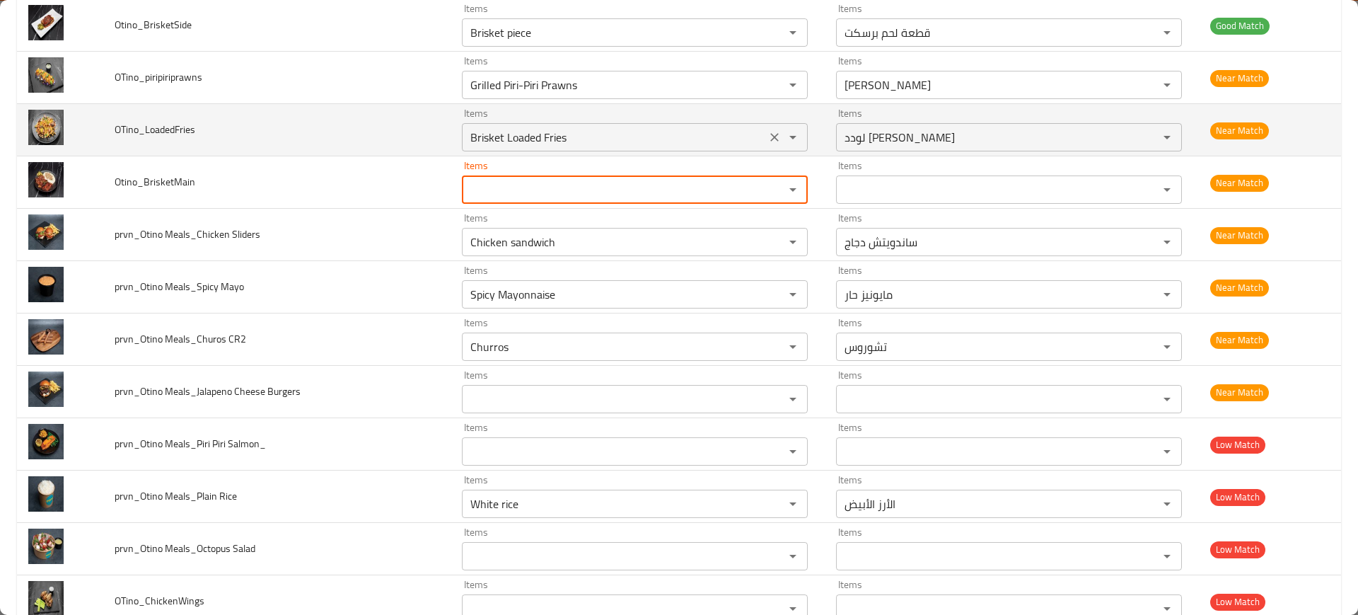
click at [767, 137] on icon "Clear" at bounding box center [774, 137] width 14 height 14
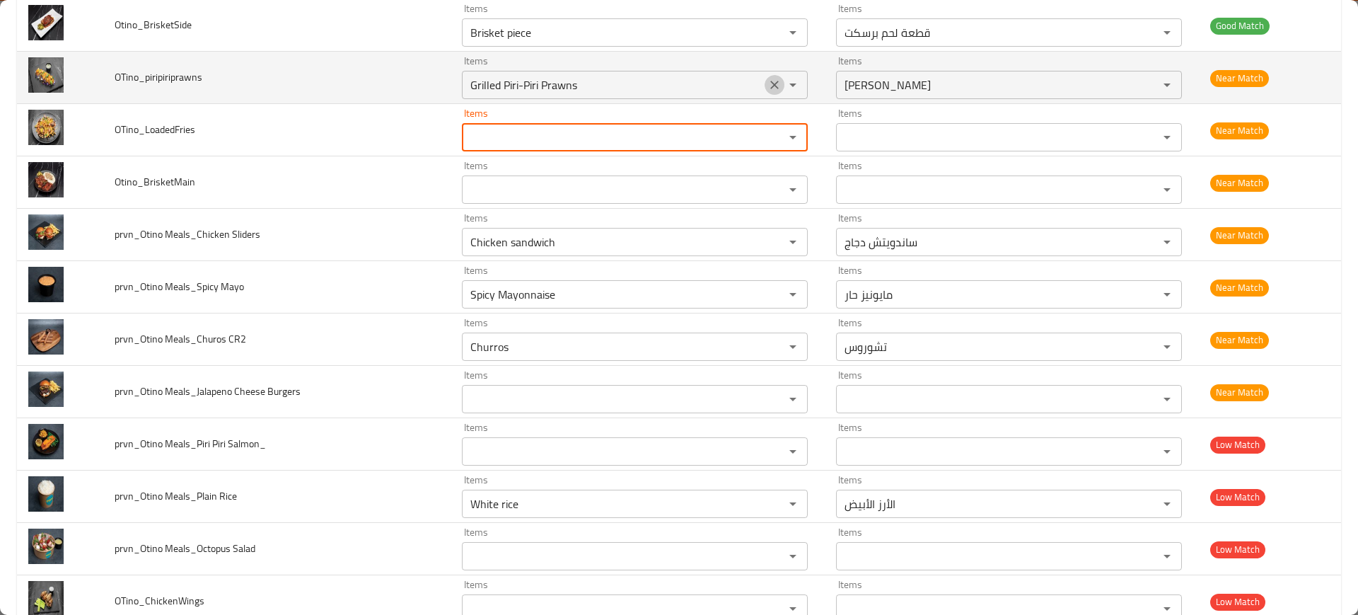
click at [767, 83] on icon "Clear" at bounding box center [774, 85] width 14 height 14
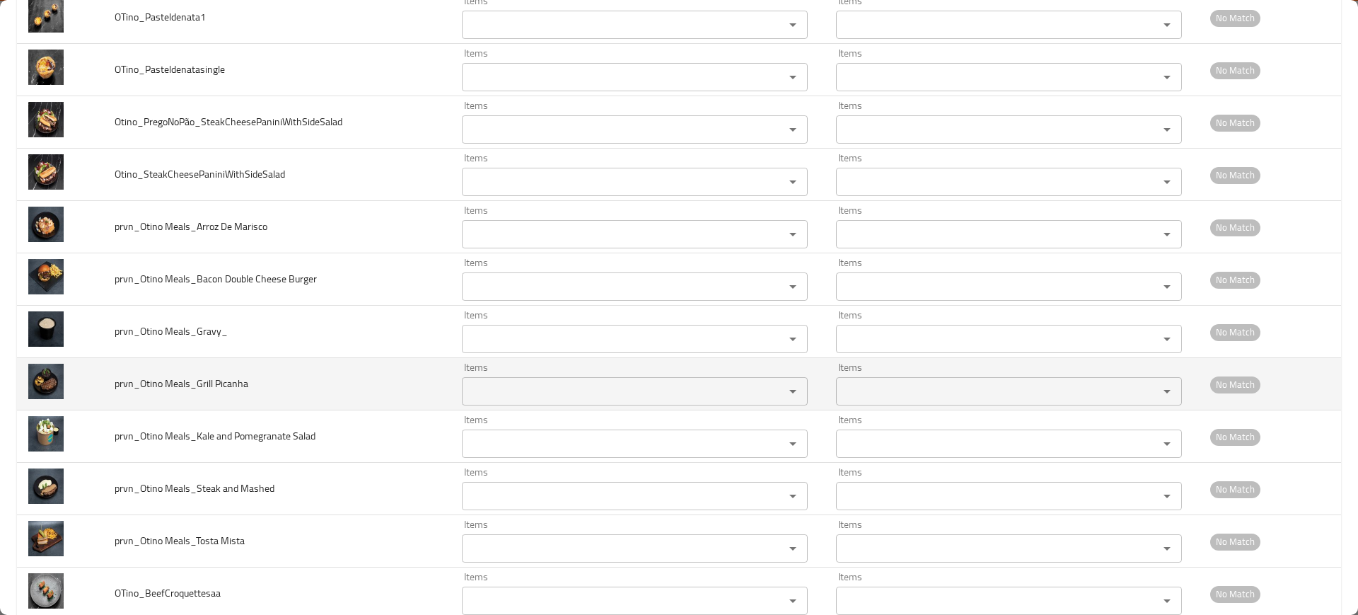
scroll to position [2928, 0]
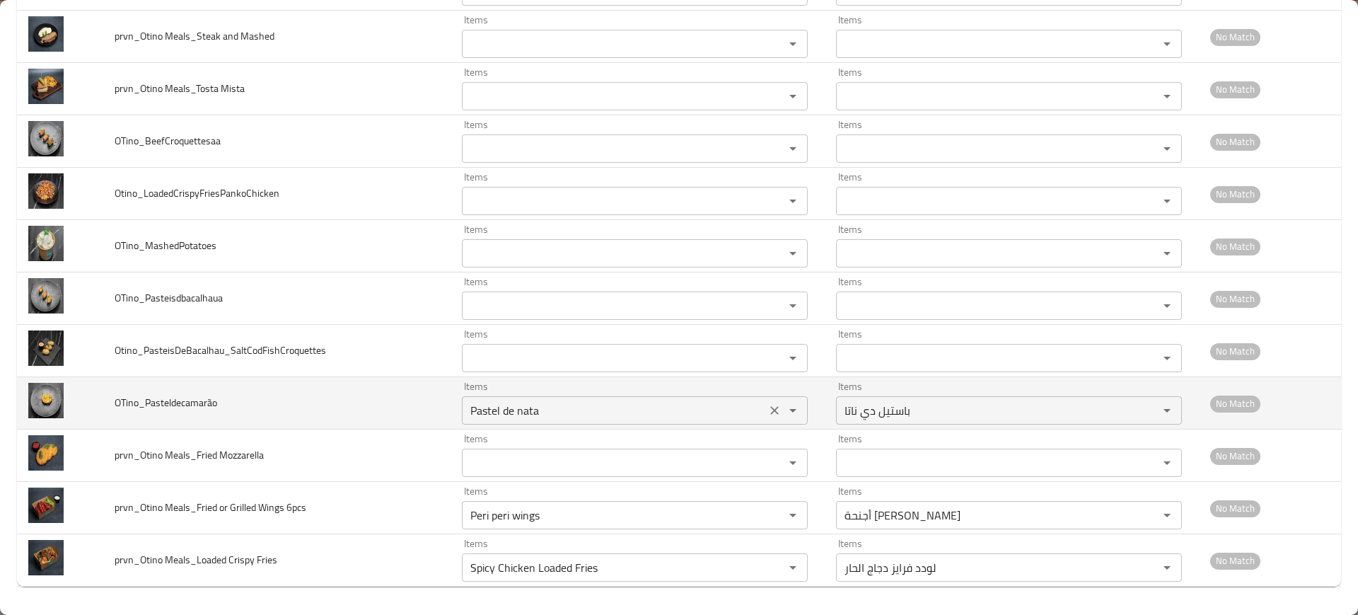
click at [767, 407] on icon "Clear" at bounding box center [774, 410] width 14 height 14
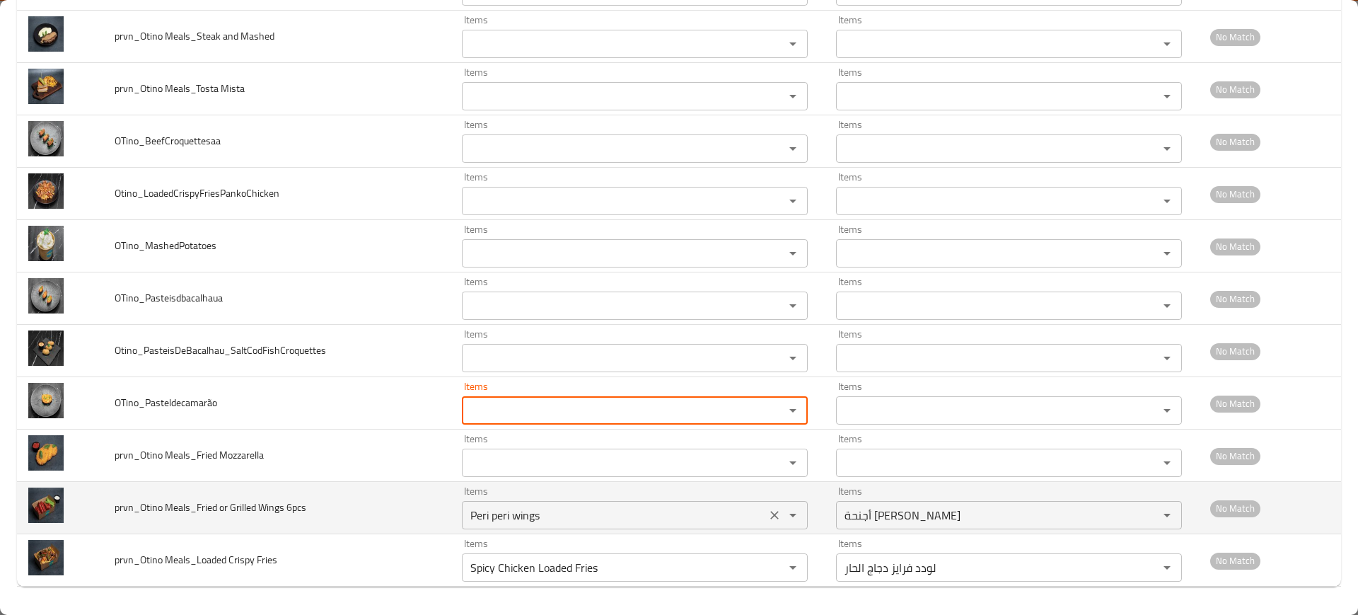
click at [768, 506] on button "Clear" at bounding box center [775, 515] width 20 height 20
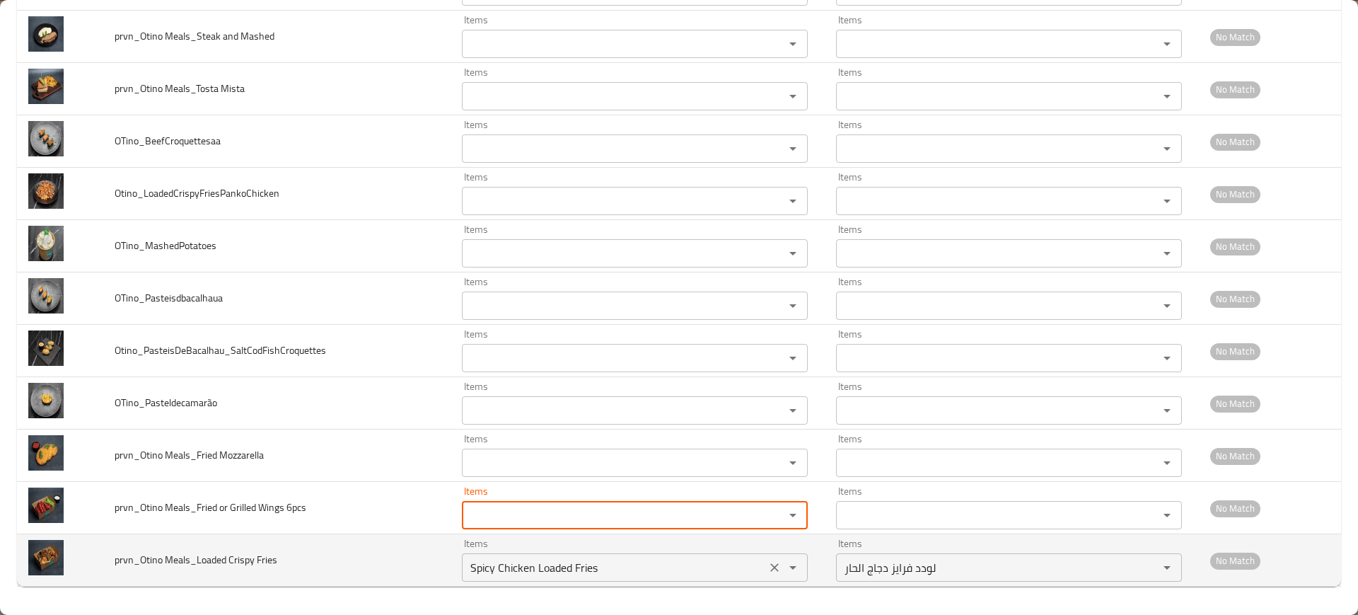
click at [771, 567] on icon "Clear" at bounding box center [774, 567] width 14 height 14
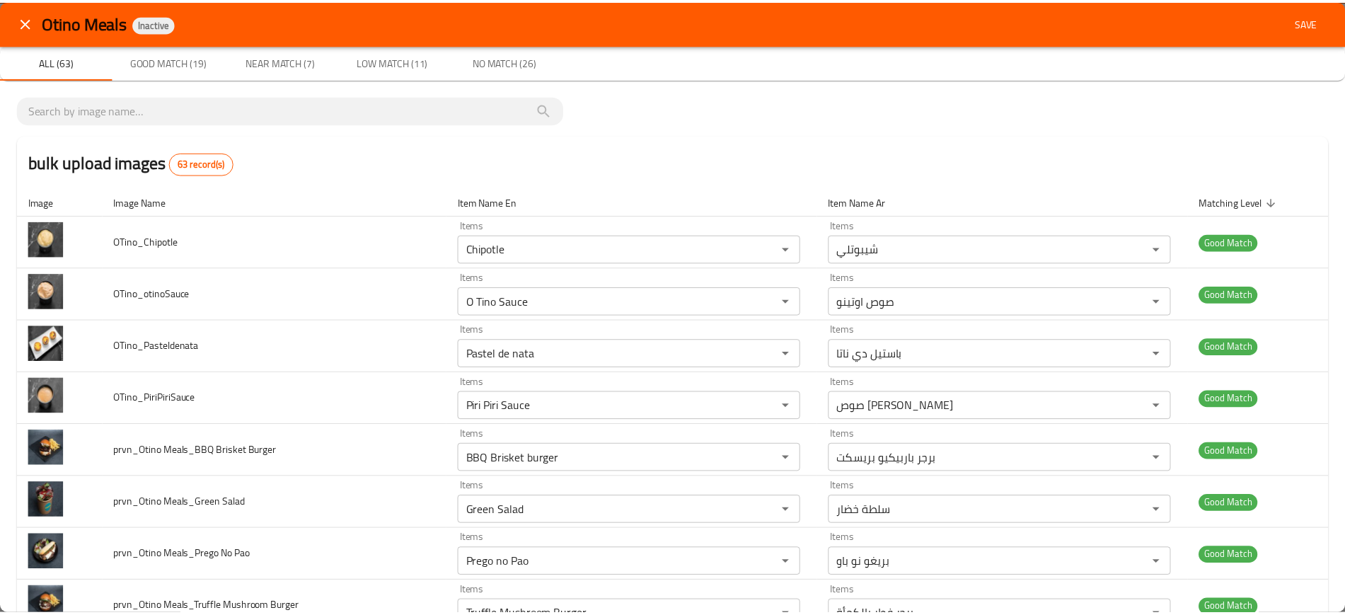
scroll to position [0, 0]
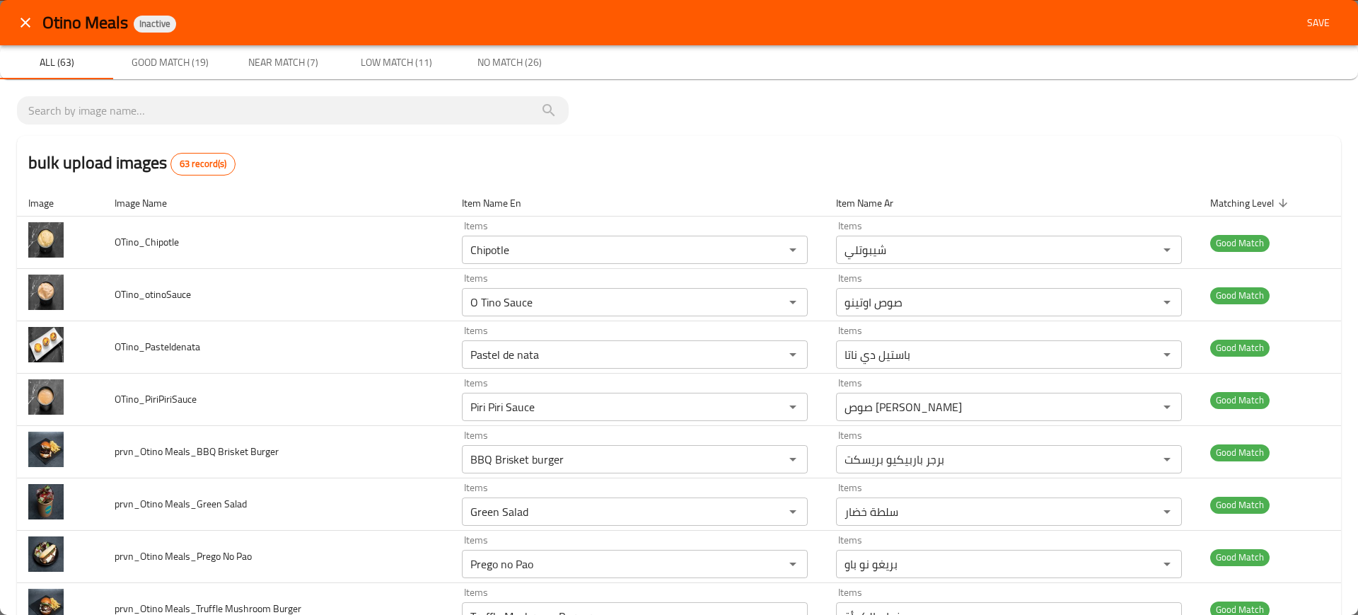
click at [1308, 18] on span "Save" at bounding box center [1319, 23] width 34 height 18
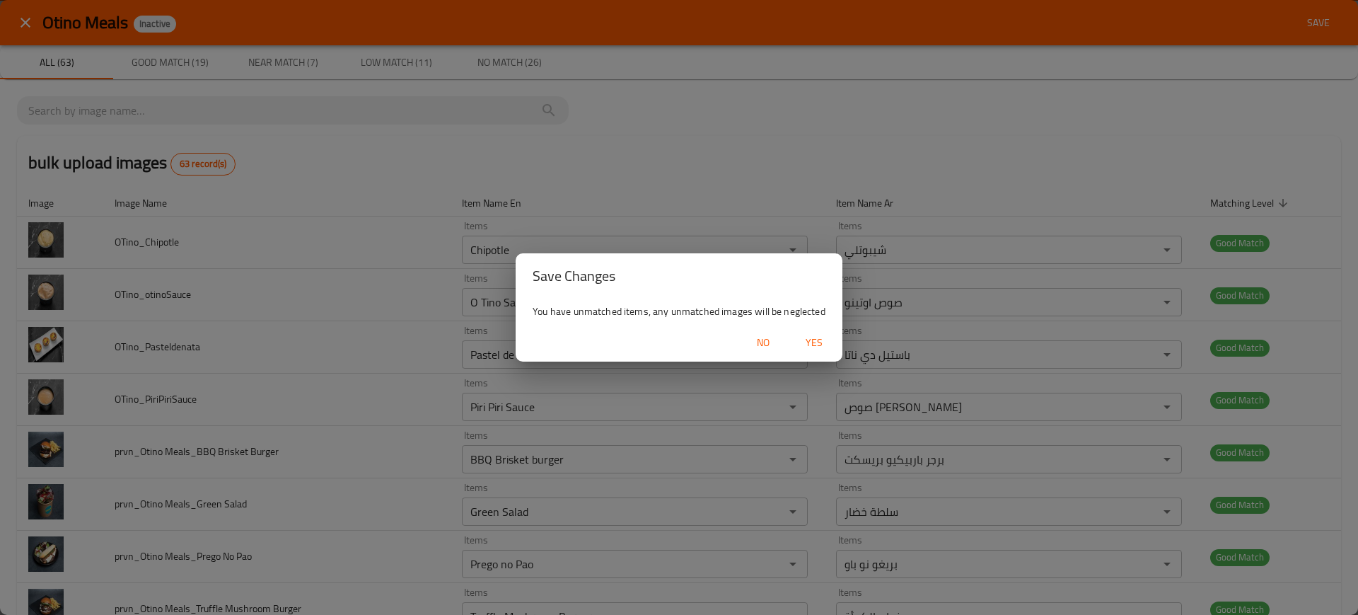
click at [826, 335] on span "Yes" at bounding box center [814, 343] width 34 height 18
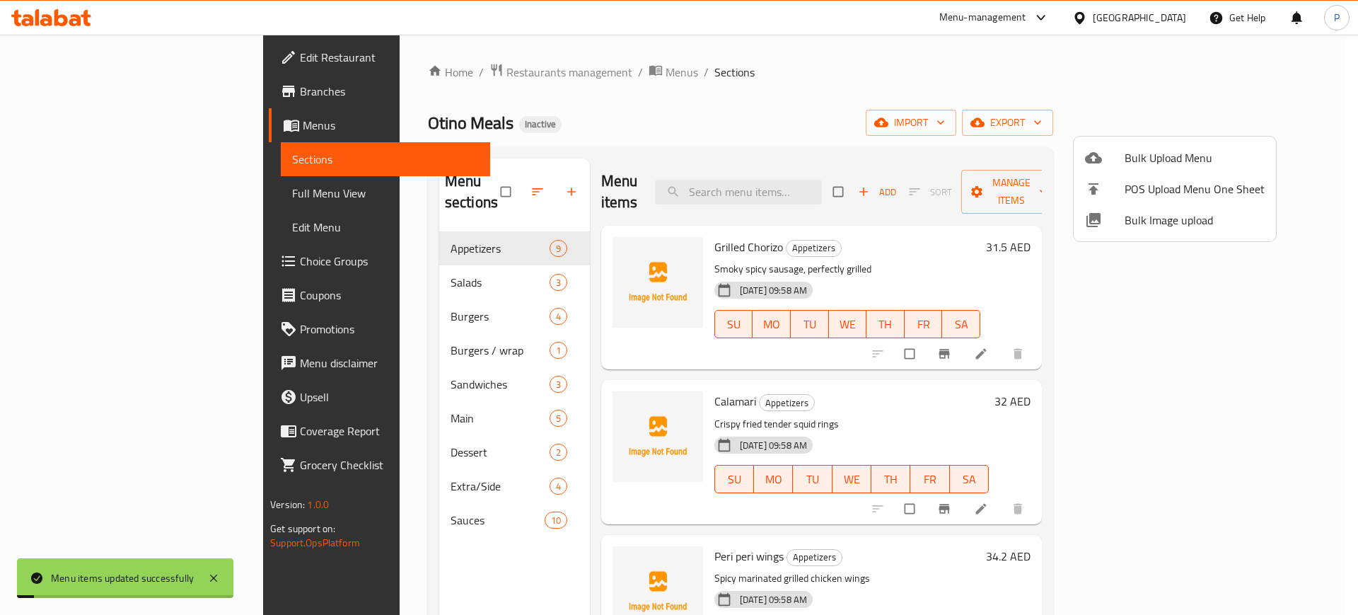
click at [139, 195] on div at bounding box center [679, 307] width 1358 height 615
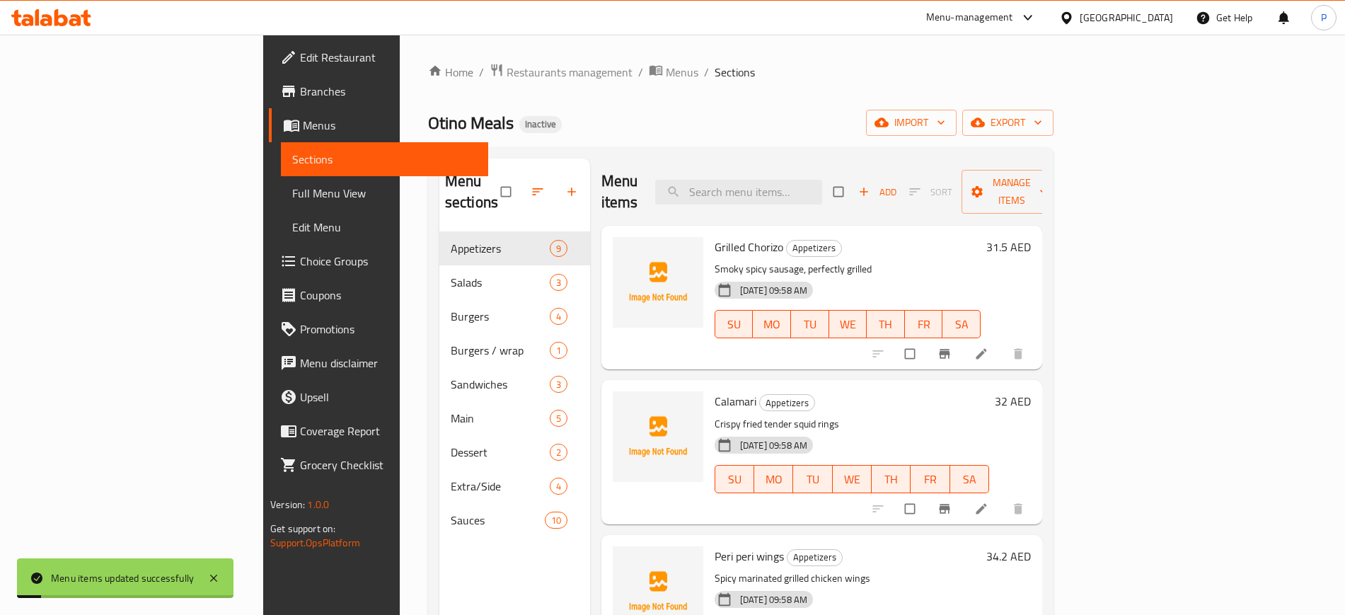
click at [292, 192] on span "Full Menu View" at bounding box center [384, 193] width 184 height 17
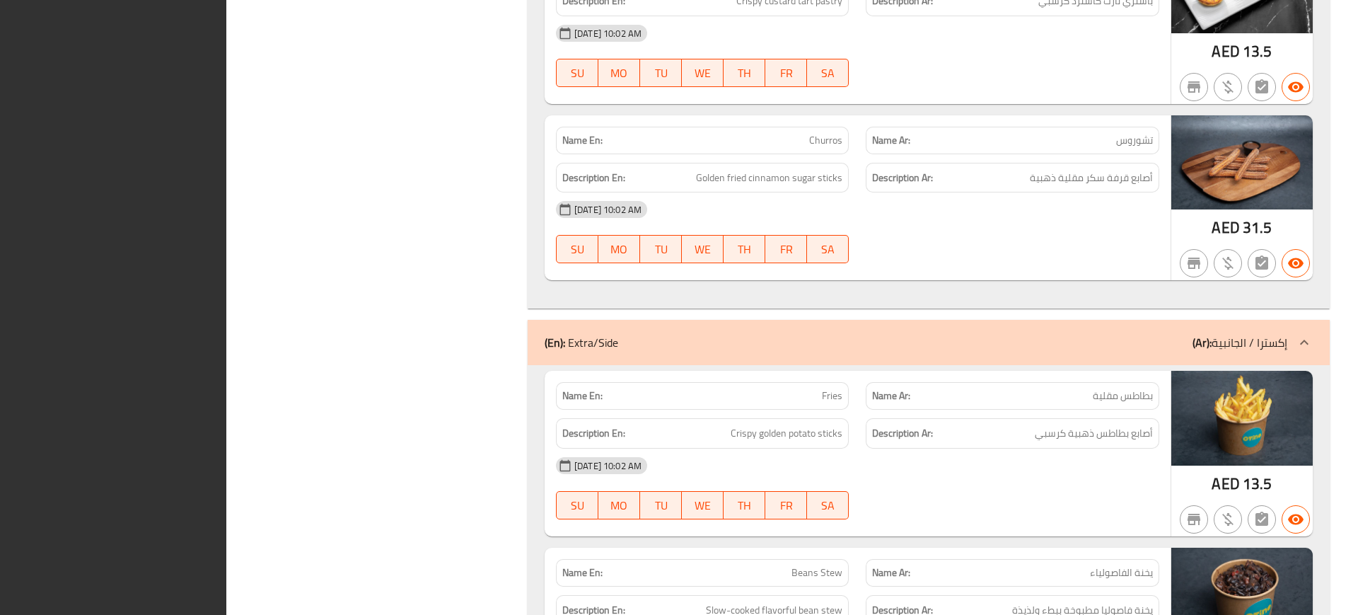
scroll to position [5670, 0]
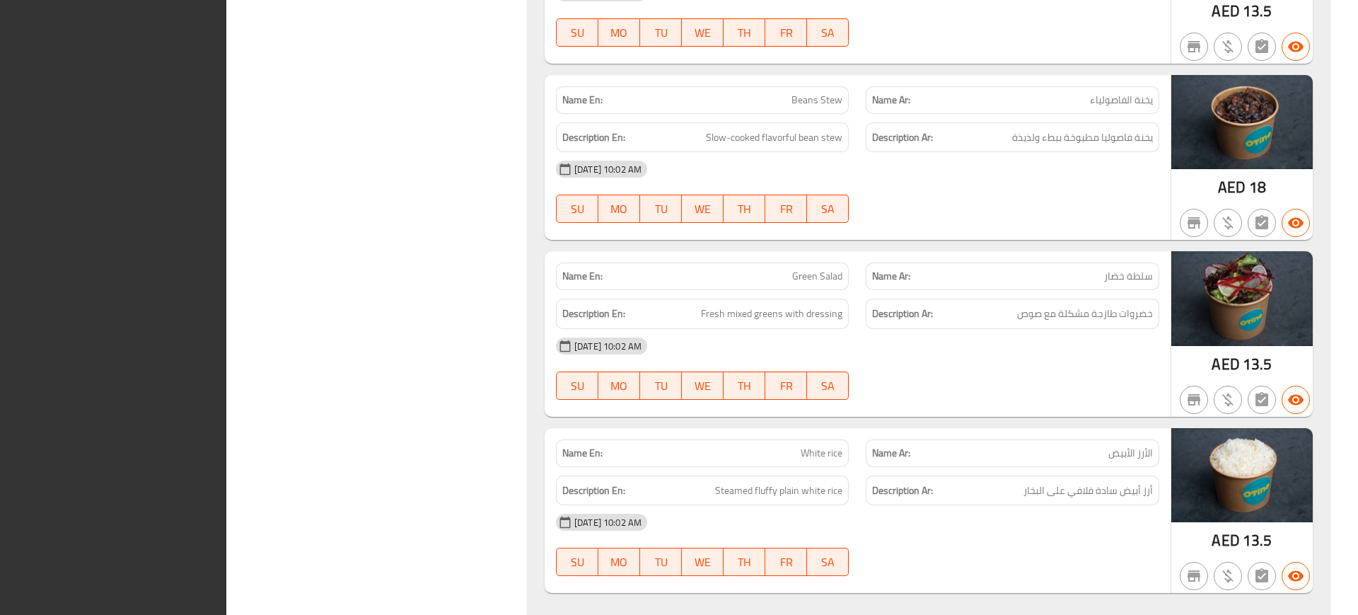
click at [1164, 192] on div "[DATE] 10:02 AM SU MO TU WE TH FR SA" at bounding box center [857, 191] width 620 height 79
